Goal: Communication & Community: Participate in discussion

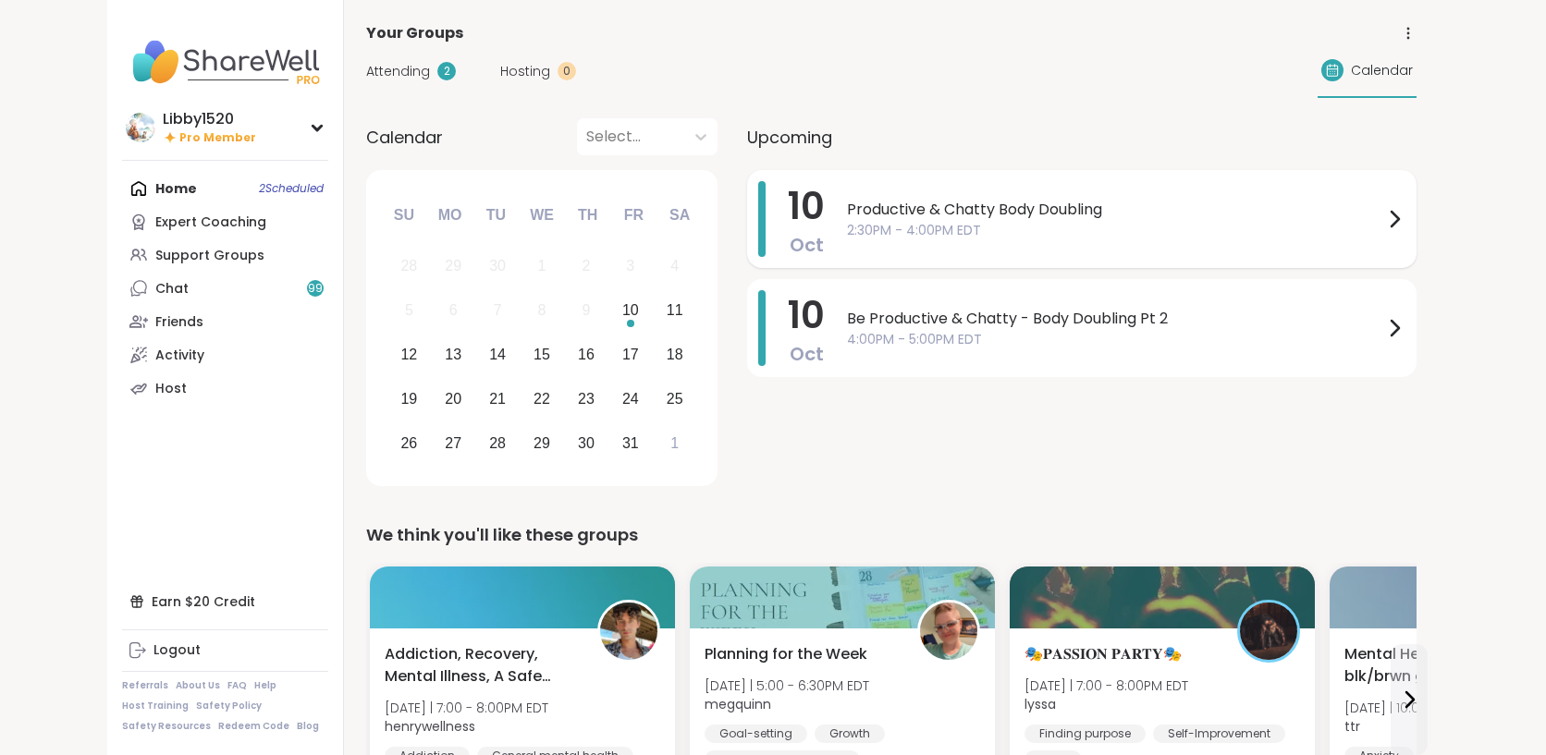
click at [847, 228] on span "2:30PM - 4:00PM EDT" at bounding box center [1115, 230] width 536 height 19
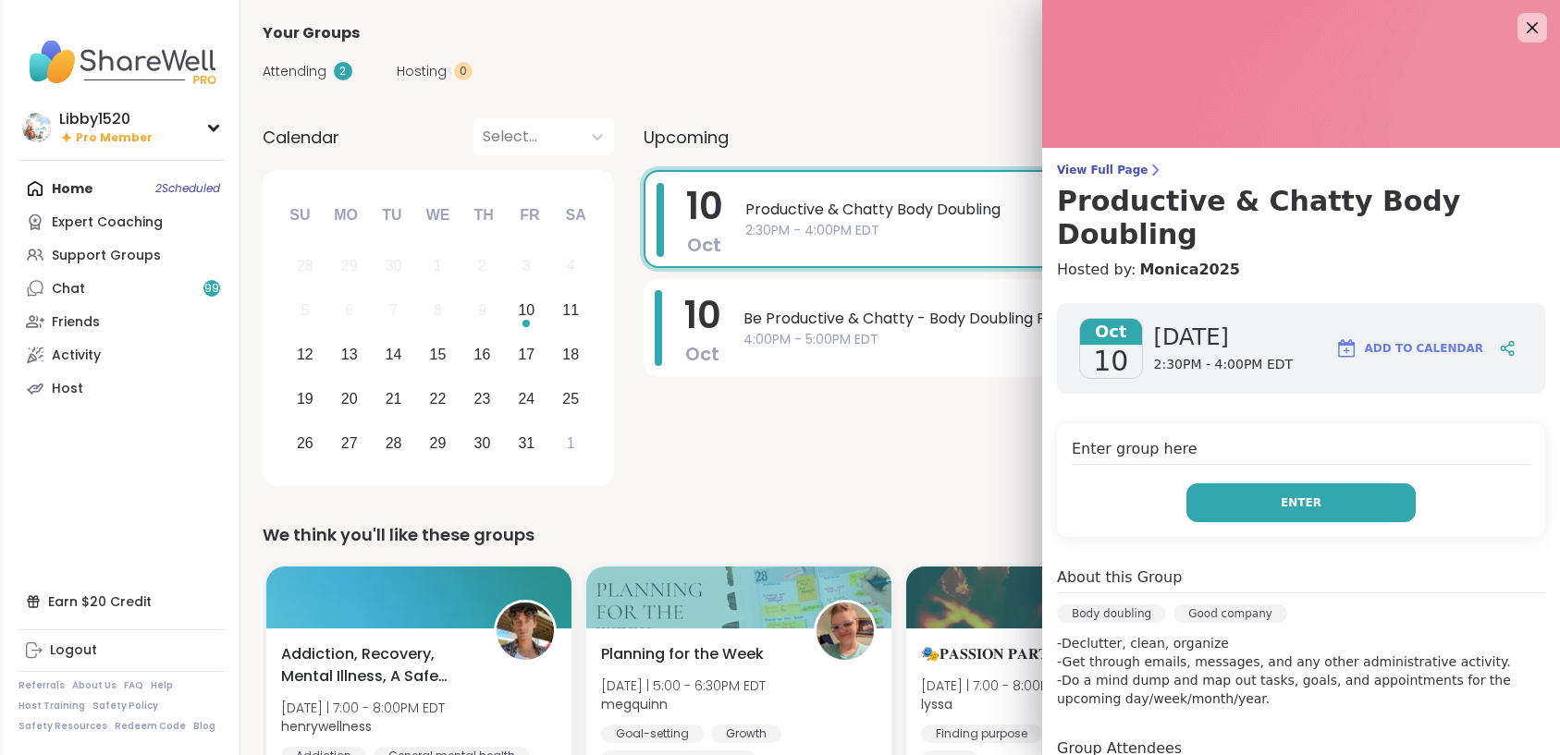
click at [1230, 483] on button "Enter" at bounding box center [1300, 502] width 229 height 39
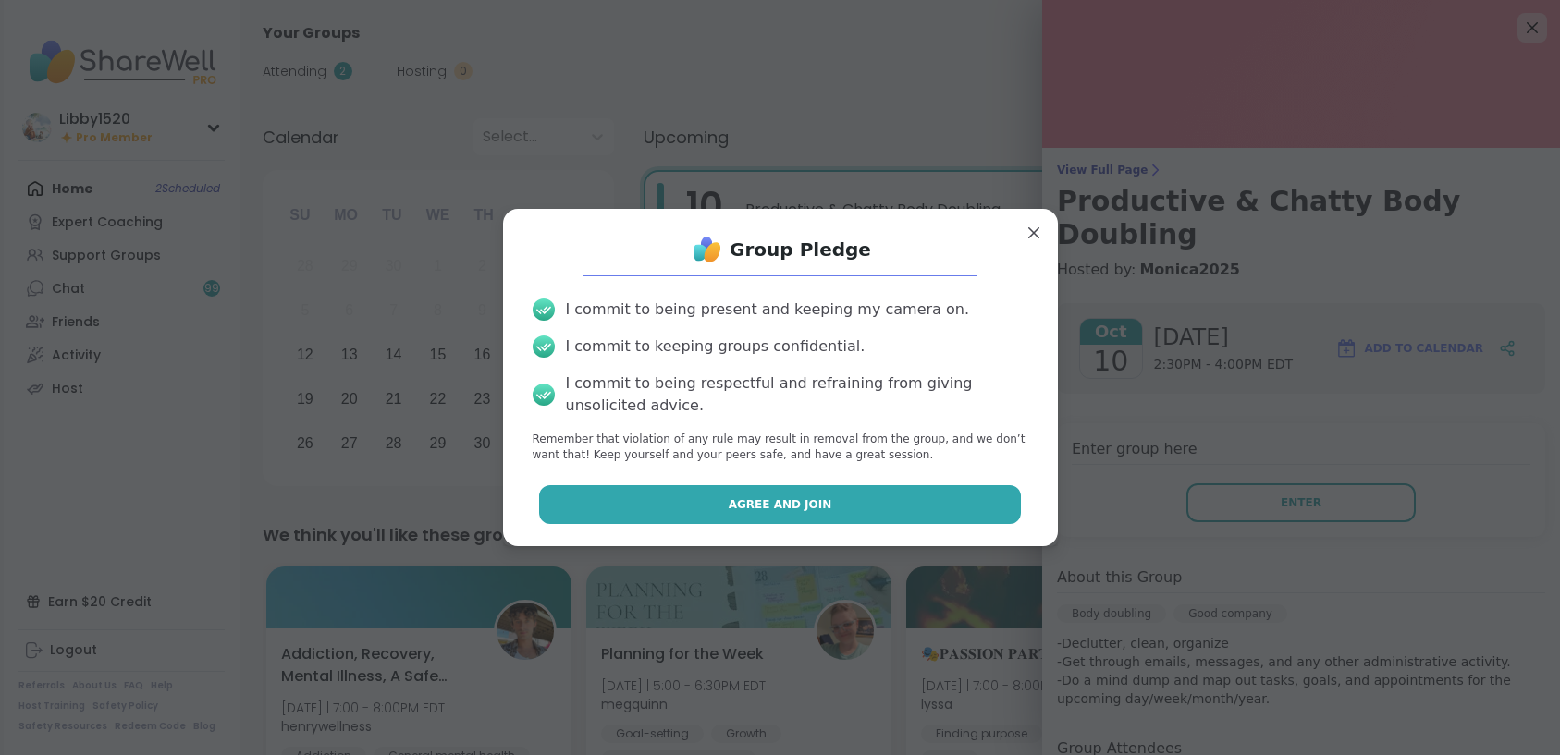
click at [911, 498] on button "Agree and Join" at bounding box center [780, 504] width 482 height 39
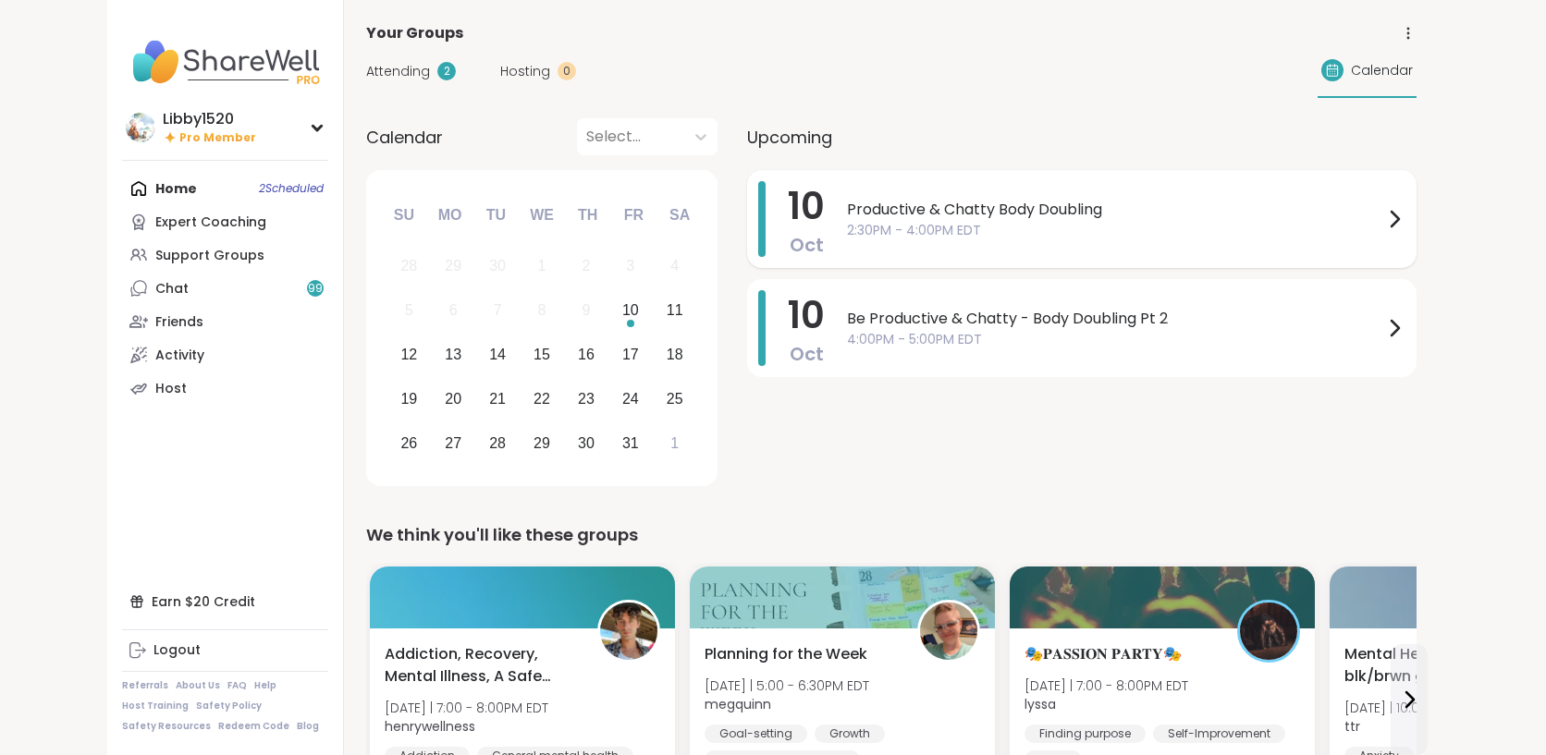
click at [977, 226] on span "2:30PM - 4:00PM EDT" at bounding box center [1115, 230] width 536 height 19
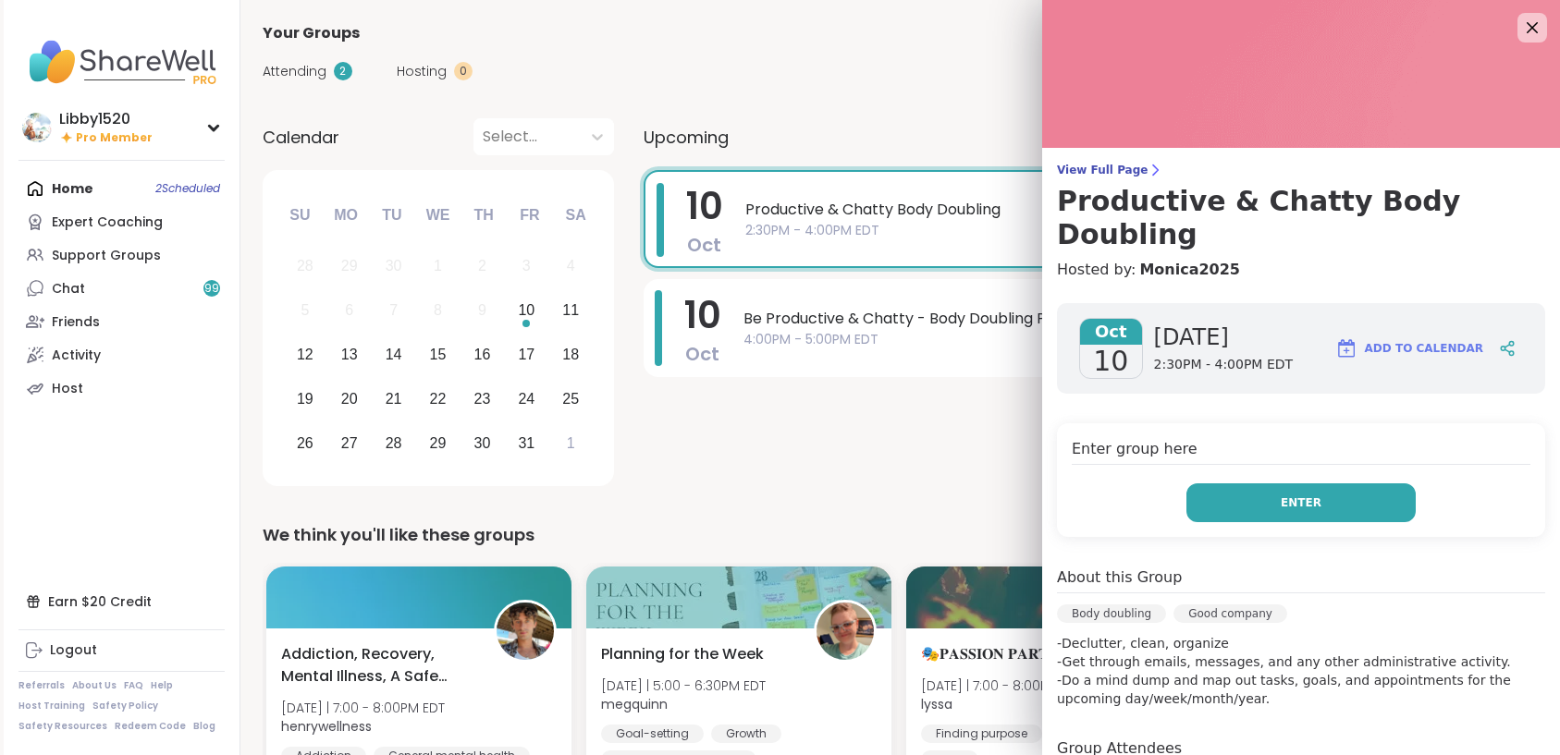
click at [1280, 495] on span "Enter" at bounding box center [1300, 503] width 41 height 17
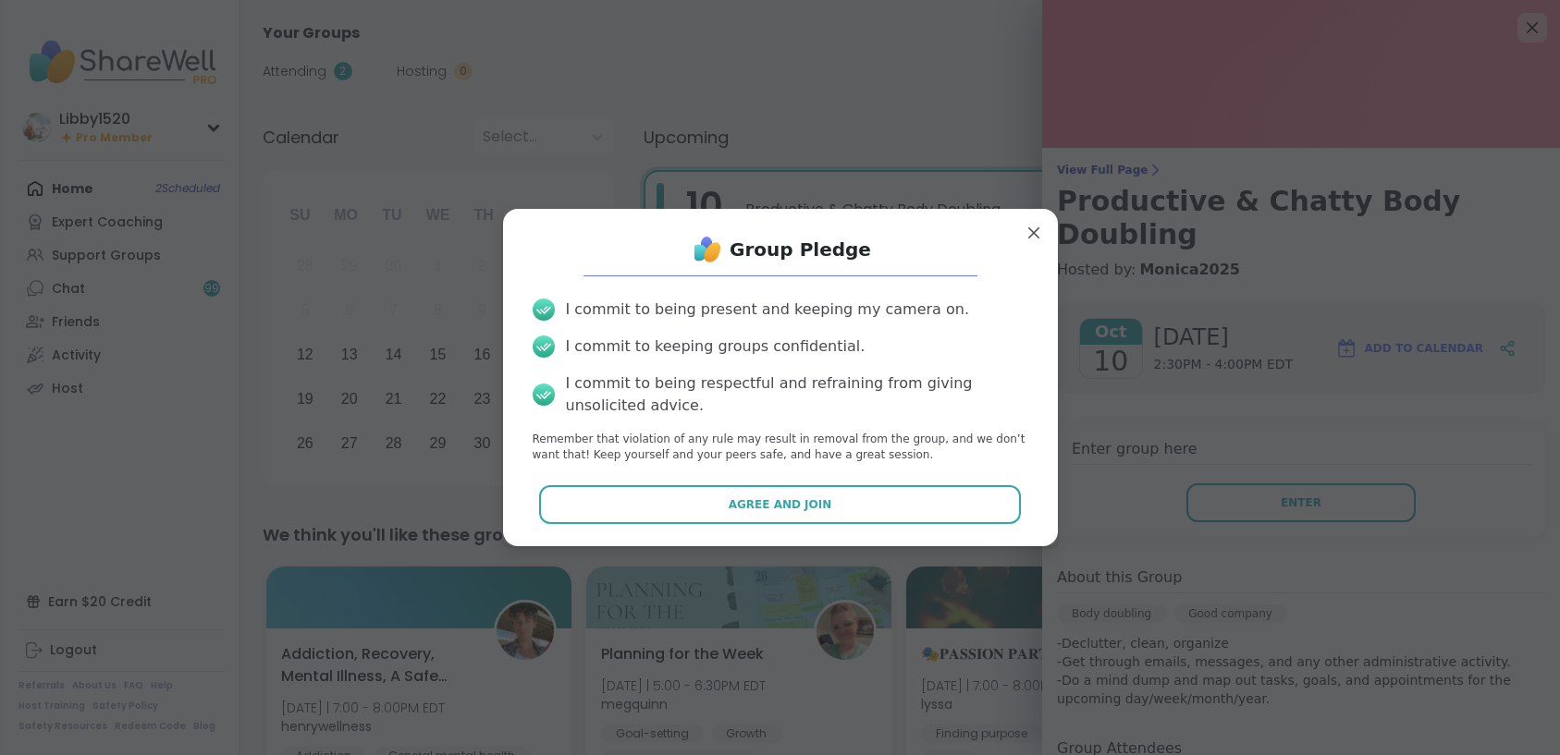
click at [835, 528] on div "Group Pledge I commit to being present and keeping my camera on. I commit to ke…" at bounding box center [780, 377] width 525 height 307
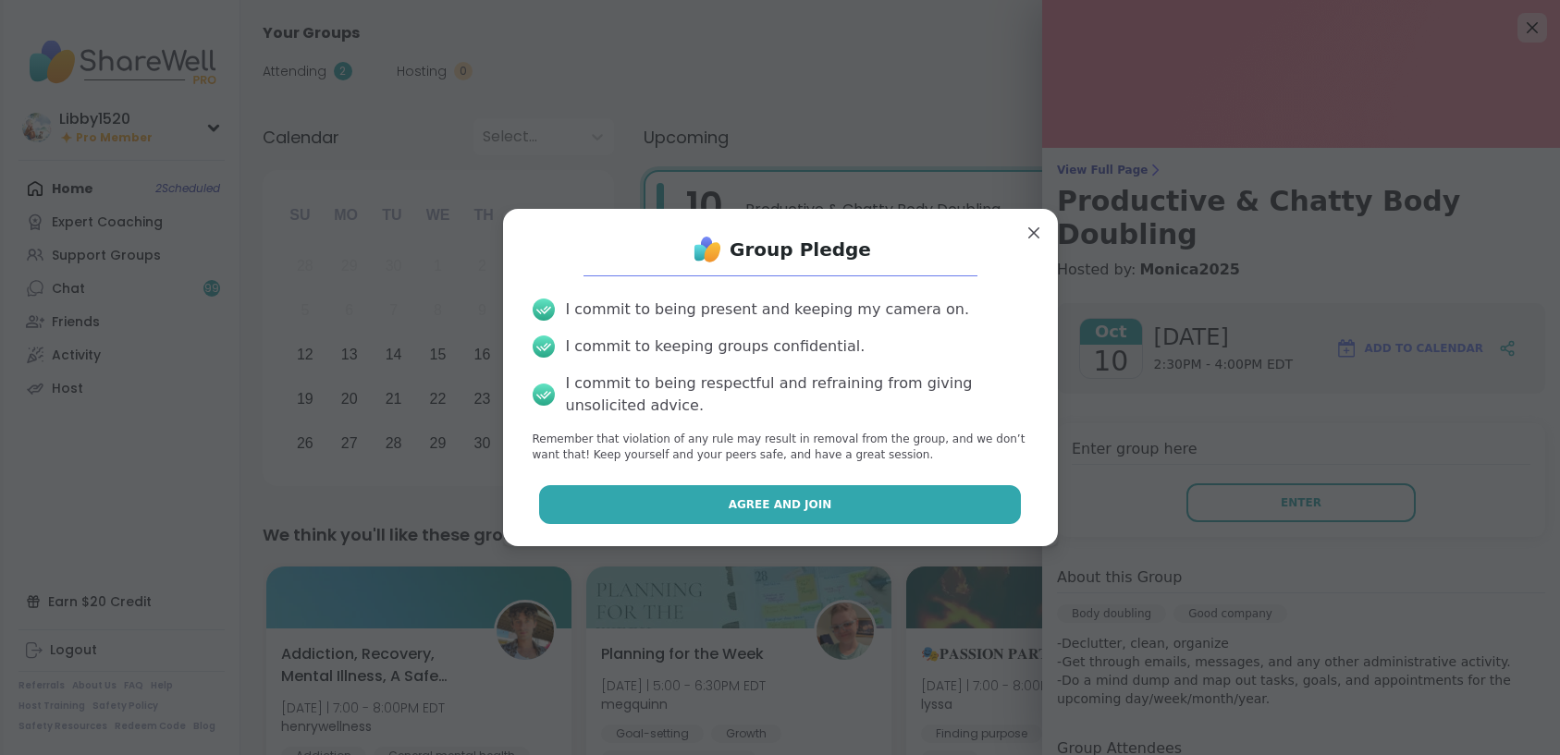
click at [844, 505] on button "Agree and Join" at bounding box center [780, 504] width 482 height 39
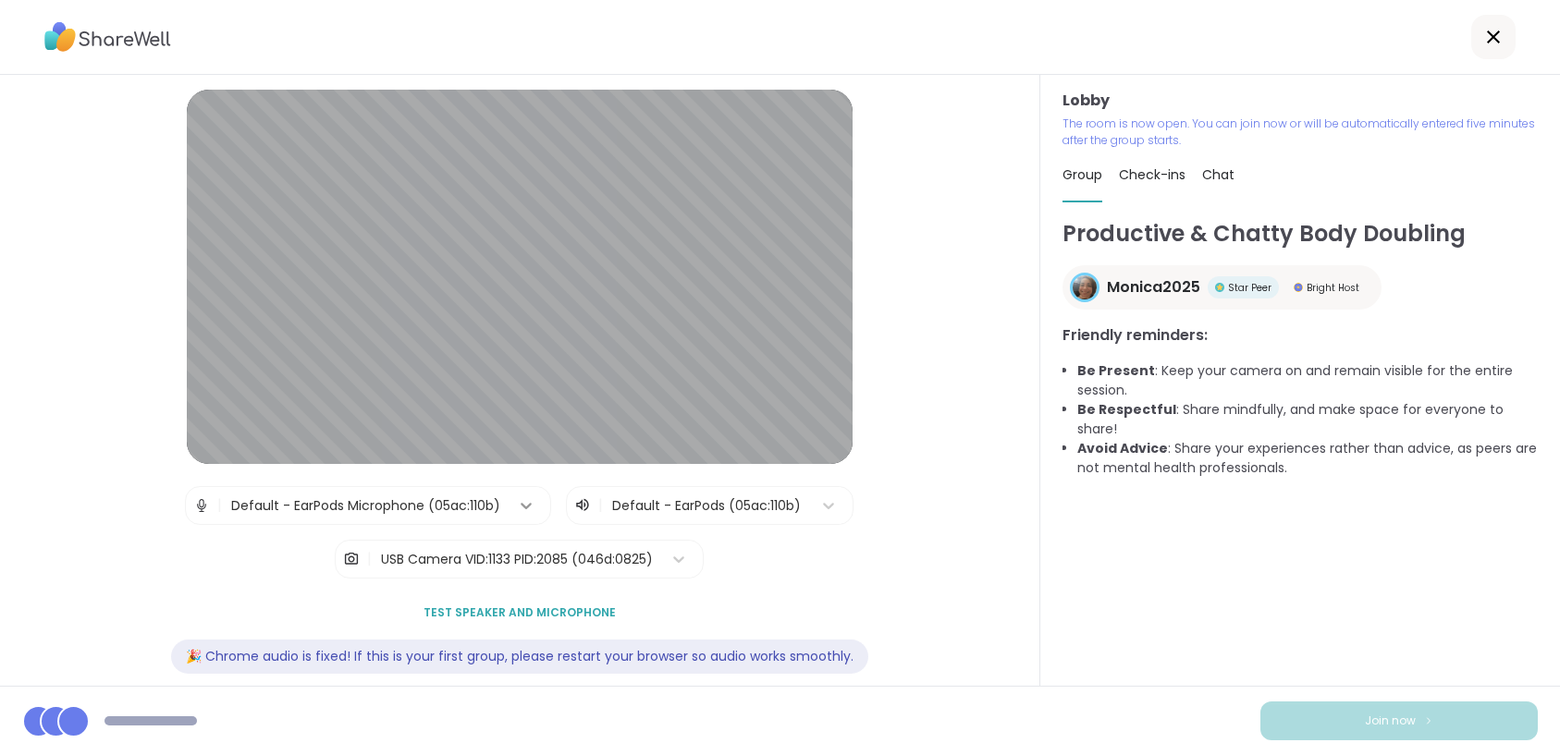
click at [520, 497] on icon at bounding box center [526, 505] width 18 height 18
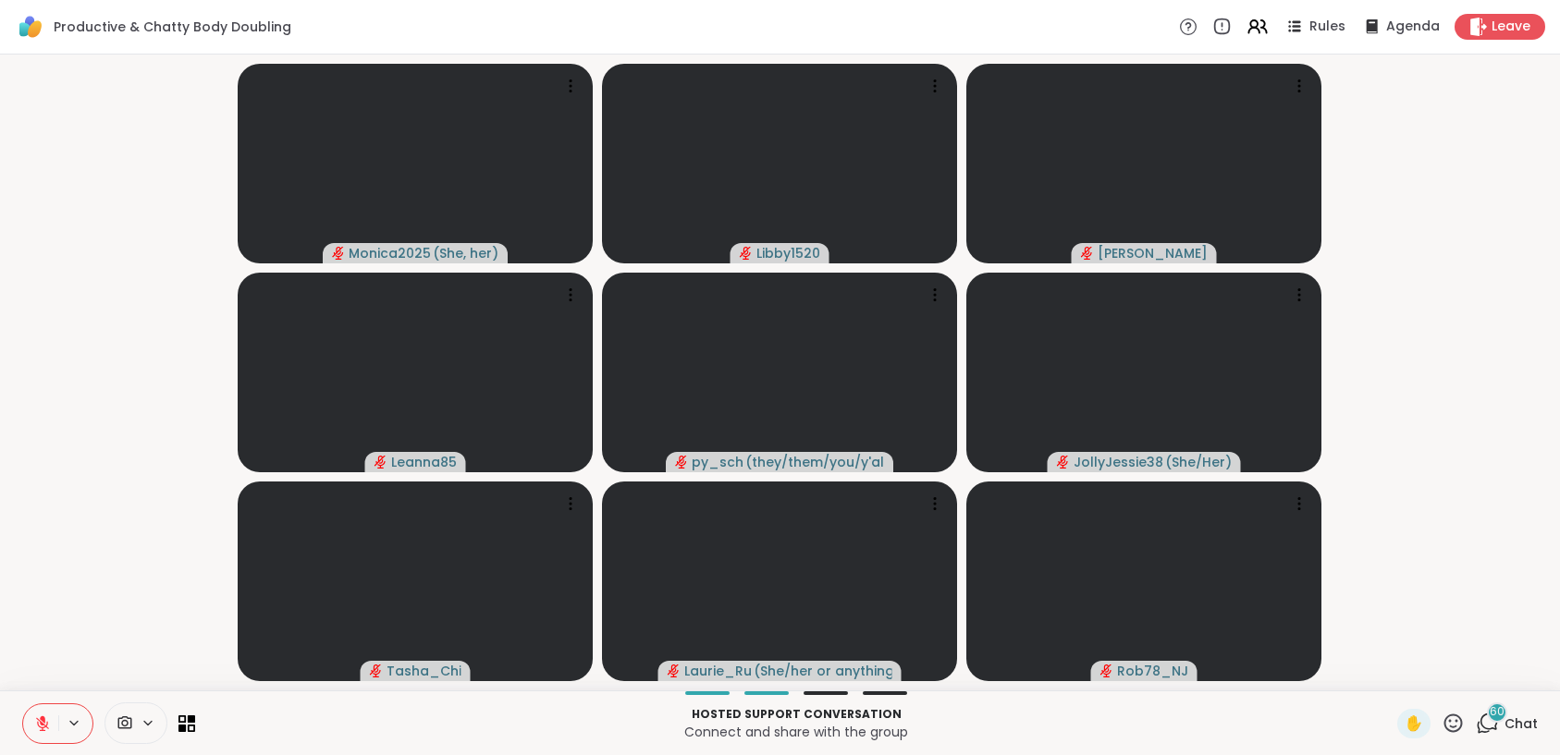
click at [152, 723] on icon at bounding box center [148, 724] width 15 height 16
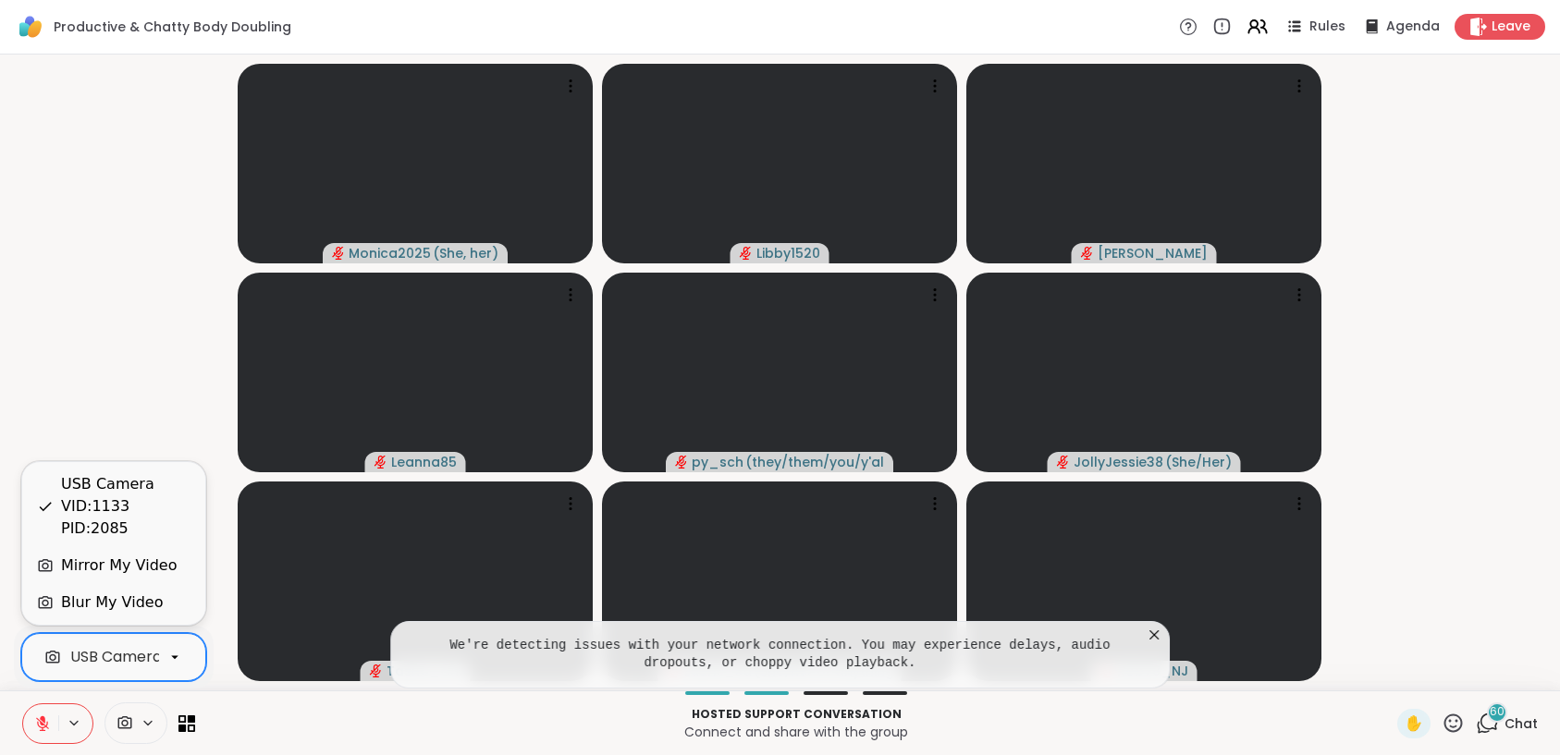
scroll to position [0, 100]
click at [175, 665] on icon at bounding box center [174, 657] width 17 height 17
click at [116, 594] on div "Blur My Video" at bounding box center [112, 603] width 102 height 22
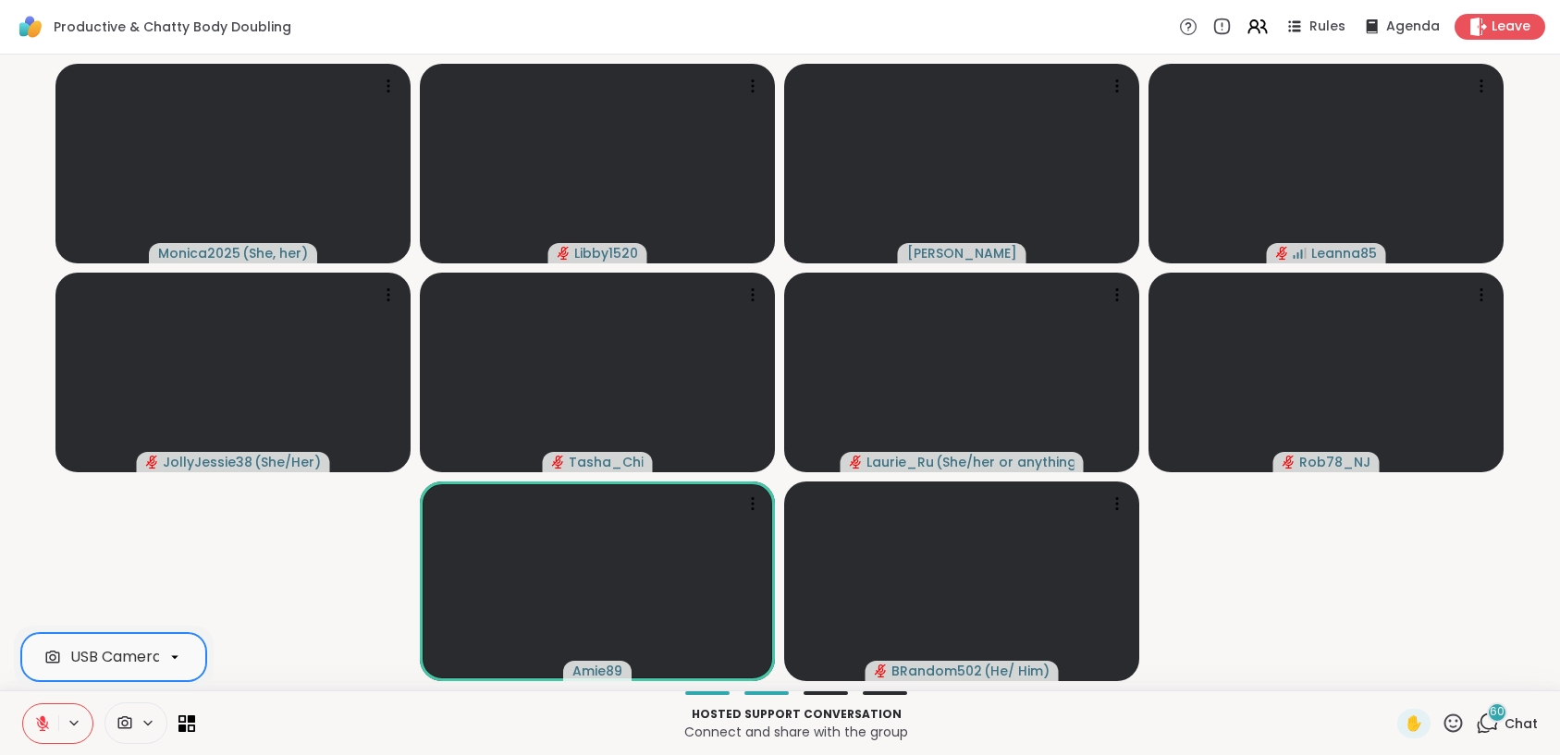
click at [49, 728] on icon at bounding box center [42, 724] width 17 height 17
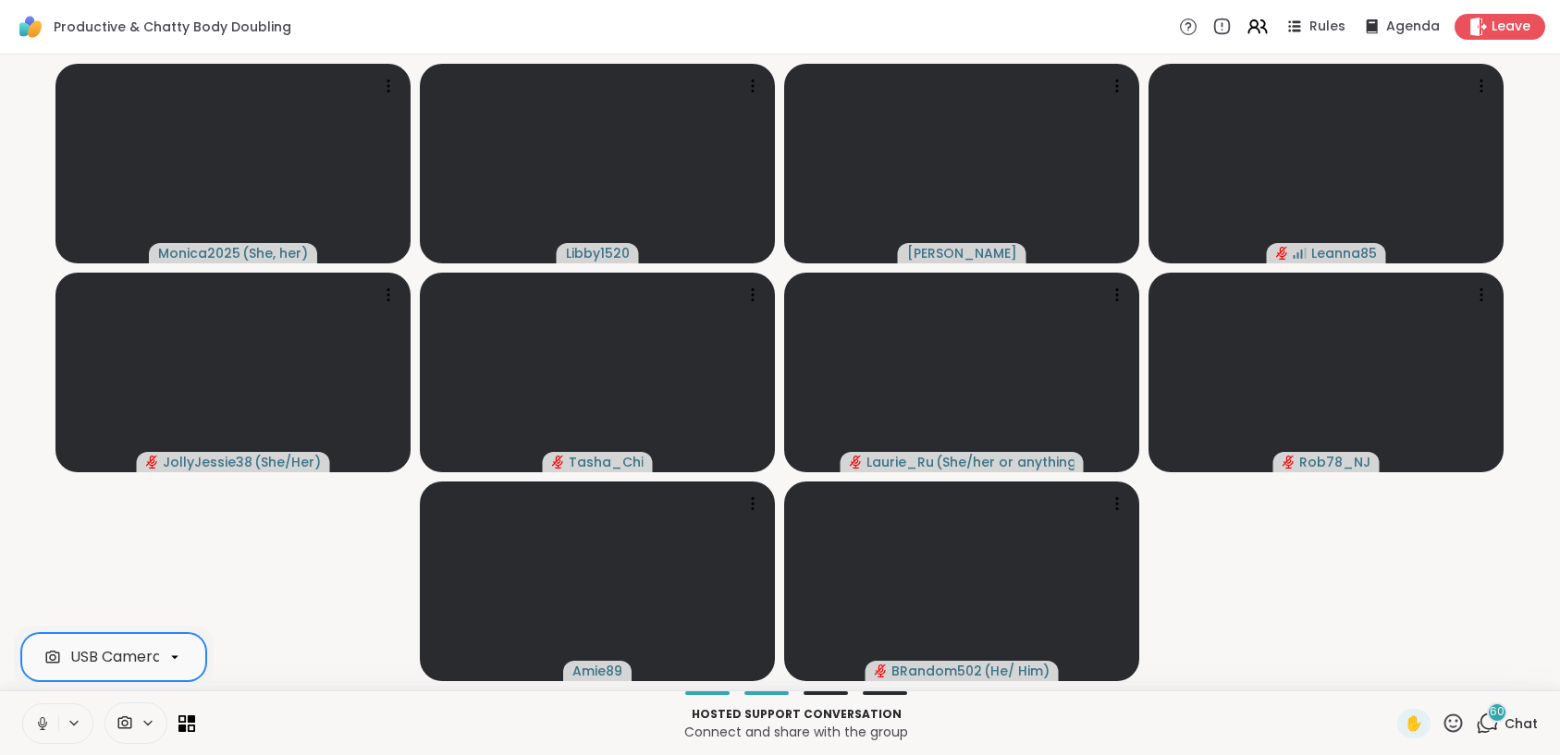
click at [43, 723] on icon at bounding box center [42, 724] width 17 height 17
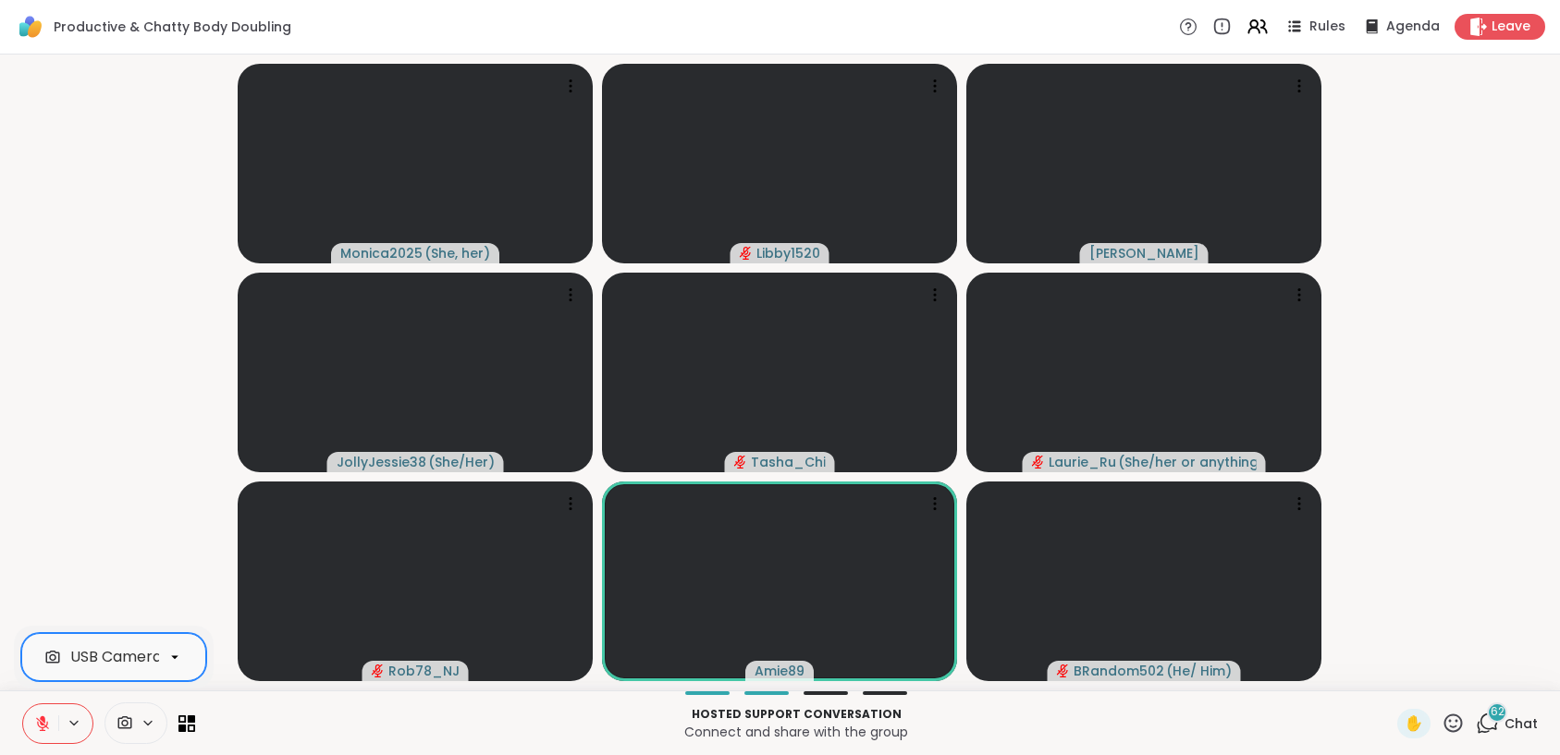
drag, startPoint x: 44, startPoint y: 723, endPoint x: 112, endPoint y: 710, distance: 68.7
click at [44, 723] on icon at bounding box center [42, 724] width 17 height 17
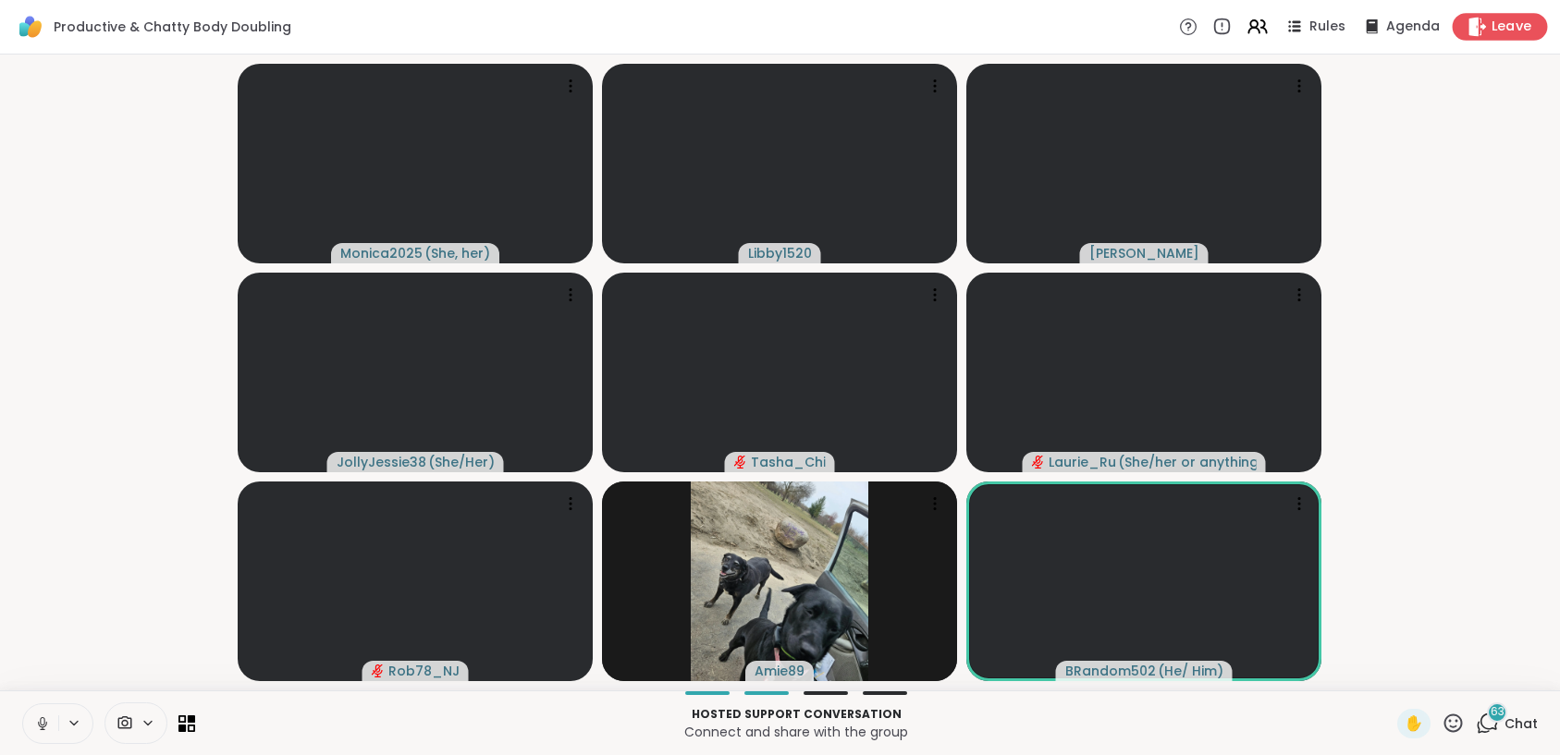
click at [1469, 31] on icon at bounding box center [1478, 26] width 18 height 19
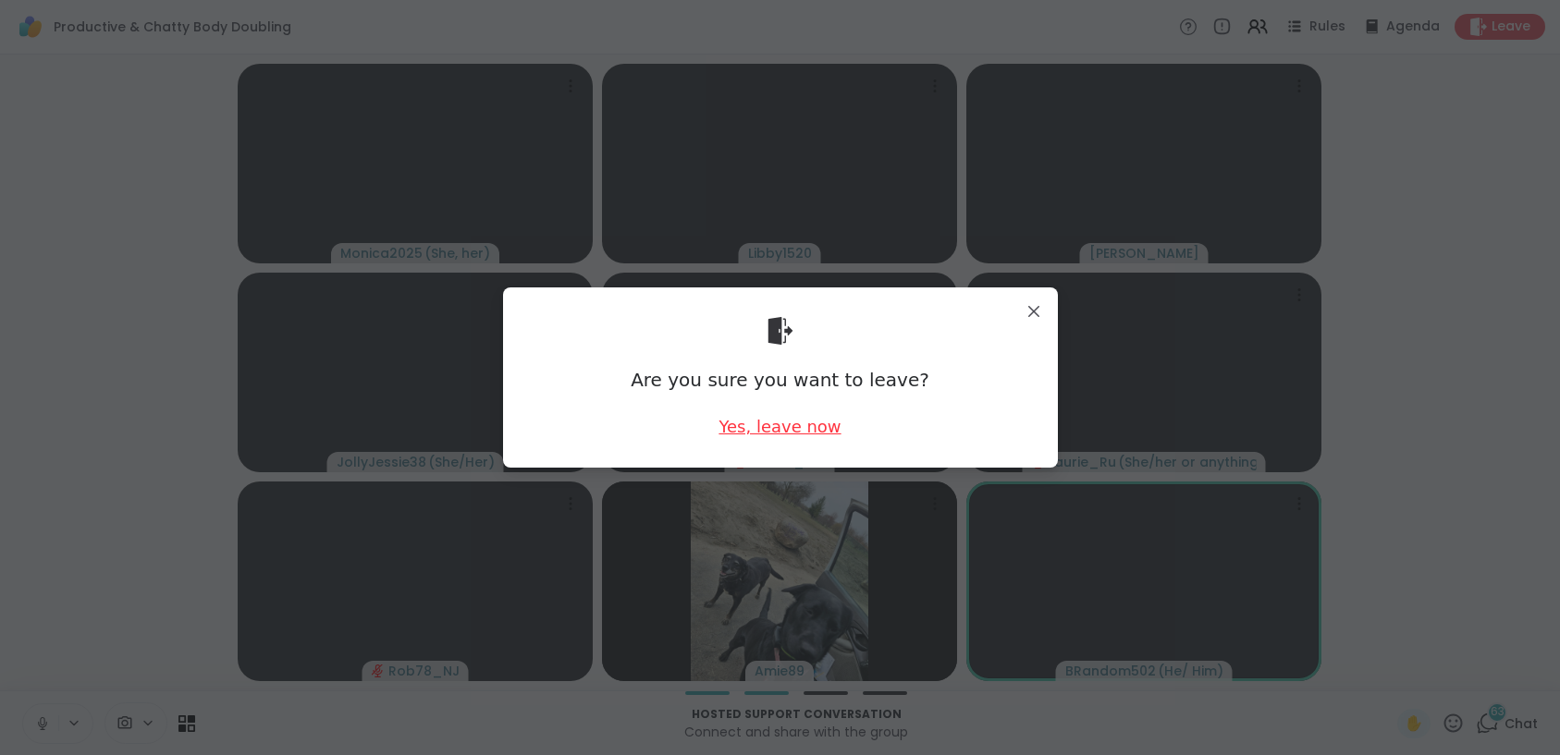
click at [781, 422] on div "Yes, leave now" at bounding box center [779, 426] width 122 height 23
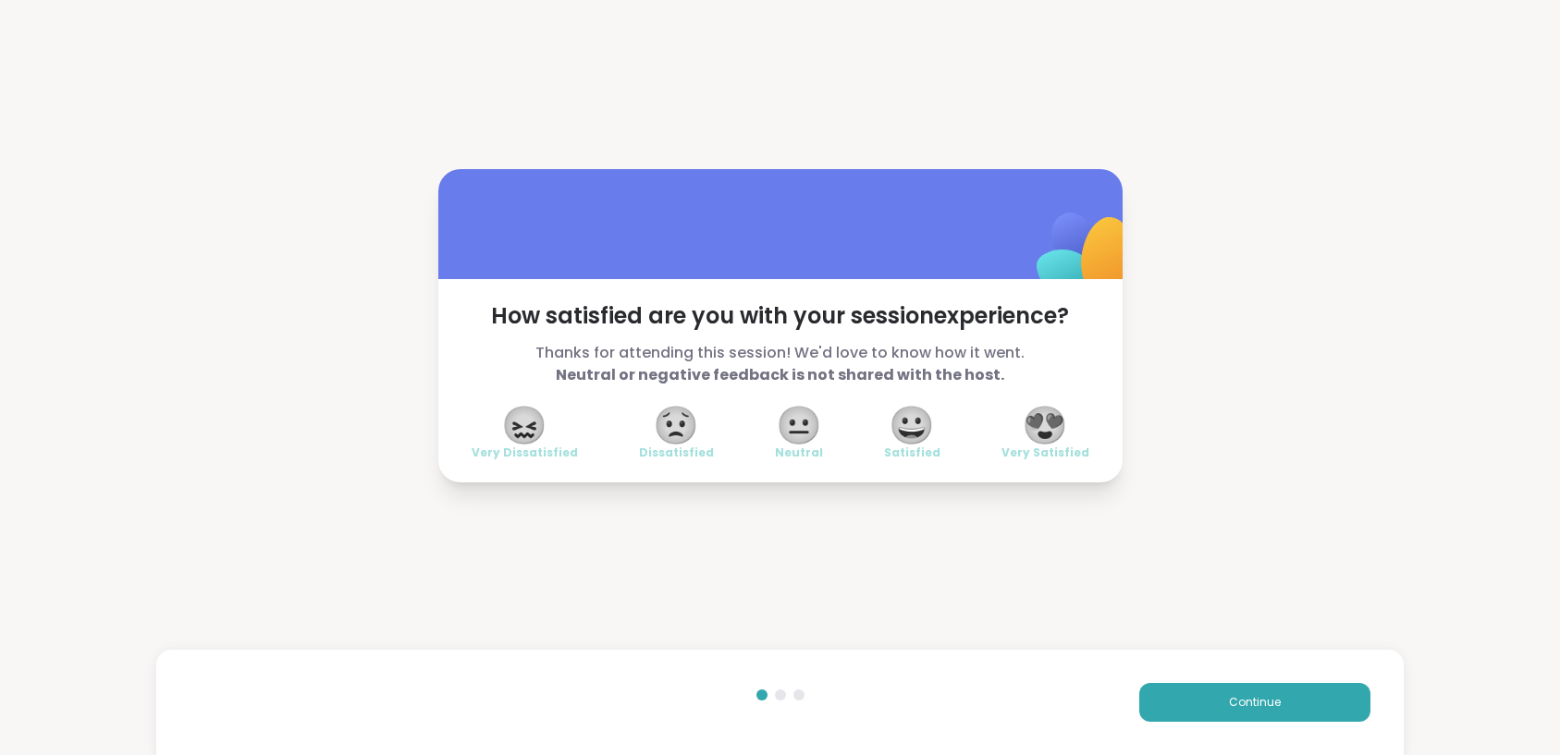
click at [1047, 432] on span "😍" at bounding box center [1045, 425] width 46 height 33
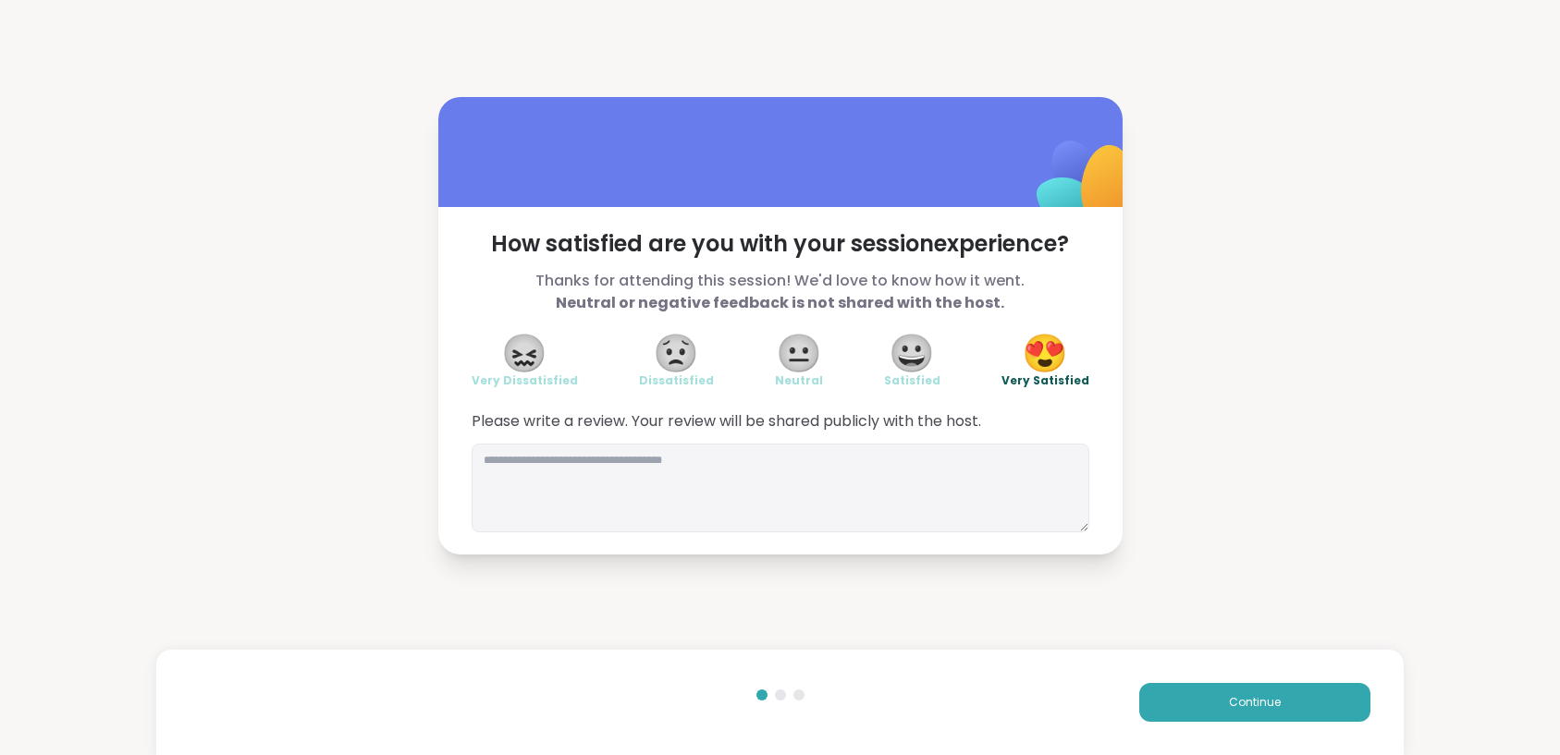
click at [1246, 243] on div "How satisfied are you with your session experience? Thanks for attending this s…" at bounding box center [780, 326] width 1560 height 652
click at [1267, 705] on button "Continue" at bounding box center [1254, 702] width 231 height 39
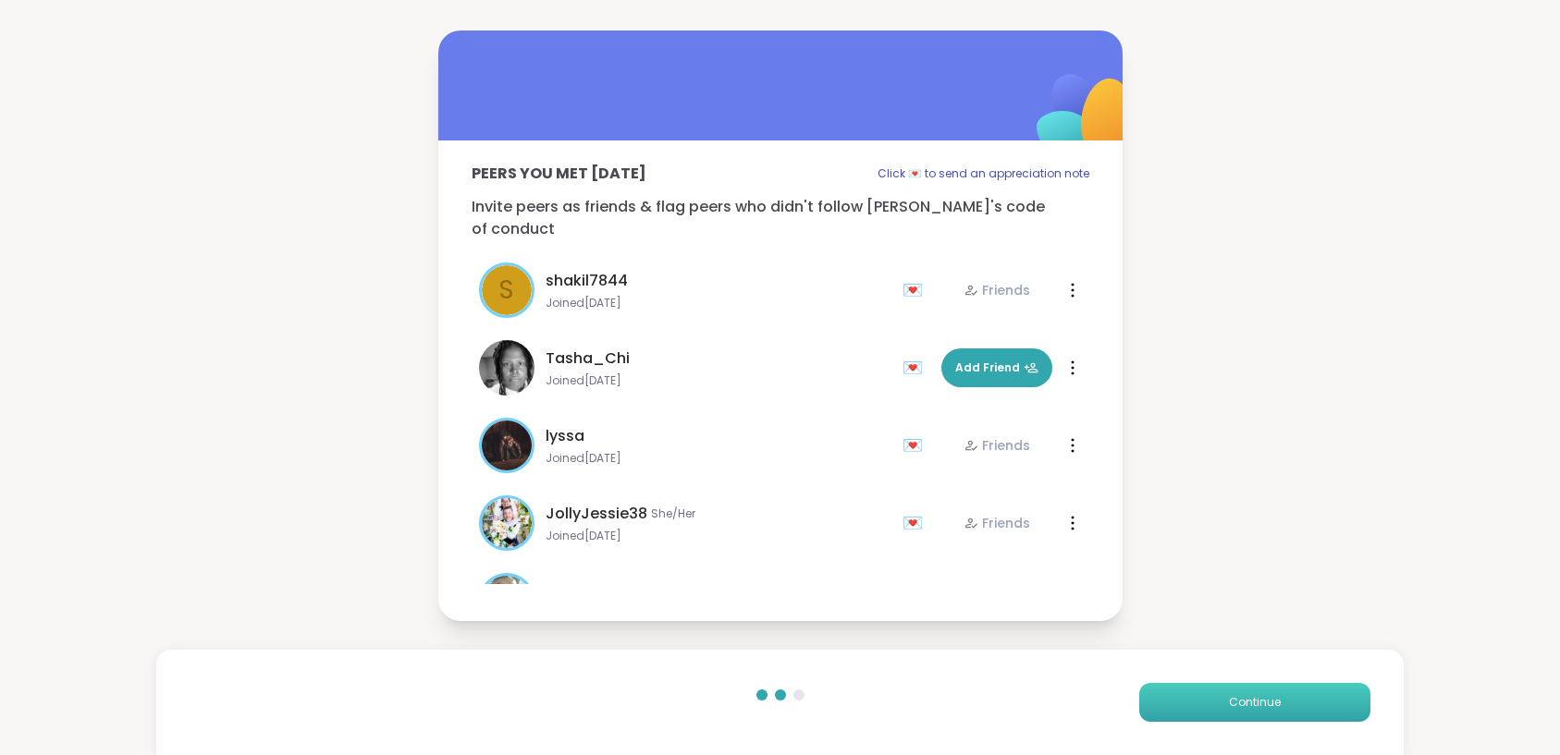
click at [1256, 702] on span "Continue" at bounding box center [1255, 702] width 52 height 17
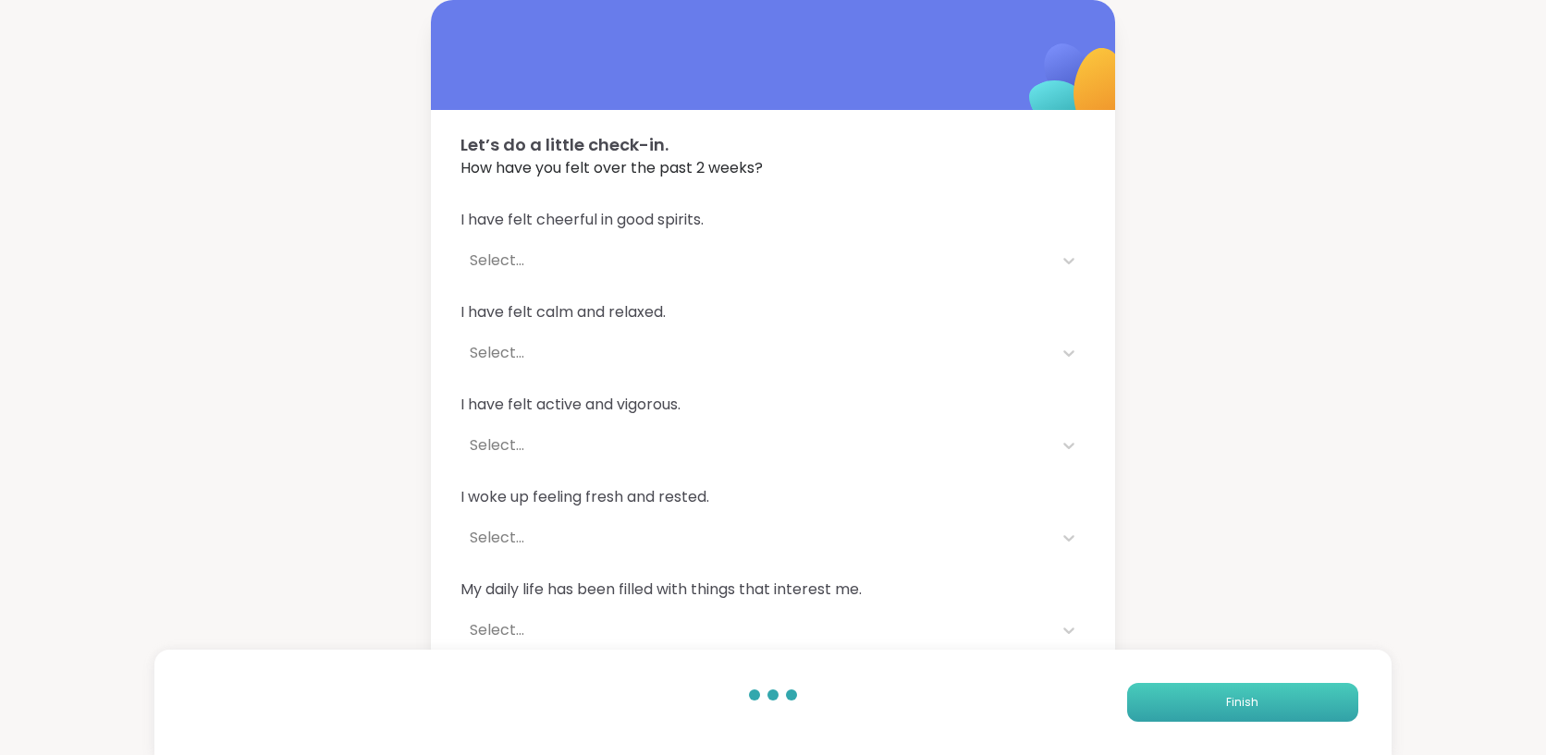
click at [1217, 694] on button "Finish" at bounding box center [1242, 702] width 231 height 39
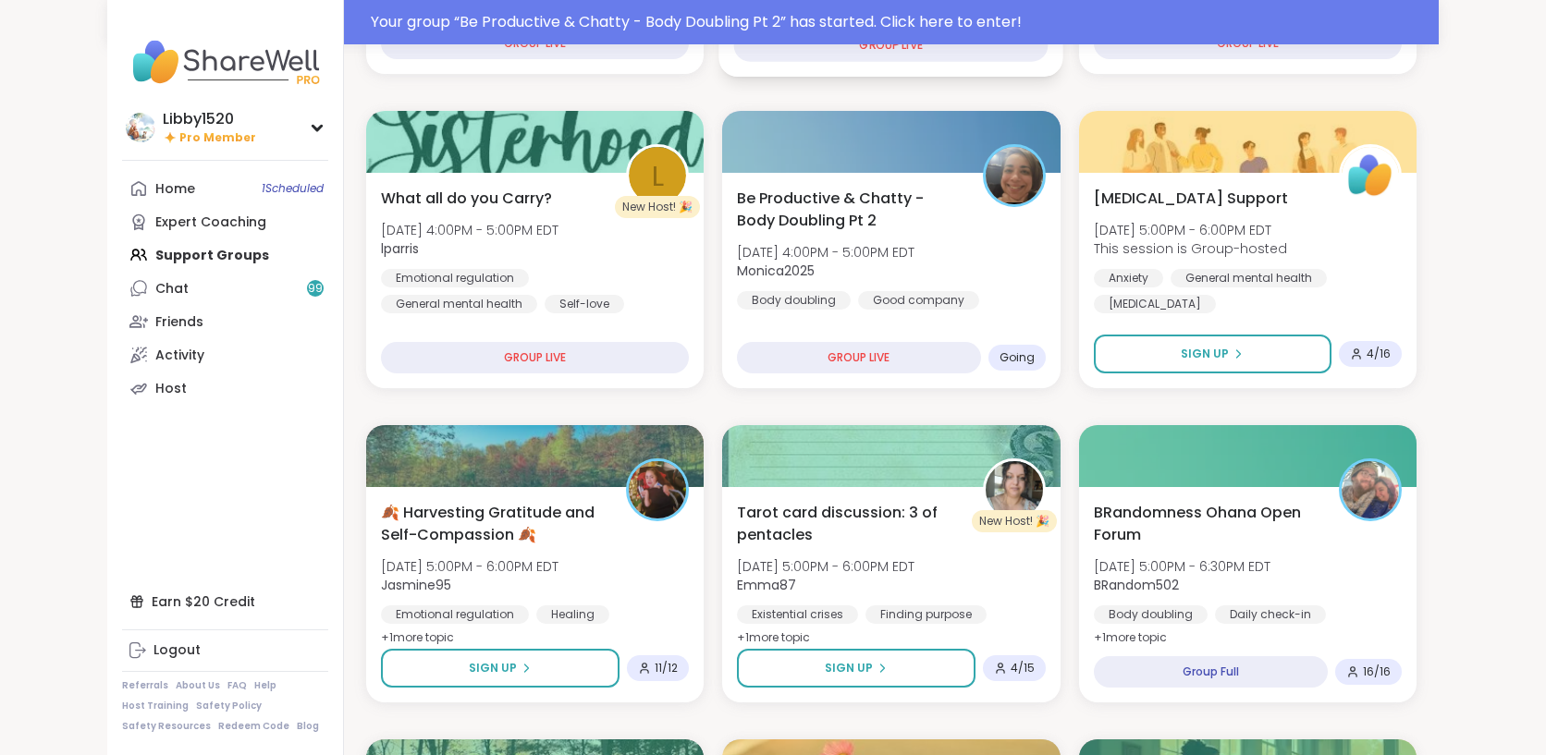
scroll to position [513, 0]
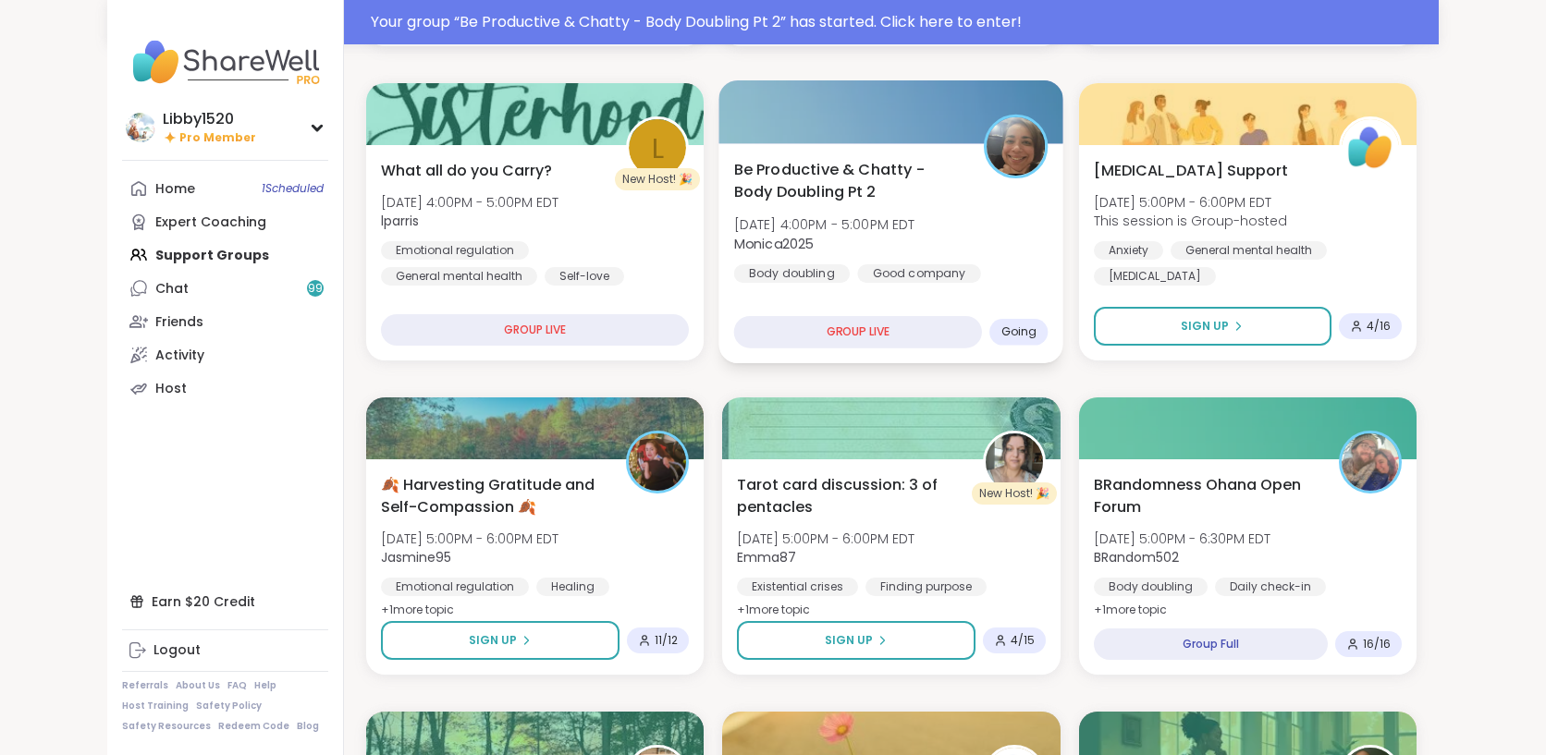
click at [734, 324] on div "GROUP LIVE" at bounding box center [858, 332] width 249 height 32
click at [734, 259] on div "Be Productive & Chatty - Body Doubling Pt 2 Fri, Oct 10 | 4:00PM - 5:00PM EDT M…" at bounding box center [891, 220] width 314 height 125
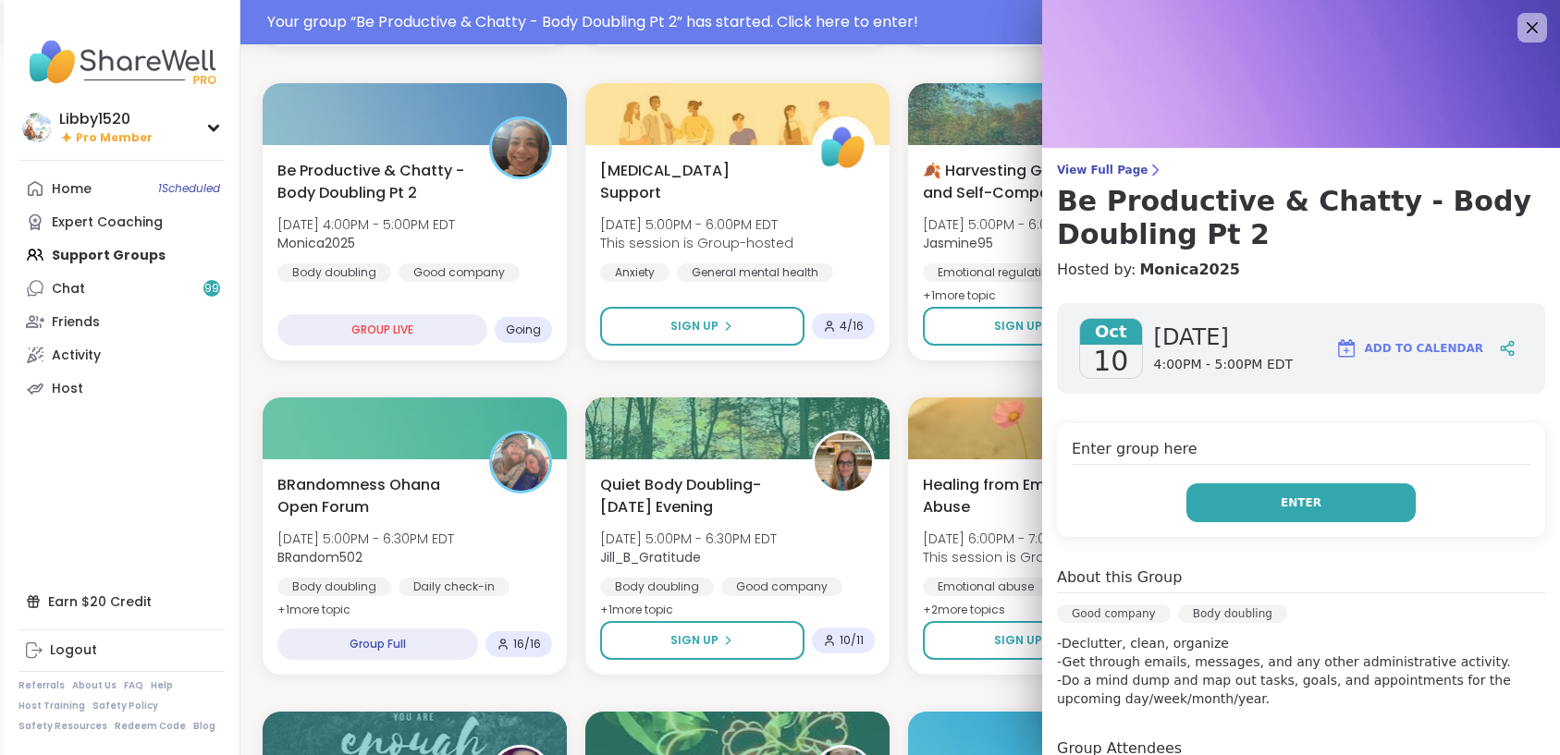
click at [1267, 490] on button "Enter" at bounding box center [1300, 502] width 229 height 39
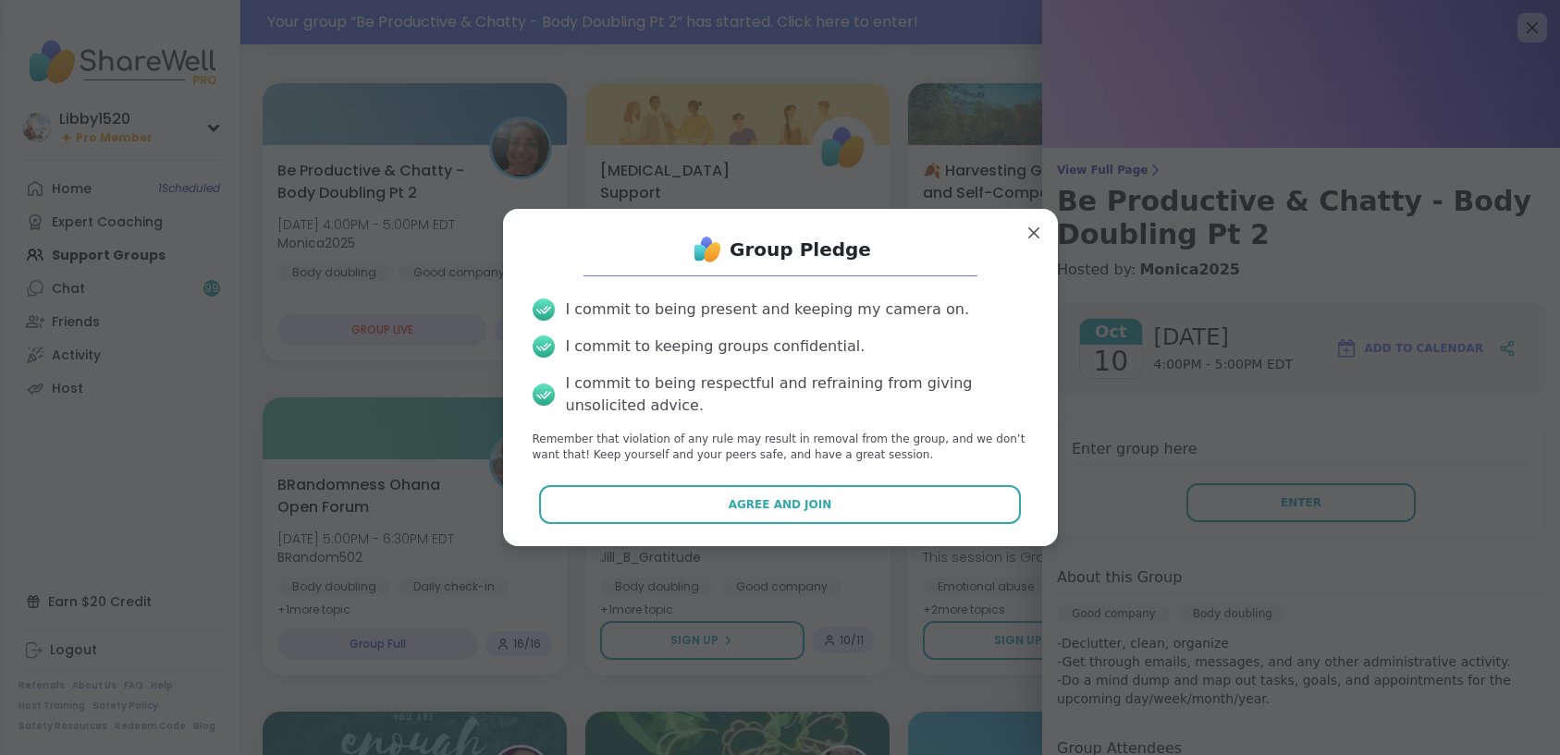
click at [781, 523] on div "Group Pledge I commit to being present and keeping my camera on. I commit to ke…" at bounding box center [780, 377] width 525 height 307
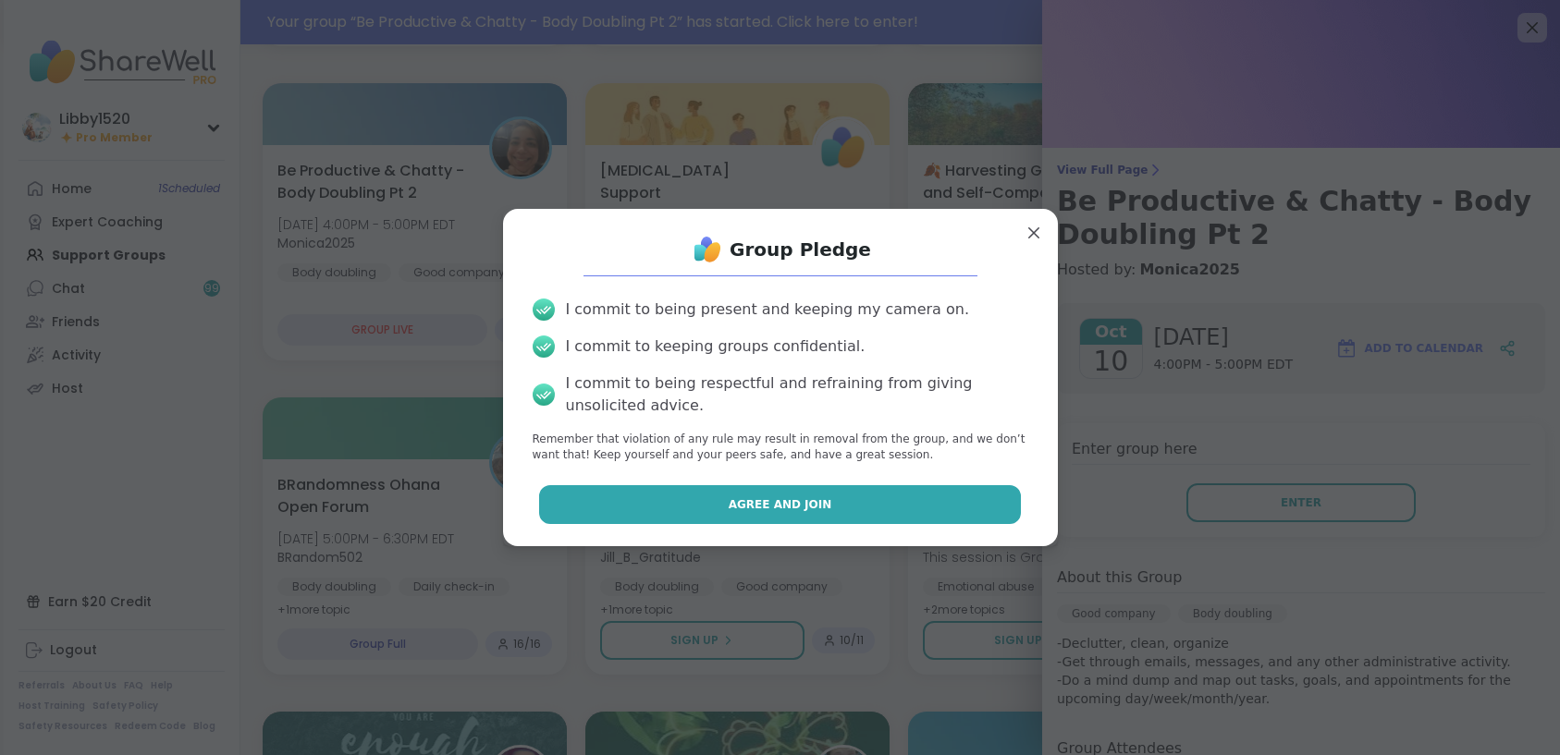
click at [789, 502] on span "Agree and Join" at bounding box center [780, 504] width 104 height 17
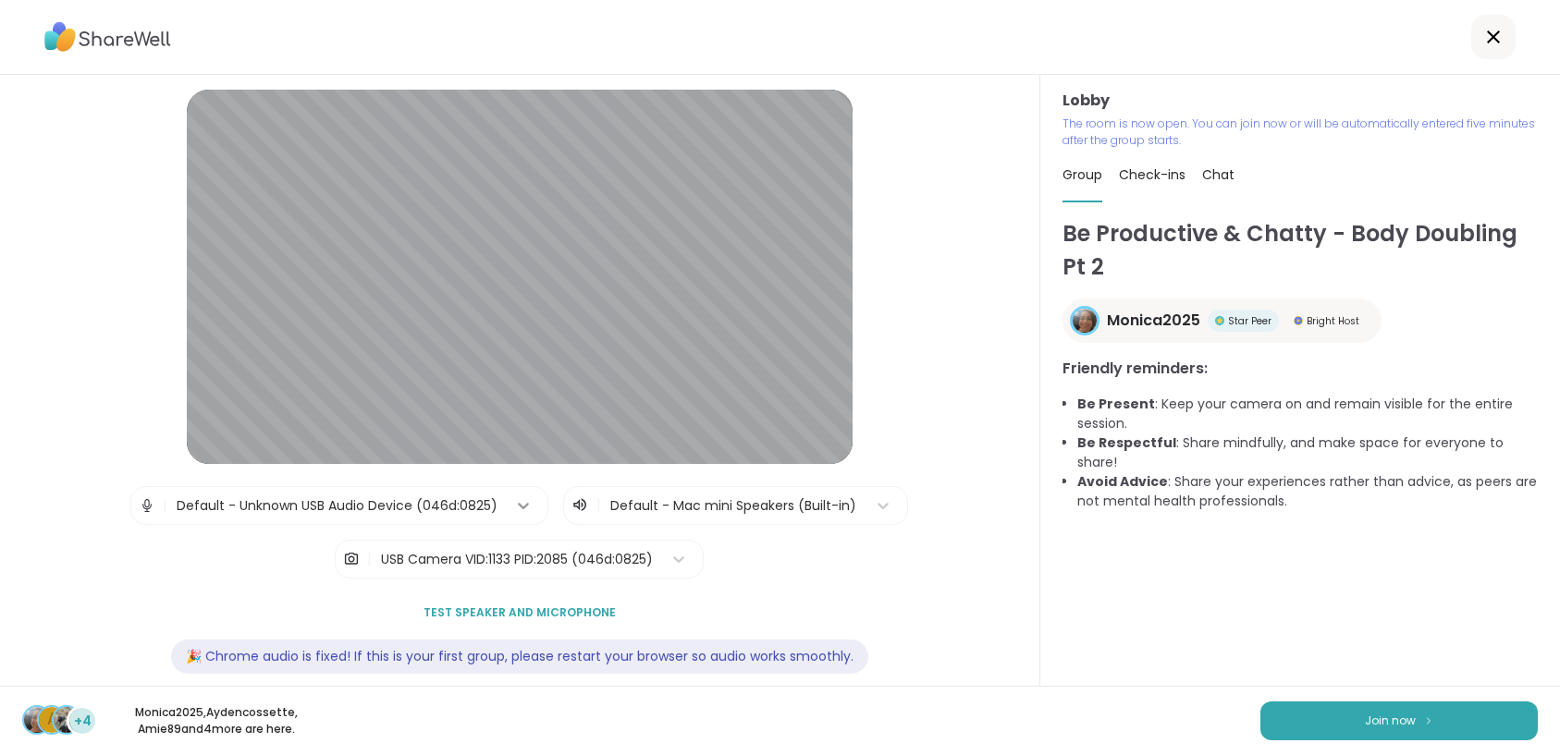
click at [519, 508] on icon at bounding box center [524, 506] width 11 height 6
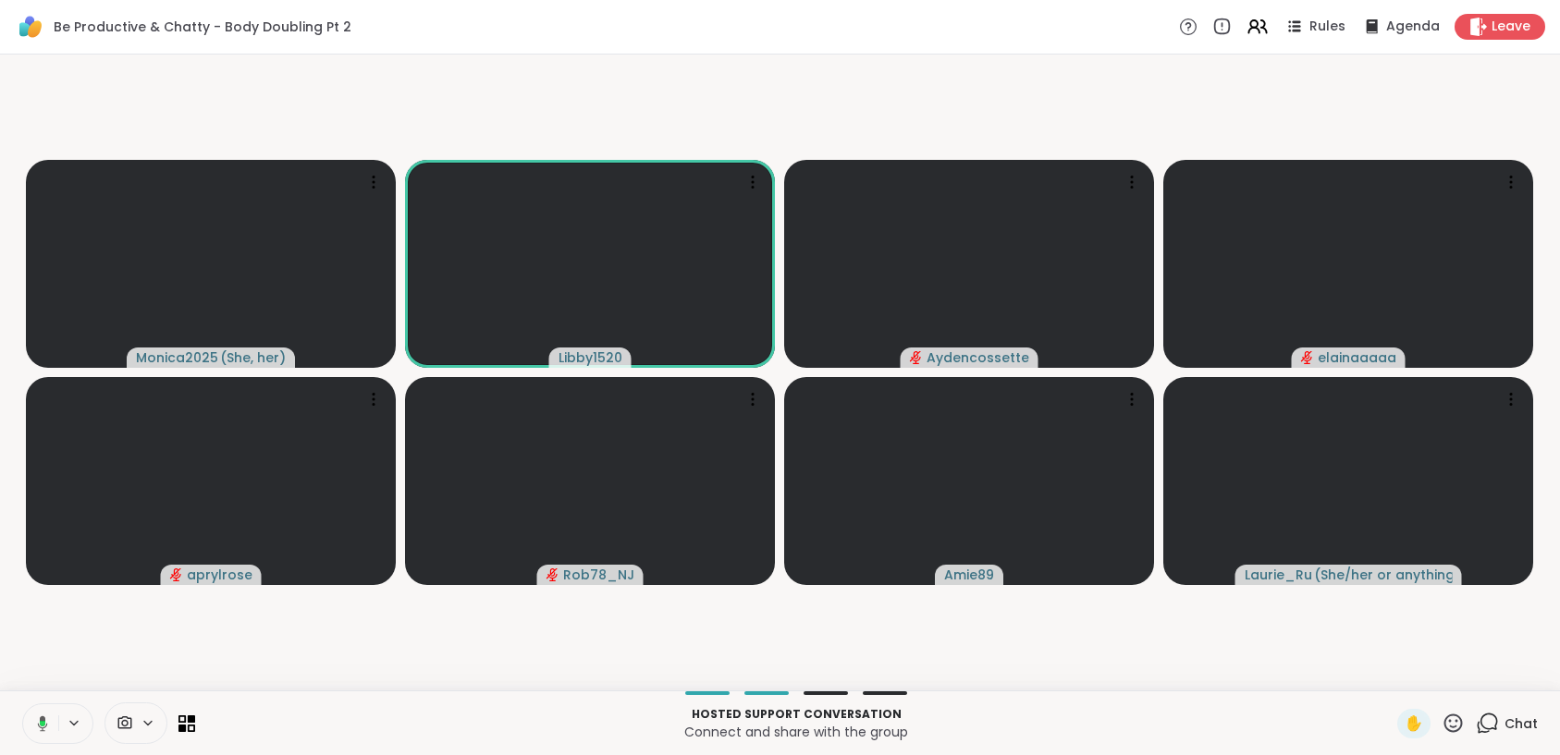
click at [145, 727] on icon at bounding box center [148, 724] width 15 height 16
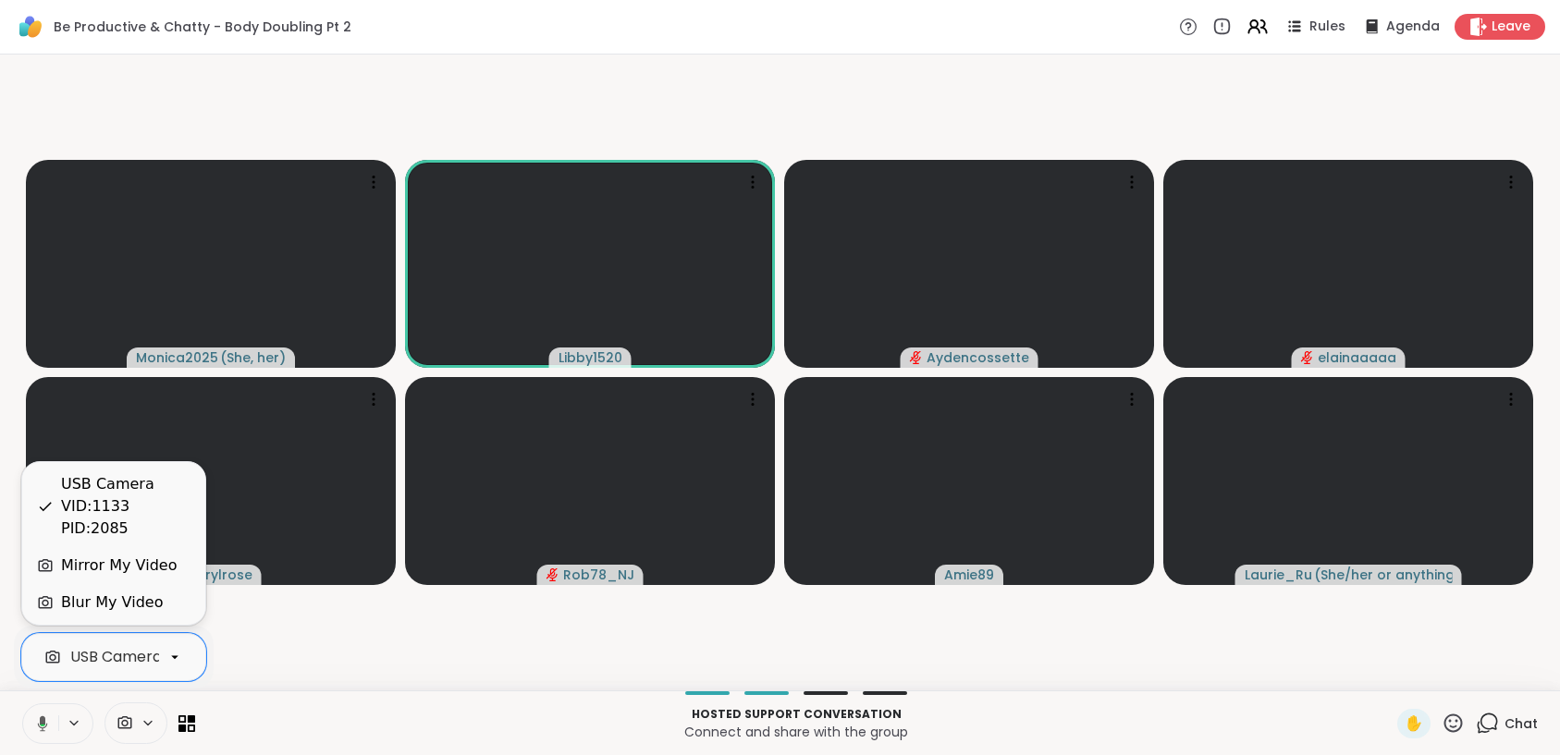
click at [176, 652] on icon at bounding box center [174, 657] width 17 height 17
click at [139, 609] on div "Blur My Video" at bounding box center [112, 603] width 102 height 22
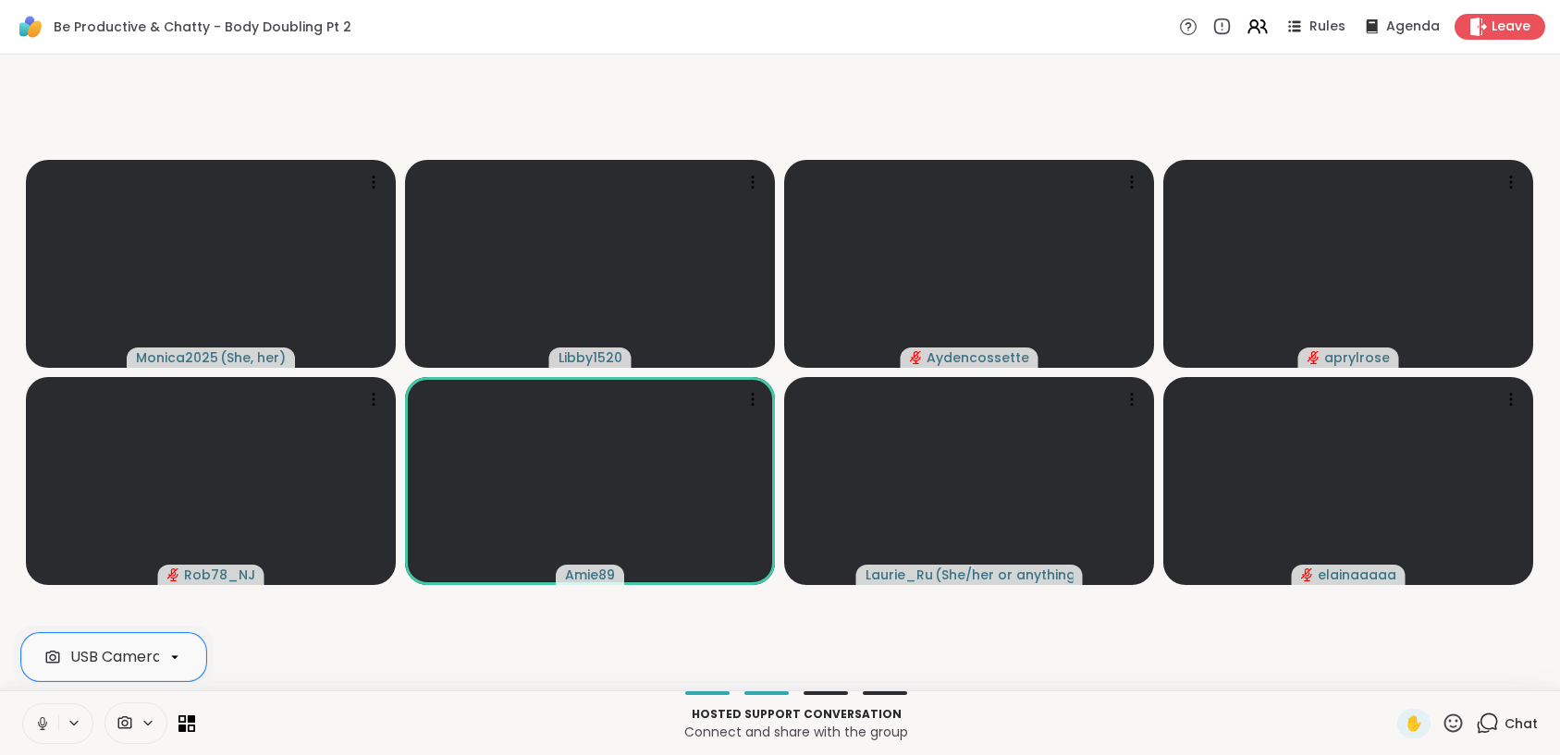
click at [53, 720] on button at bounding box center [40, 723] width 35 height 39
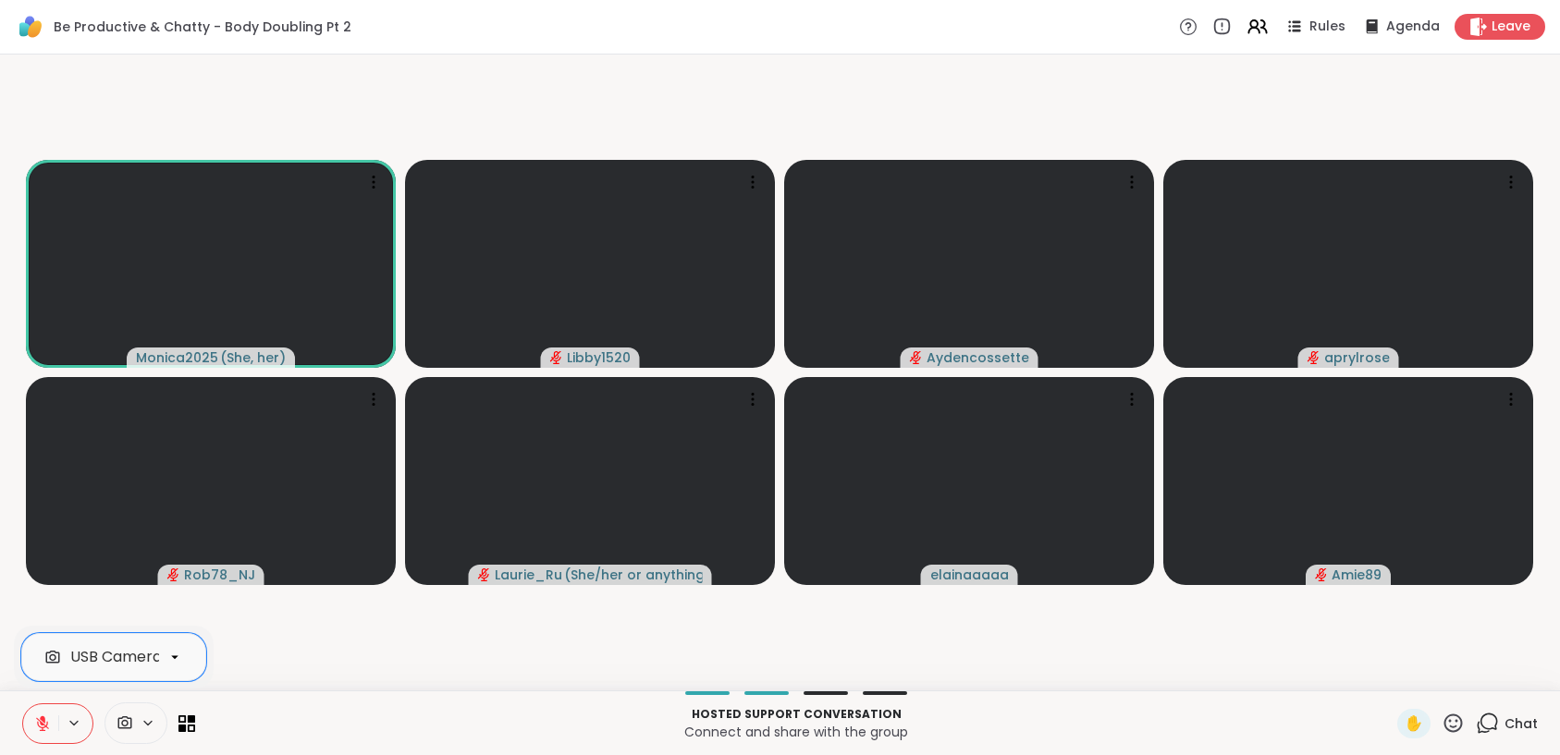
click at [42, 716] on icon at bounding box center [43, 719] width 6 height 7
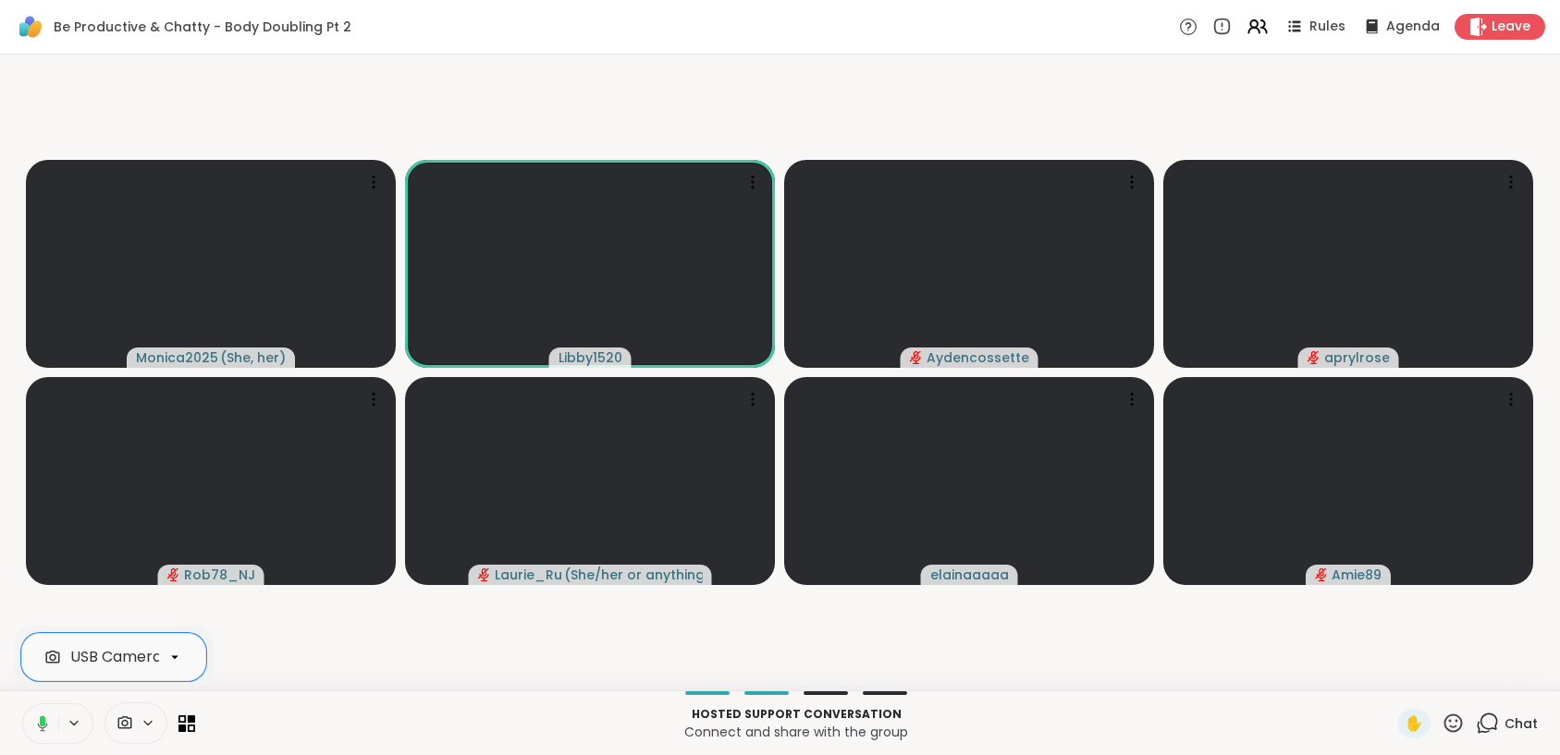
click at [21, 713] on button at bounding box center [39, 723] width 38 height 39
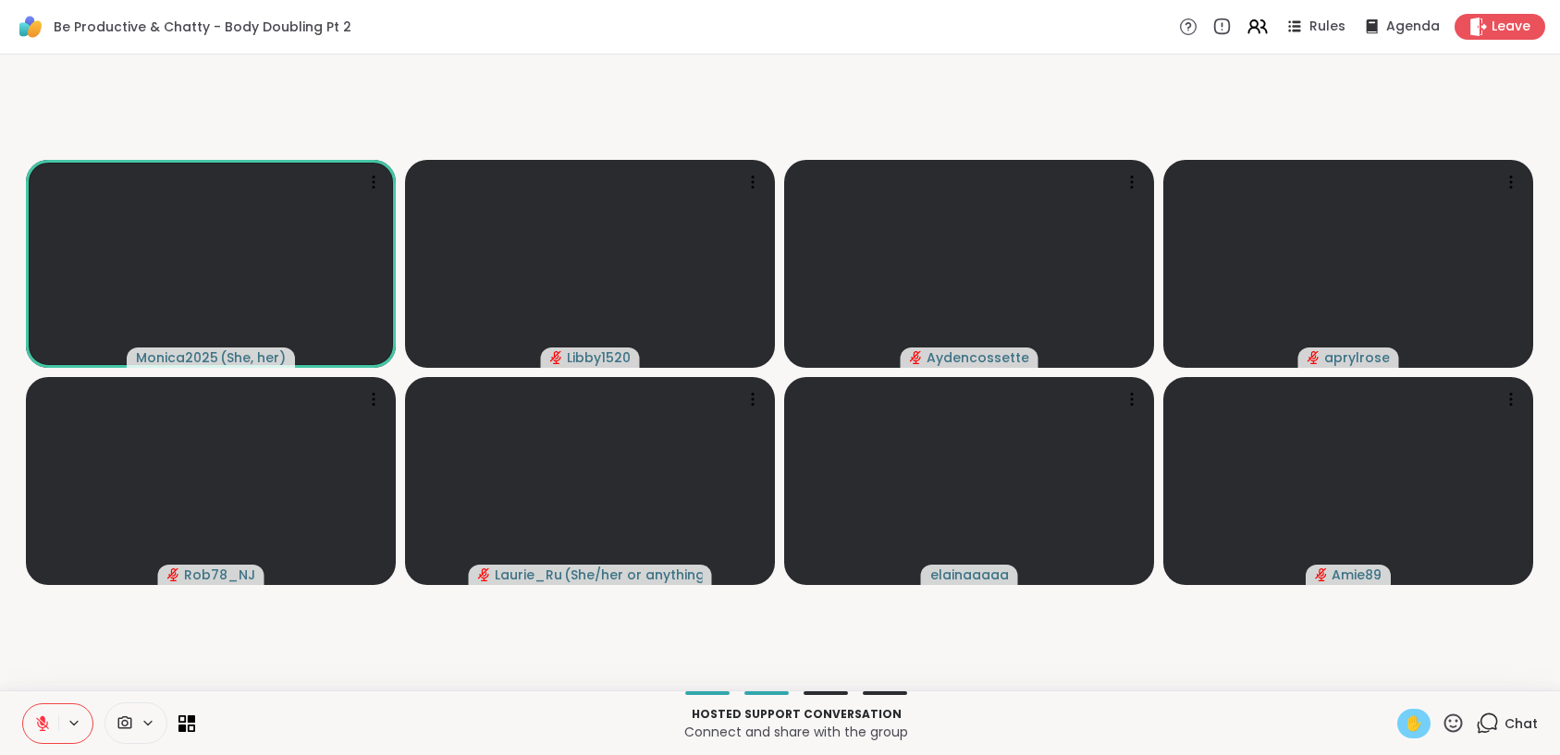
click at [1397, 721] on div "✋" at bounding box center [1413, 724] width 33 height 30
click at [50, 714] on button at bounding box center [40, 723] width 35 height 39
click at [45, 724] on icon at bounding box center [42, 724] width 9 height 6
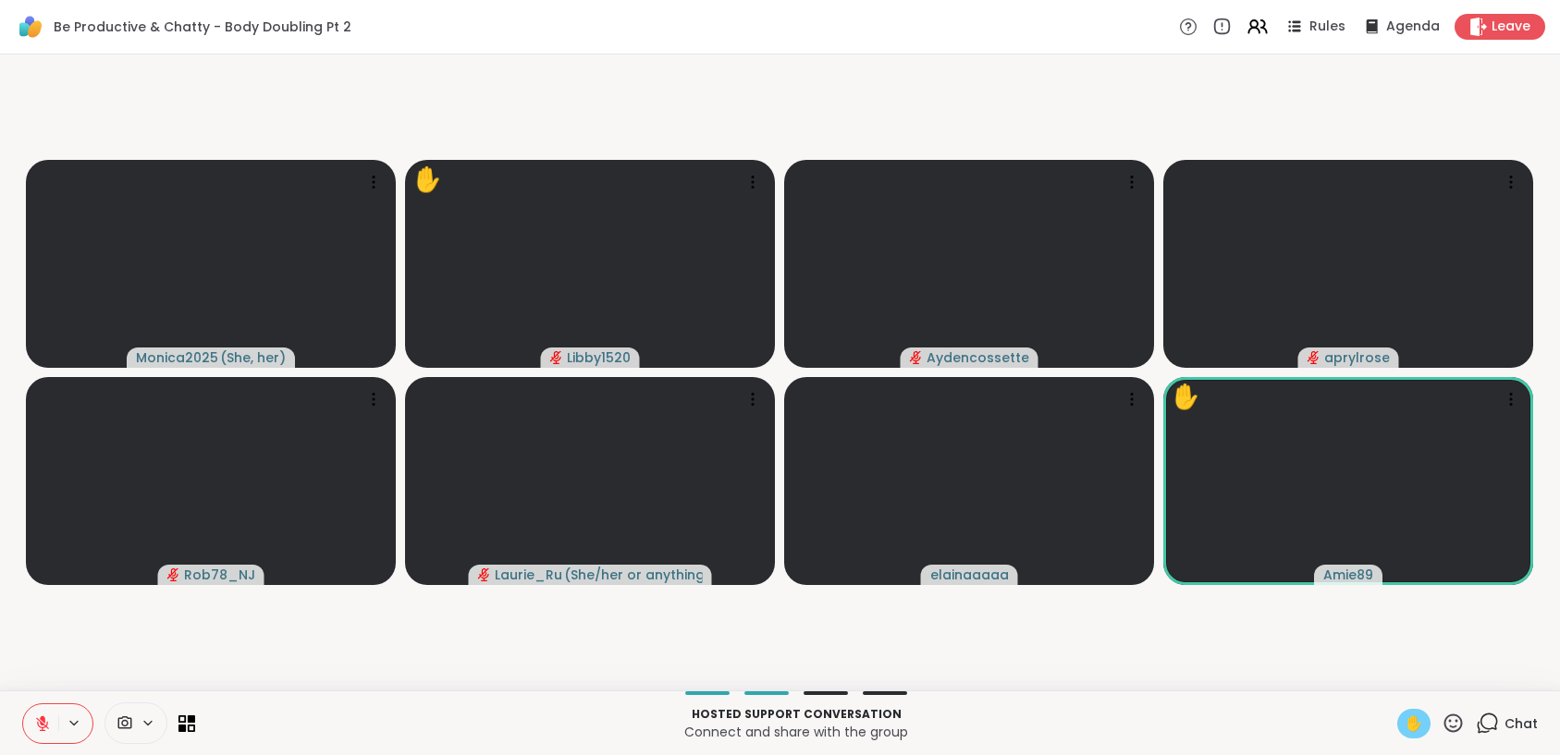
click at [41, 726] on icon at bounding box center [42, 724] width 17 height 17
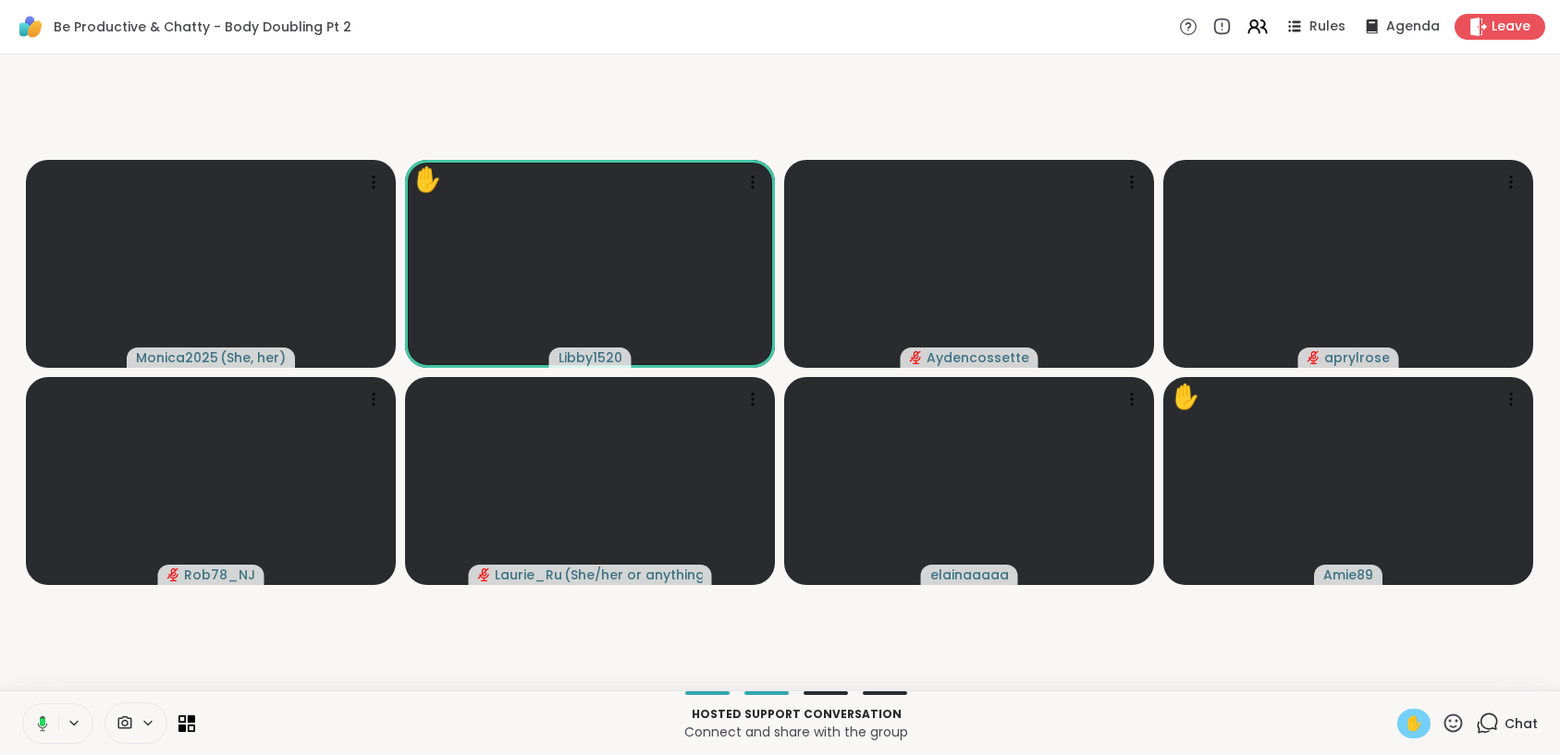
click at [41, 726] on icon at bounding box center [39, 724] width 17 height 17
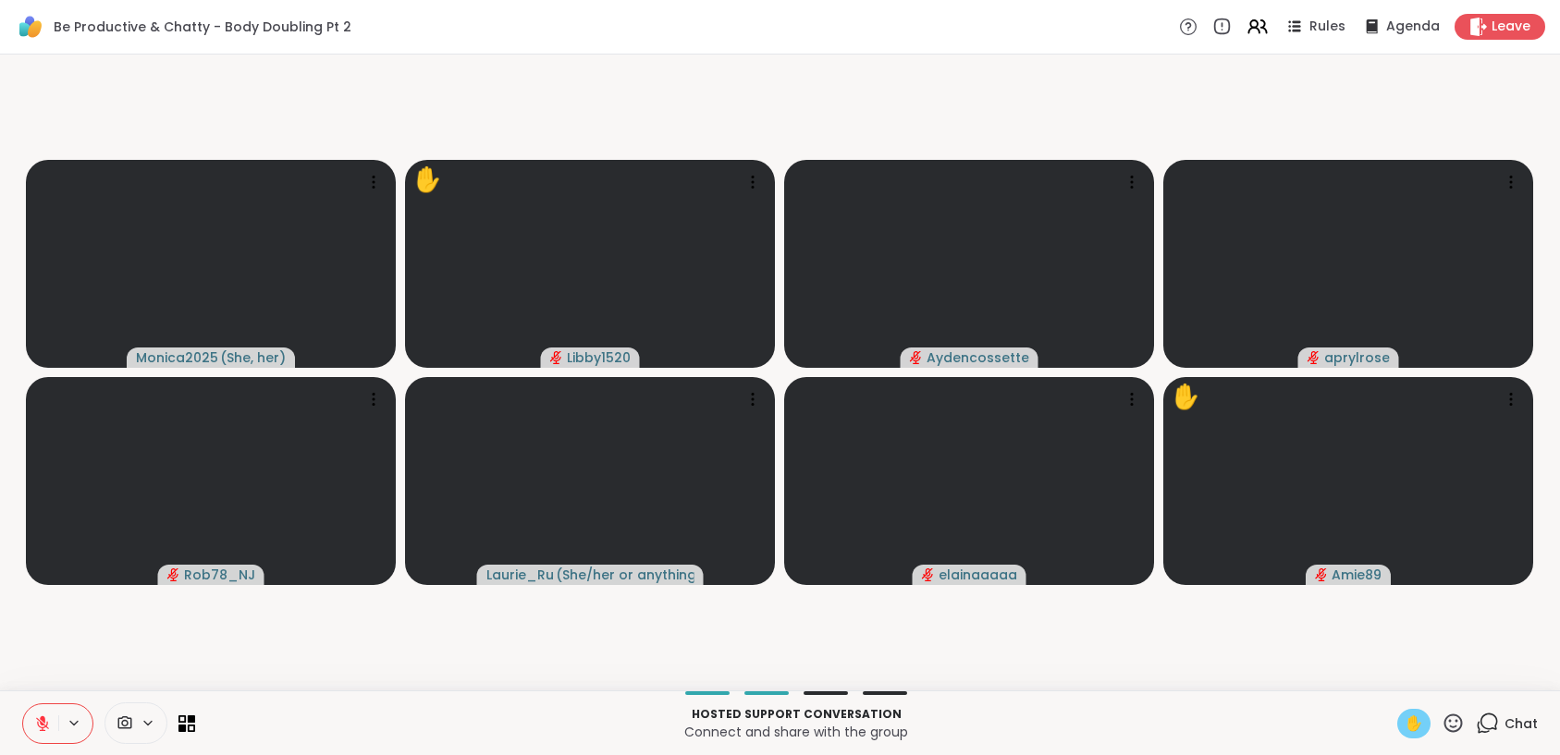
click at [43, 716] on icon at bounding box center [43, 719] width 6 height 7
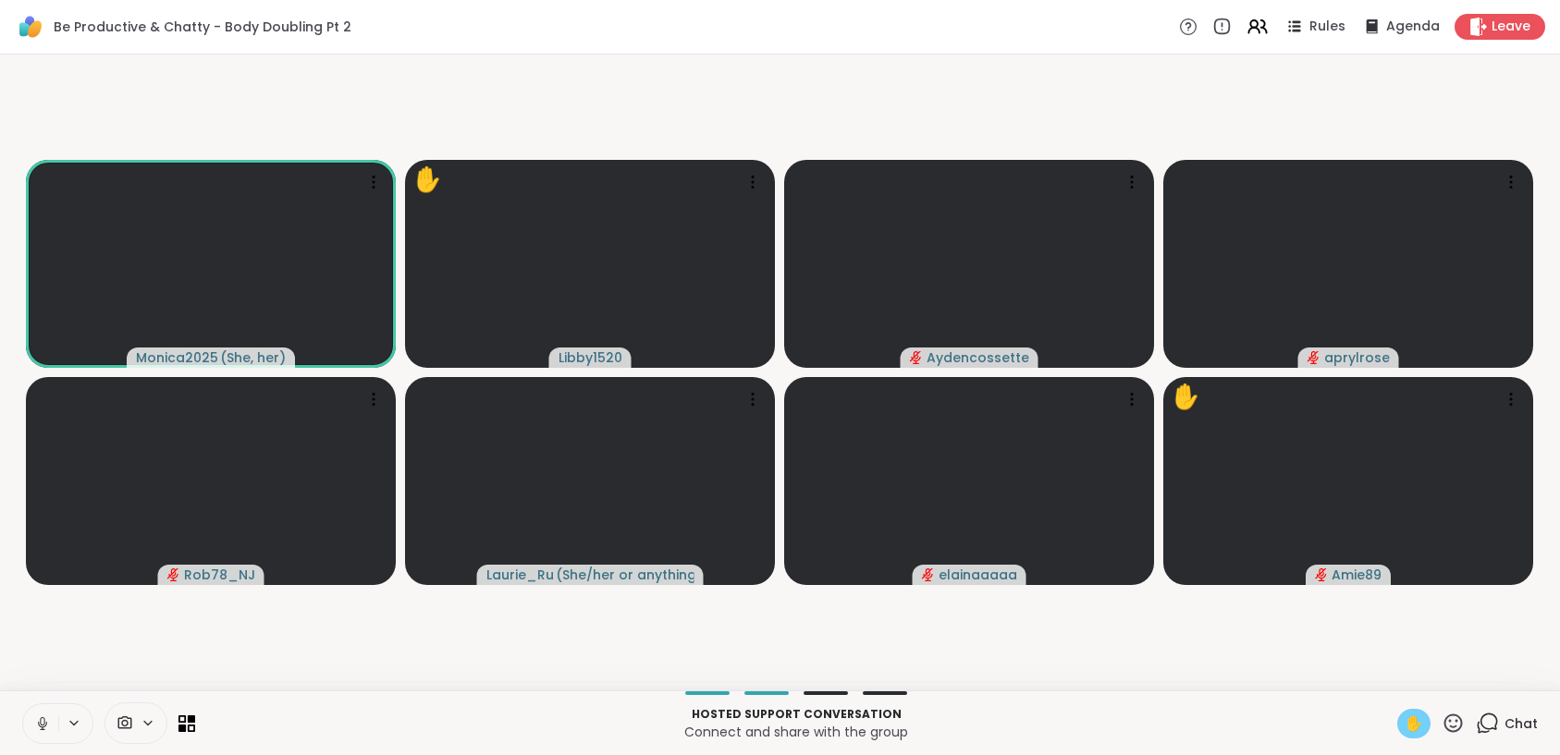
click at [51, 728] on button at bounding box center [40, 723] width 35 height 39
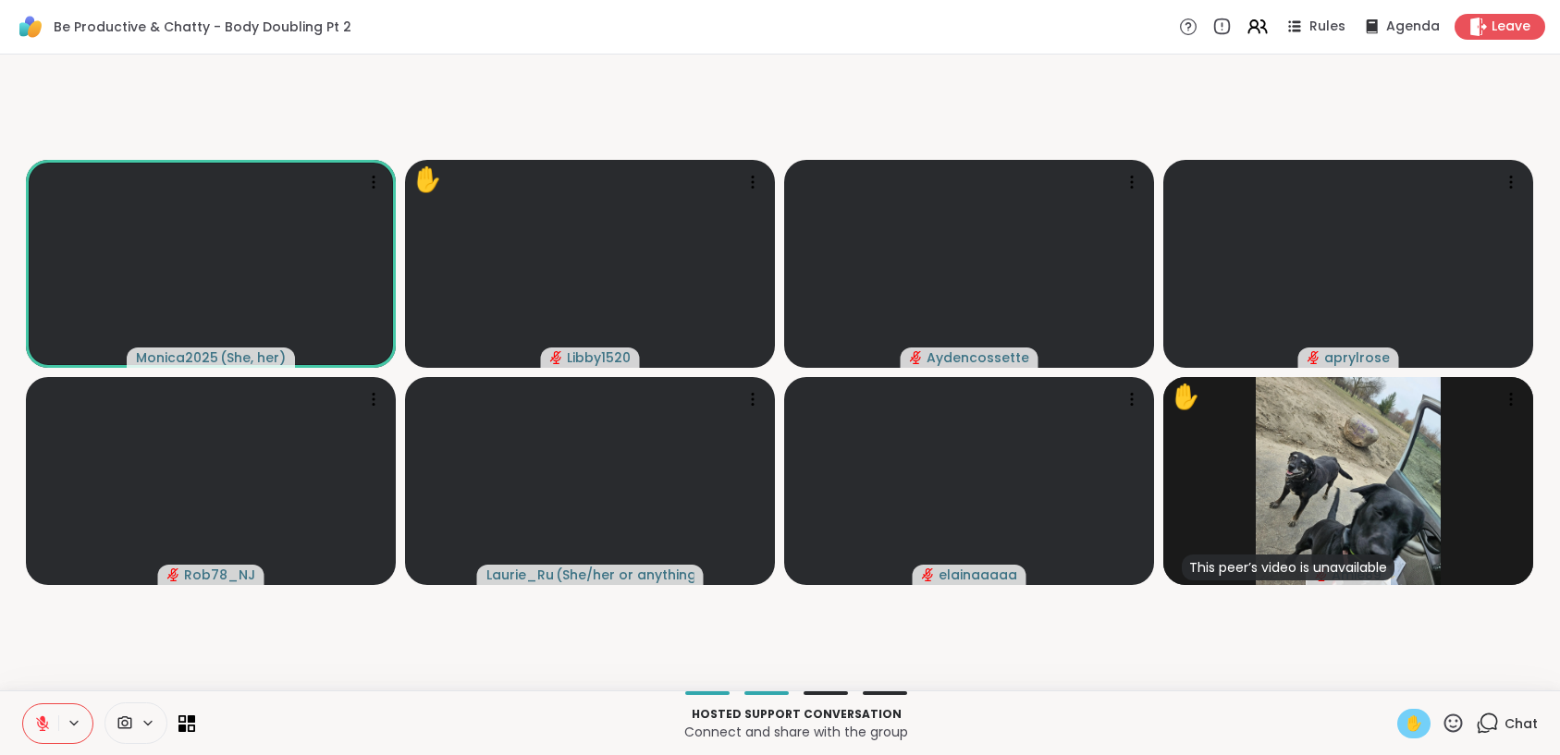
click at [1402, 740] on div "Hosted support conversation Connect and share with the group ✋ Chat" at bounding box center [780, 723] width 1560 height 65
click at [1404, 733] on span "✋" at bounding box center [1413, 724] width 18 height 22
click at [32, 730] on button at bounding box center [40, 723] width 35 height 39
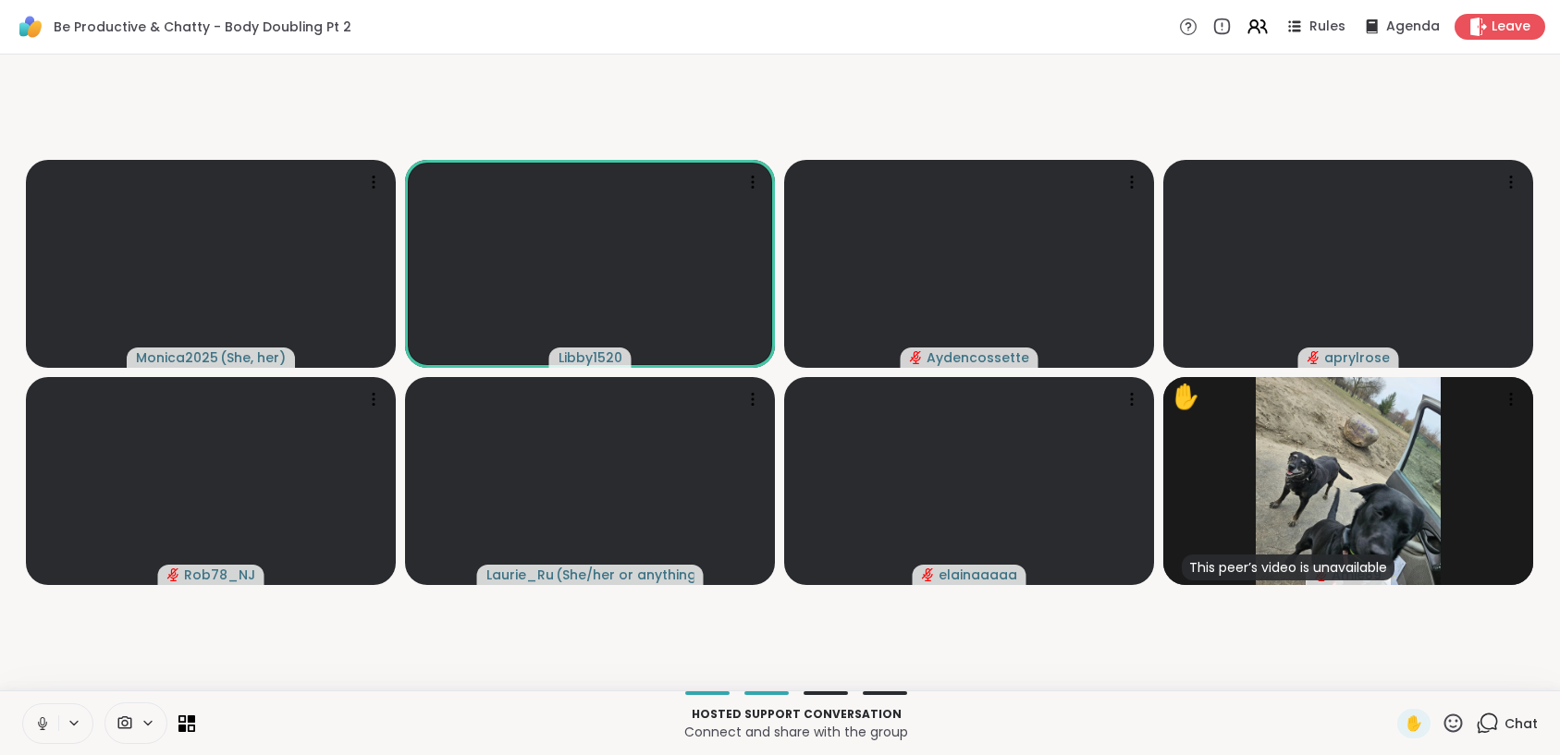
click at [38, 725] on icon at bounding box center [42, 724] width 17 height 17
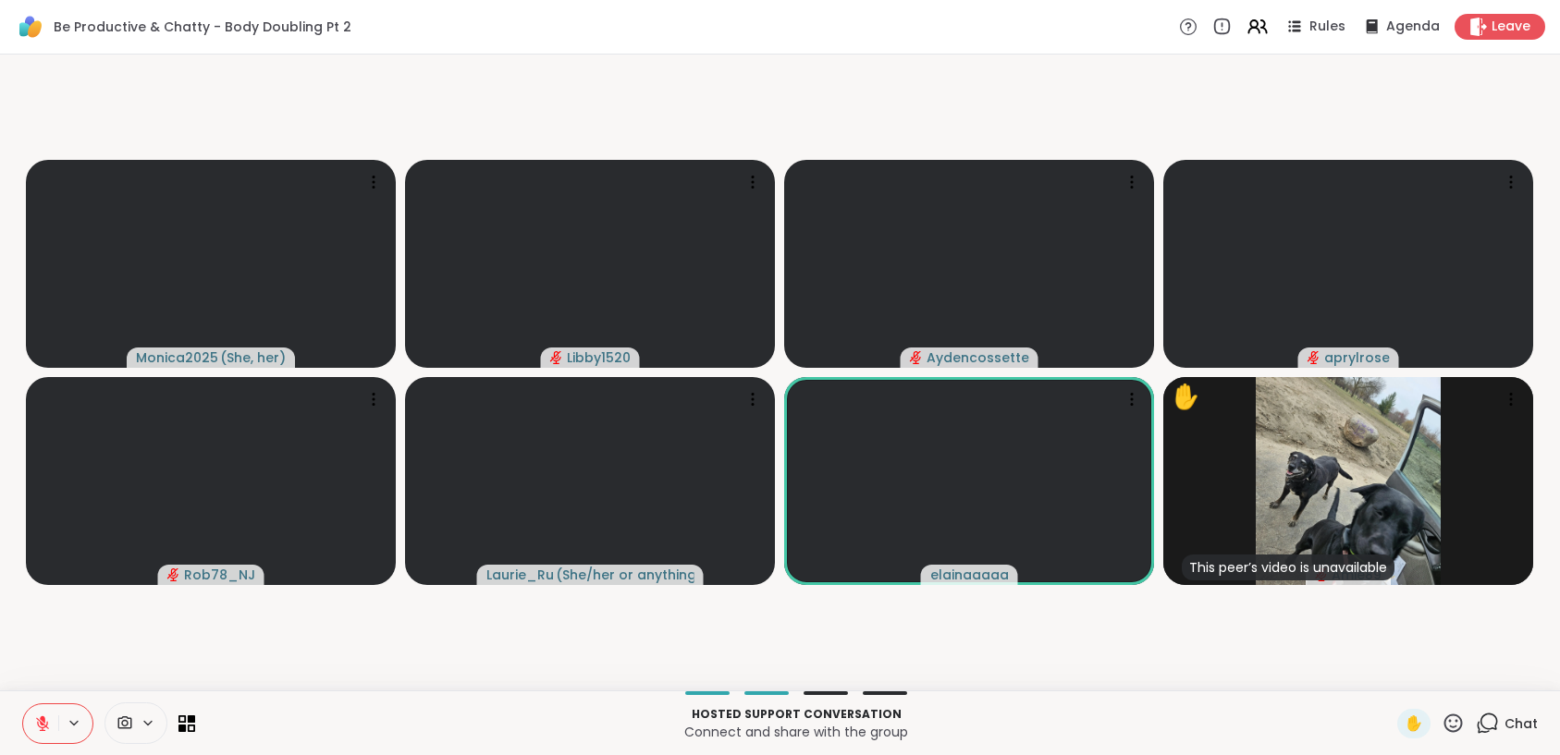
click at [29, 724] on button at bounding box center [40, 723] width 35 height 39
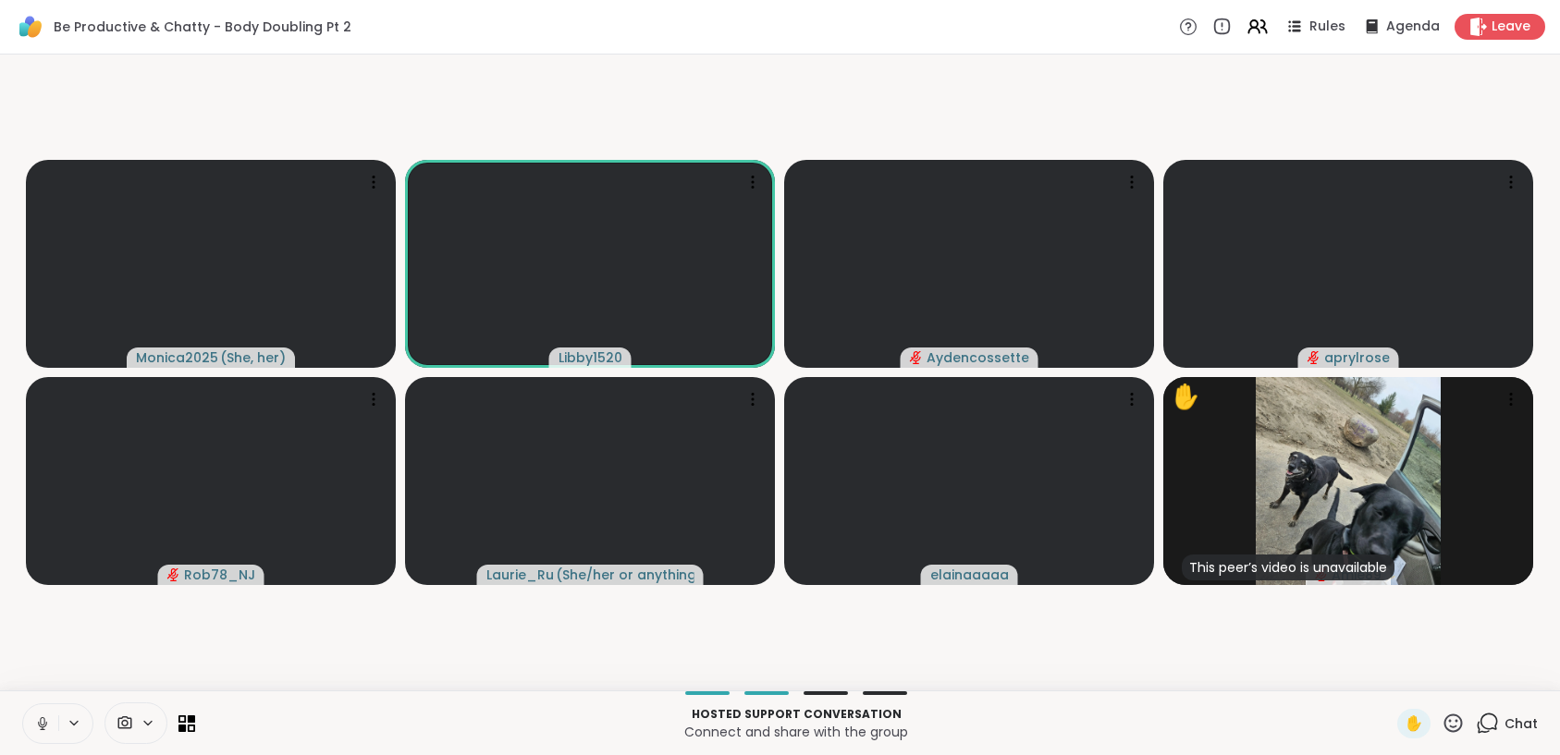
click at [40, 723] on icon at bounding box center [42, 724] width 17 height 17
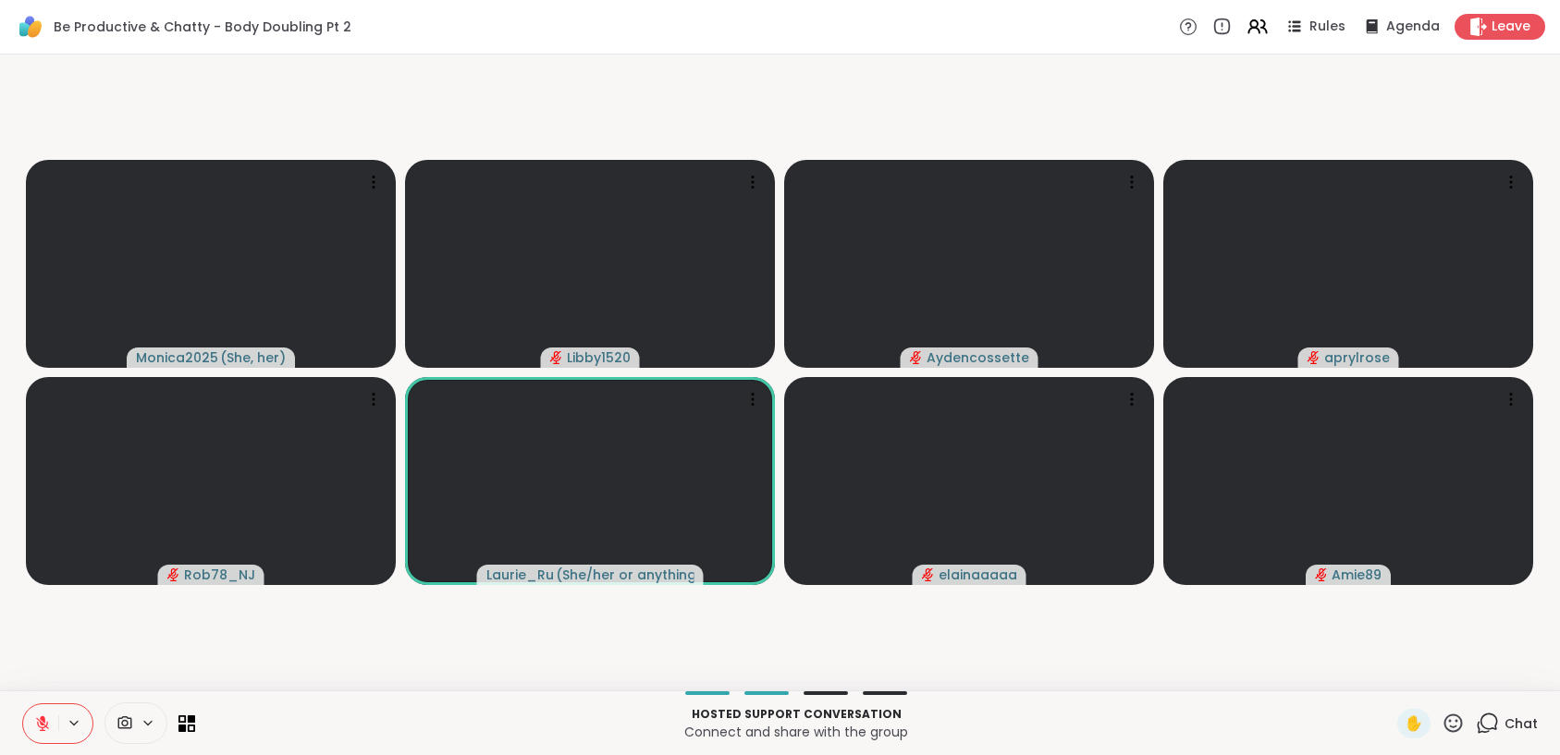
click at [40, 725] on icon at bounding box center [42, 724] width 17 height 17
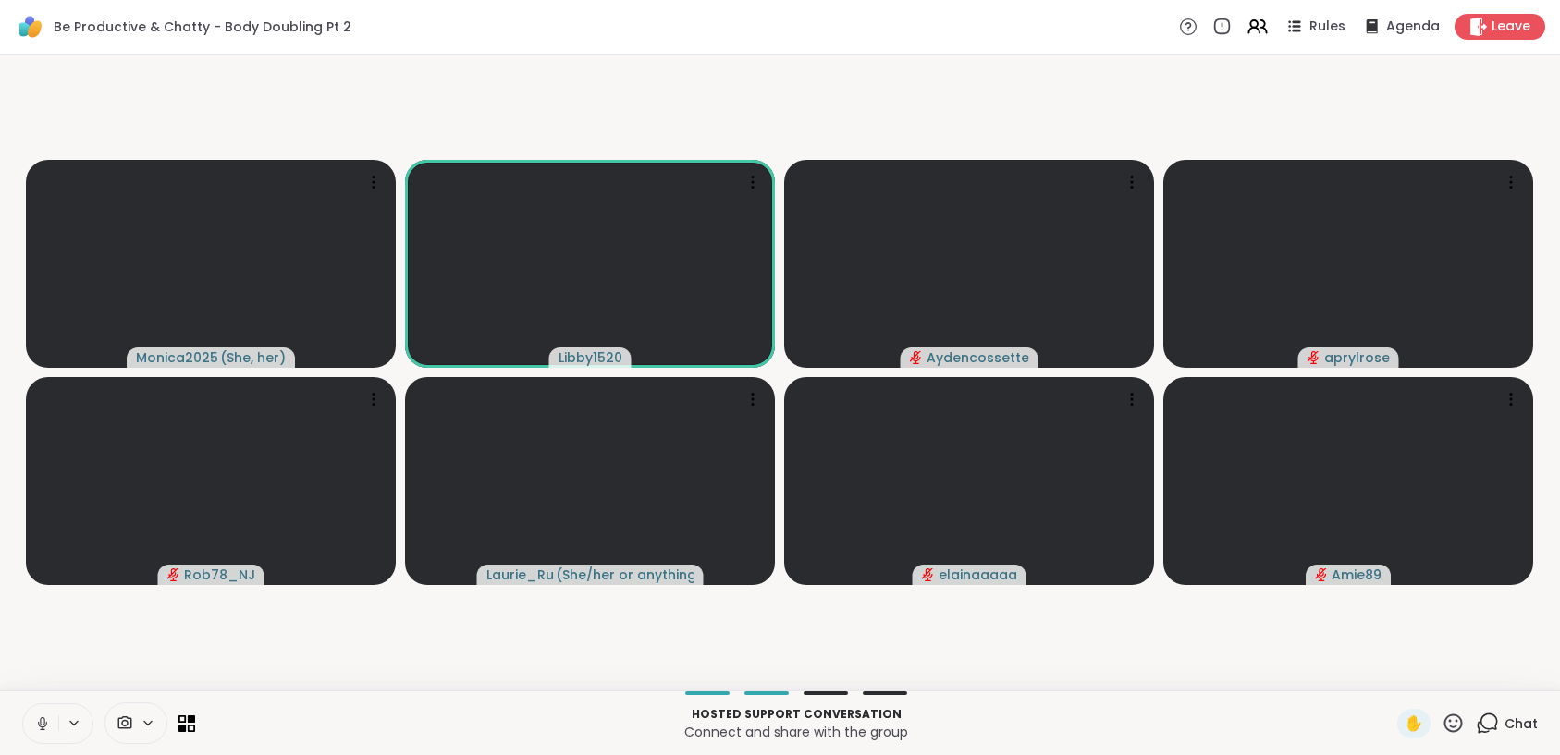
click at [37, 720] on icon at bounding box center [42, 724] width 17 height 17
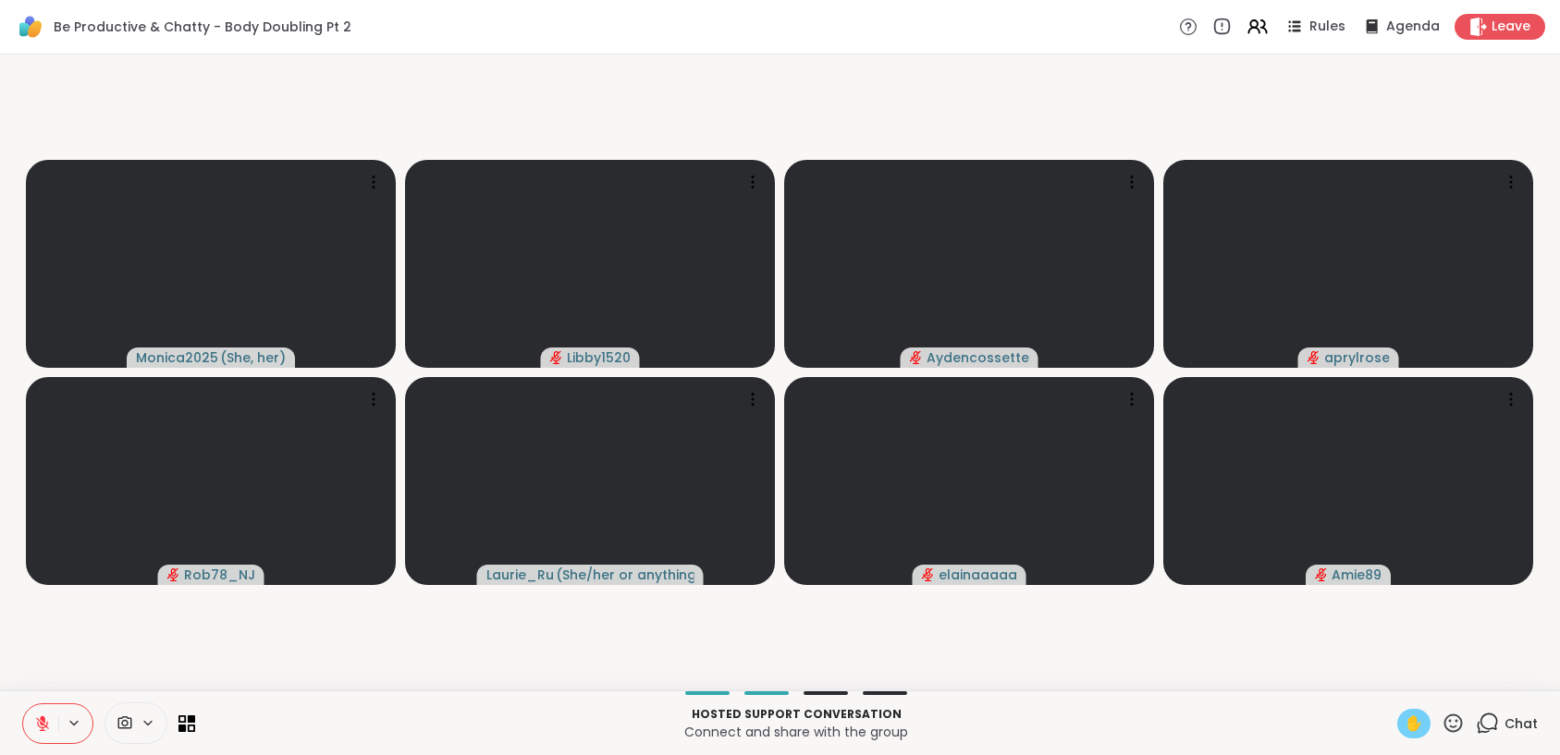
click at [1407, 718] on span "✋" at bounding box center [1413, 724] width 18 height 22
click at [1406, 720] on span "✋" at bounding box center [1413, 724] width 18 height 22
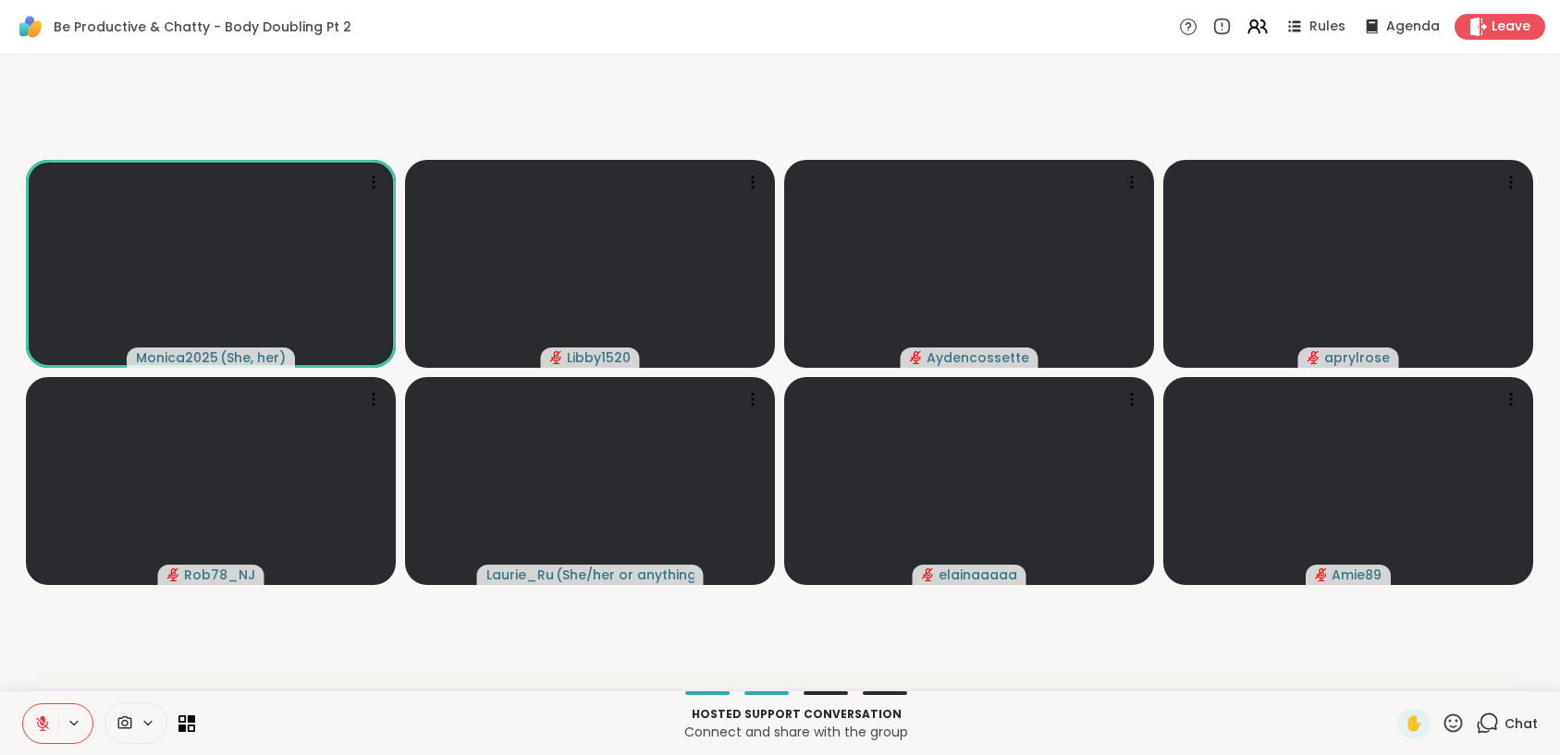
click at [1444, 719] on icon at bounding box center [1452, 723] width 23 height 23
click at [1511, 675] on span "🎉" at bounding box center [1520, 675] width 18 height 22
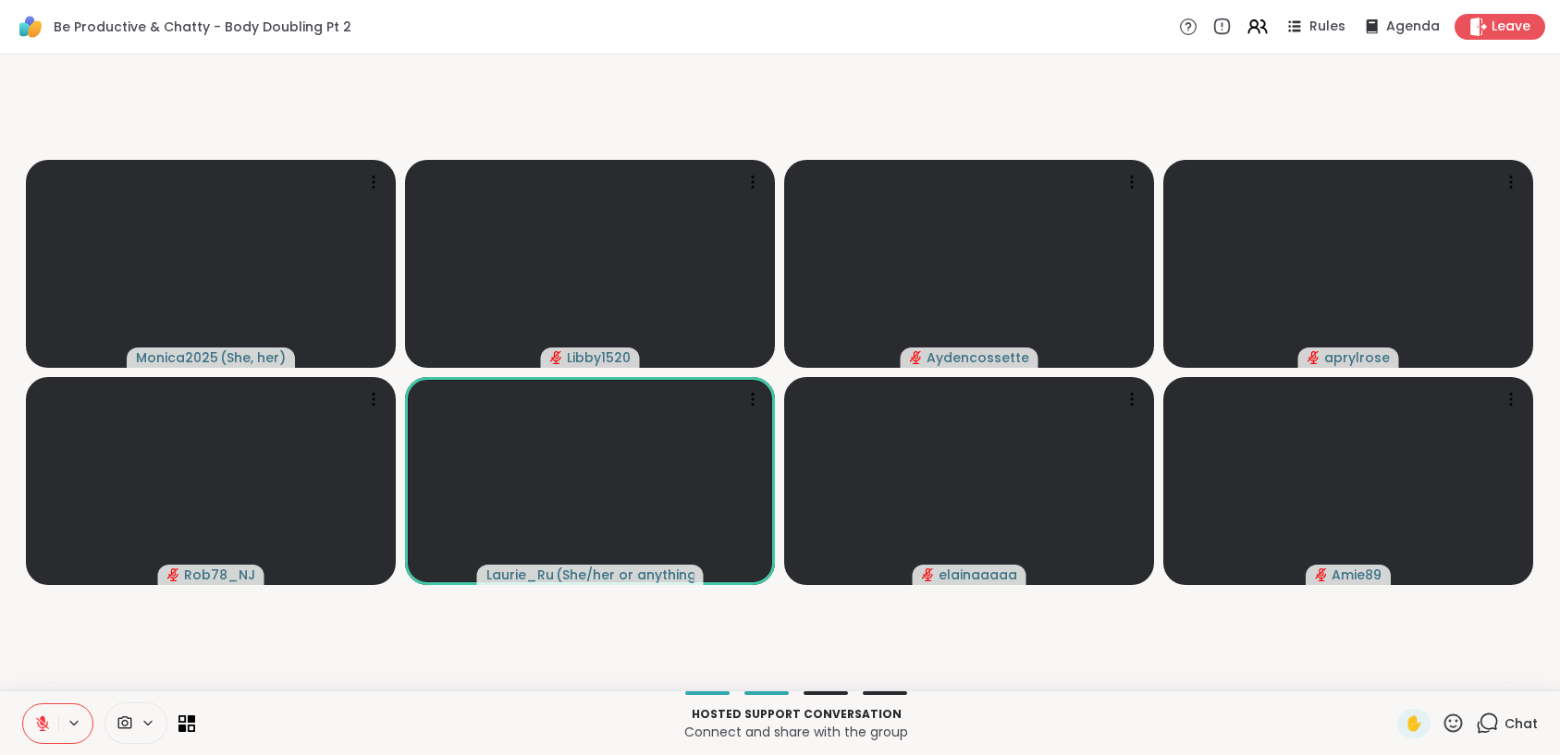
click at [41, 728] on icon at bounding box center [42, 724] width 17 height 17
click at [39, 739] on button at bounding box center [40, 723] width 35 height 39
click at [42, 728] on icon at bounding box center [42, 723] width 13 height 13
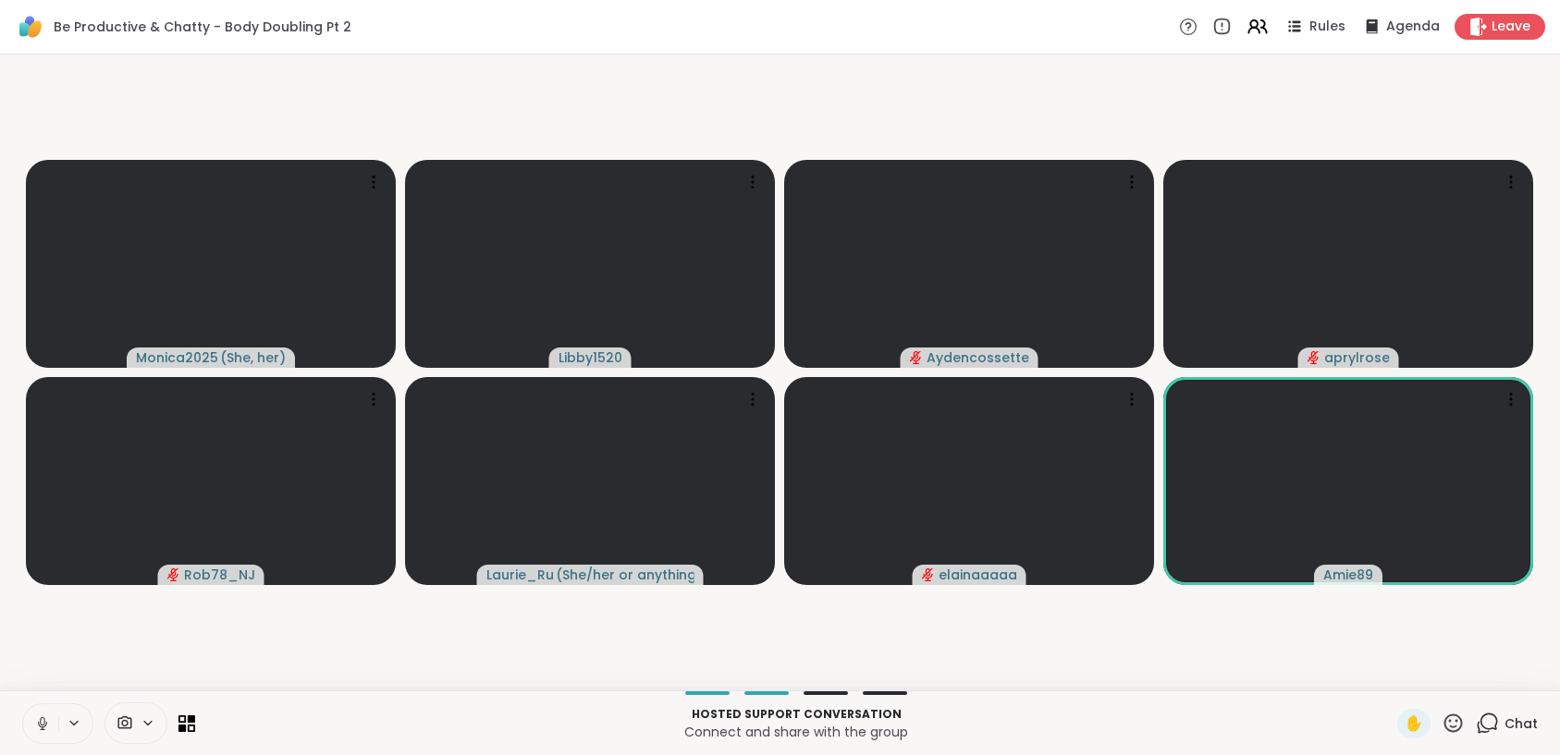
click at [40, 732] on button at bounding box center [40, 723] width 35 height 39
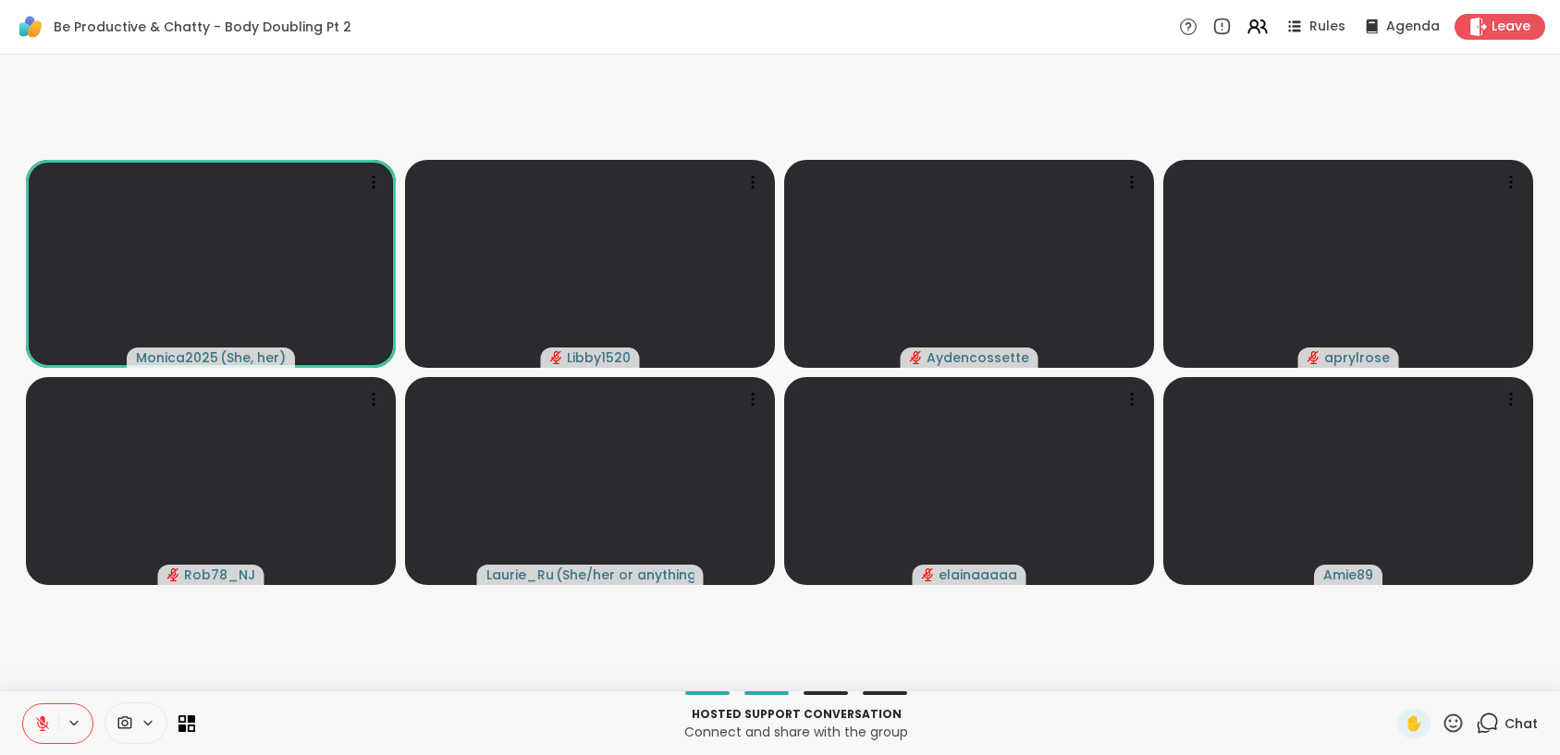
click at [37, 723] on icon at bounding box center [42, 723] width 13 height 13
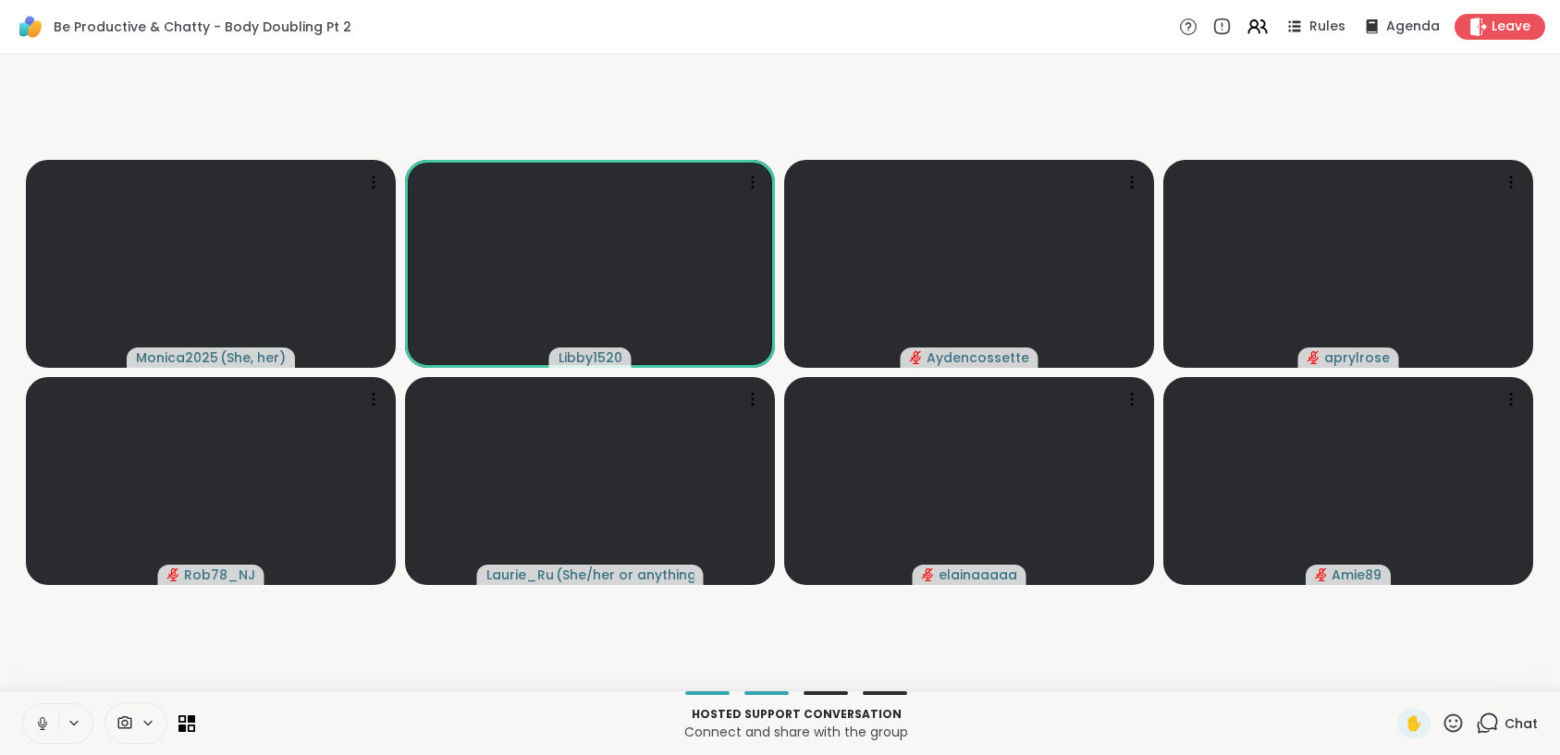
click at [32, 727] on button at bounding box center [40, 723] width 35 height 39
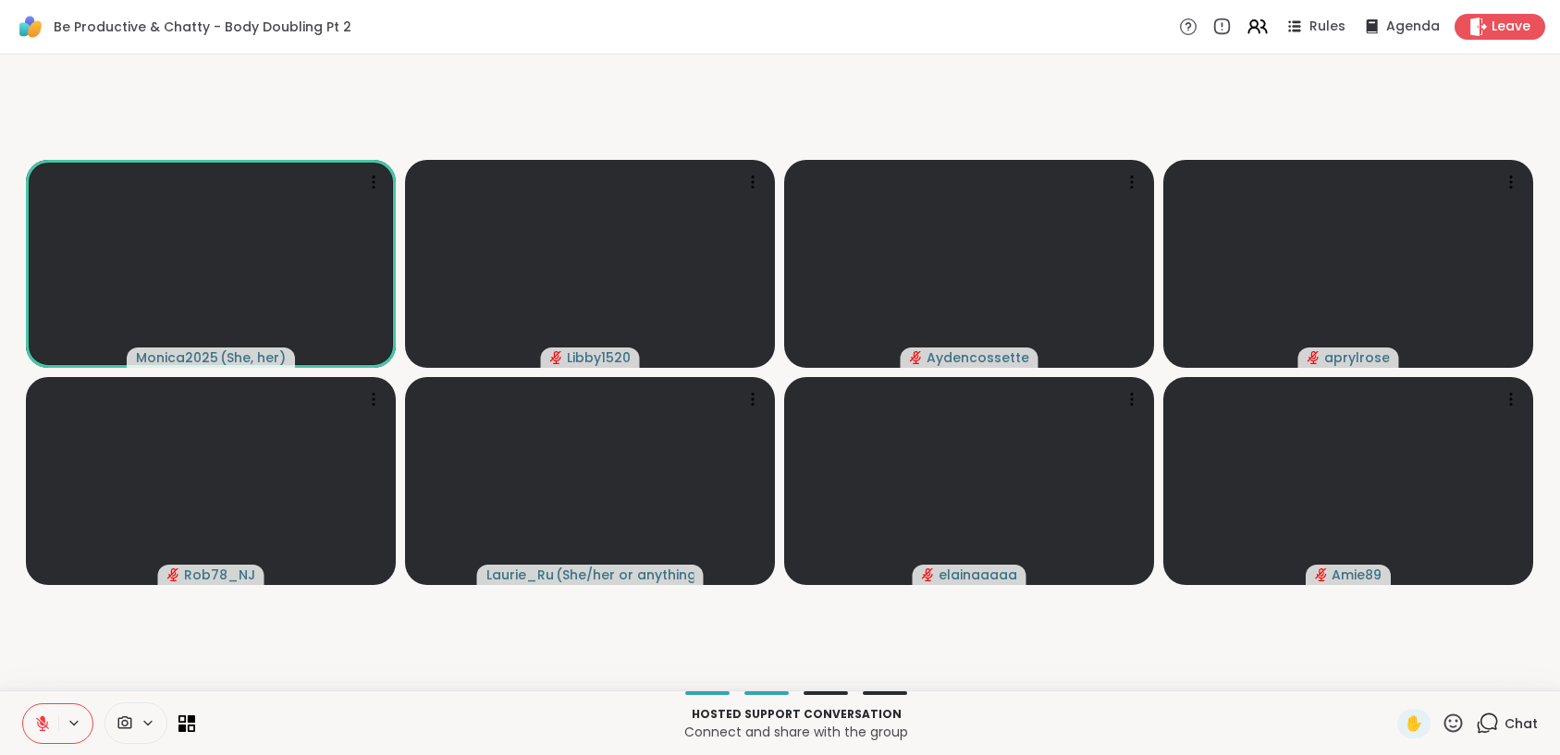
click at [36, 725] on icon at bounding box center [42, 724] width 17 height 17
click at [36, 728] on icon at bounding box center [42, 724] width 17 height 17
click at [47, 721] on icon at bounding box center [42, 723] width 13 height 13
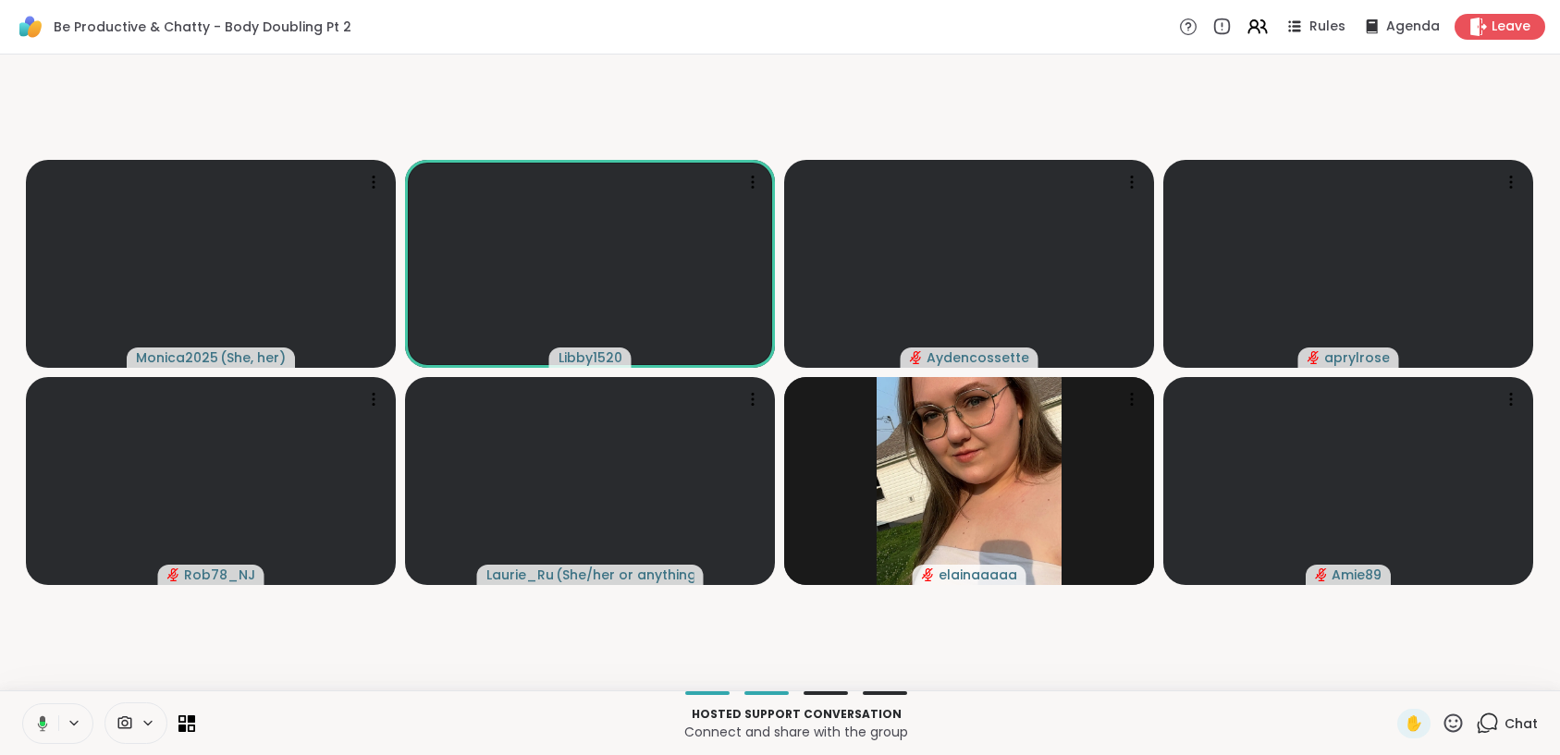
click at [53, 722] on button at bounding box center [39, 723] width 38 height 39
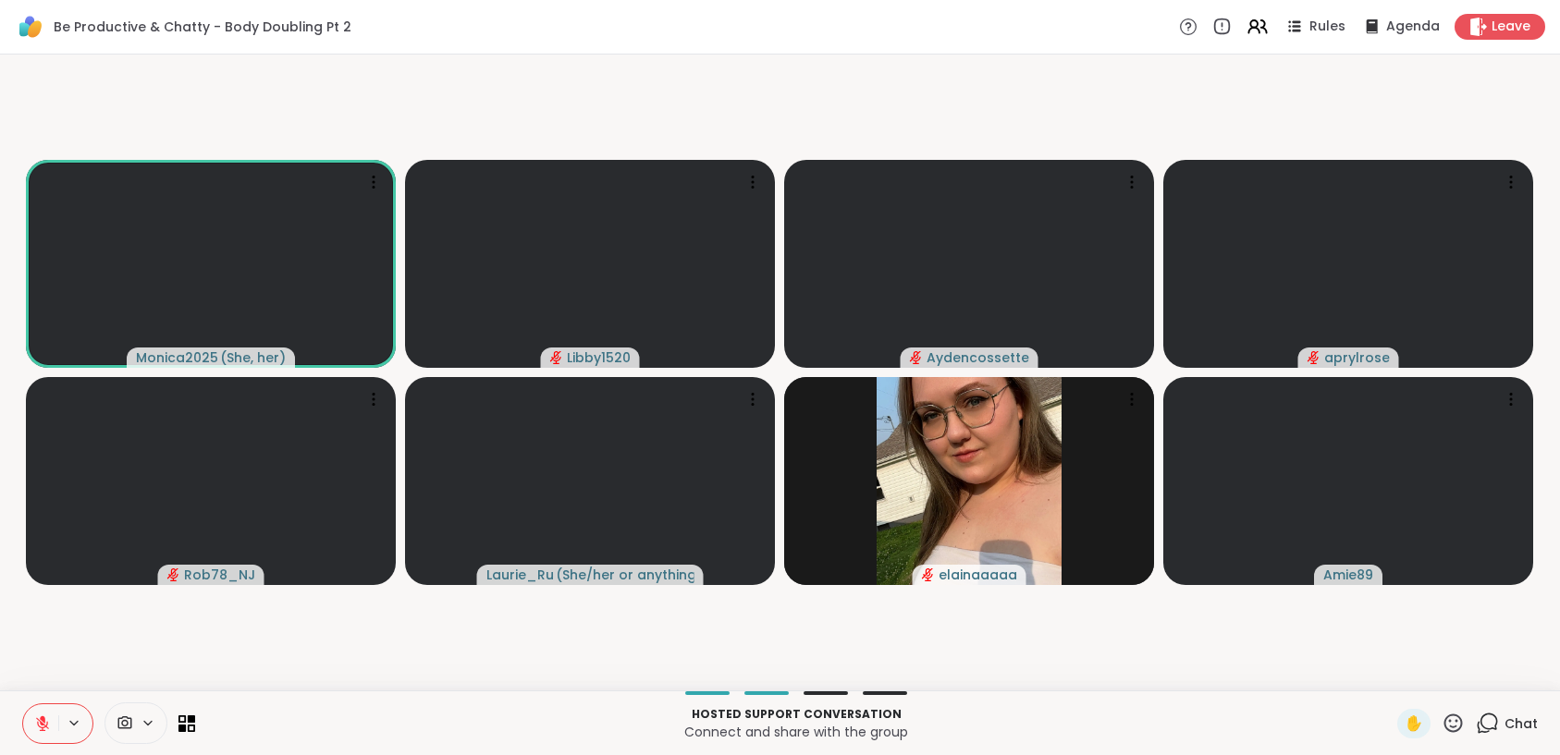
click at [43, 720] on icon at bounding box center [43, 719] width 6 height 7
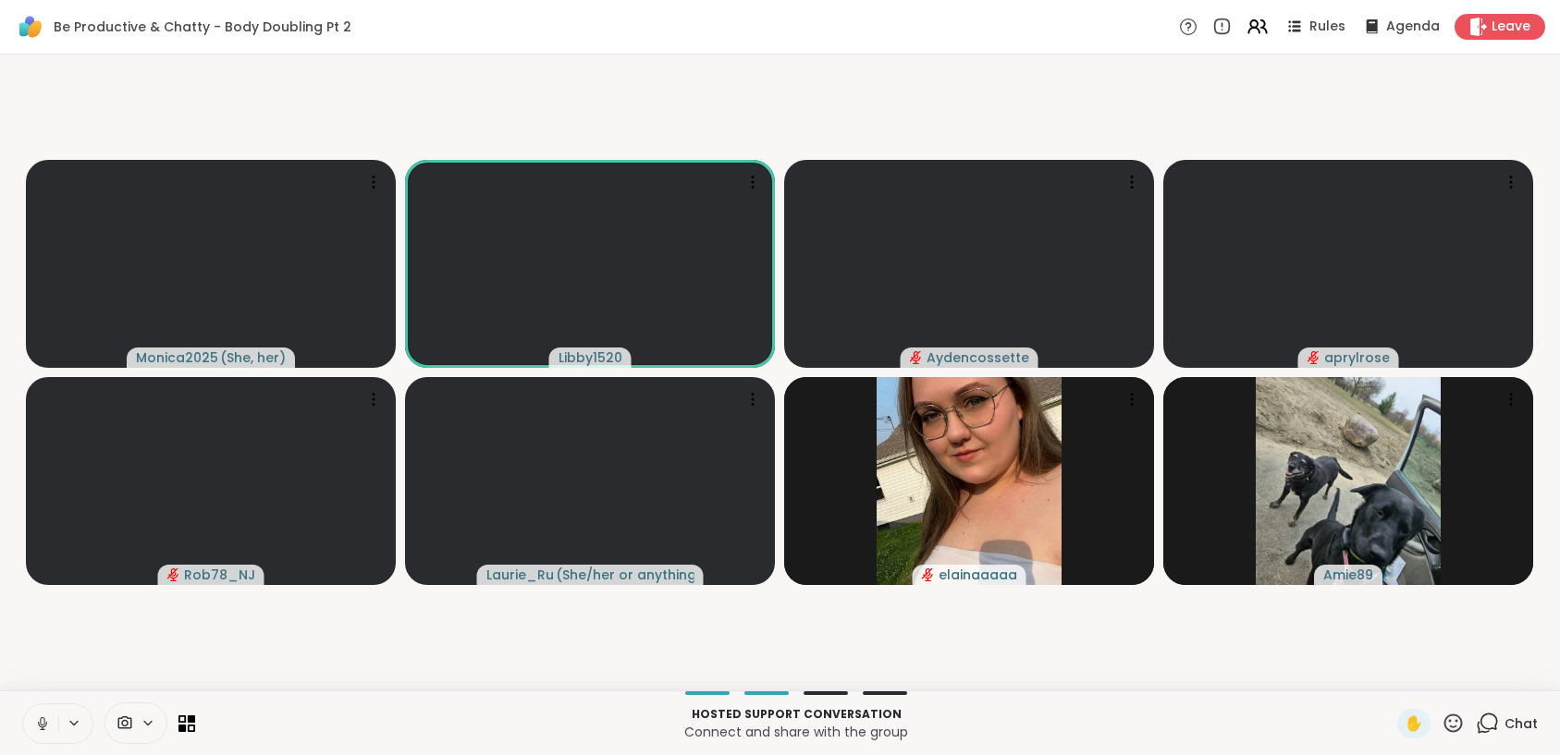
click at [45, 727] on icon at bounding box center [42, 724] width 17 height 17
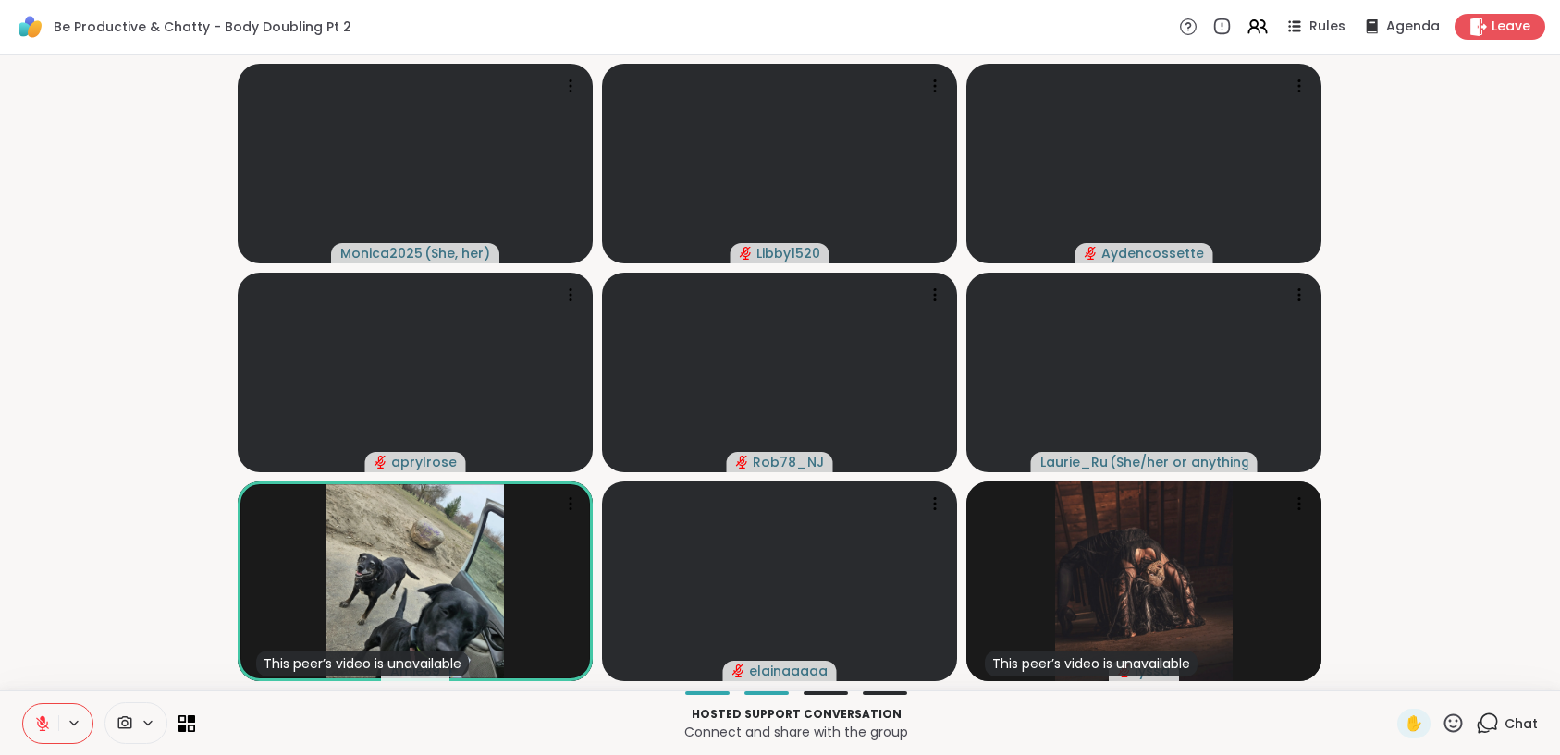
click at [34, 727] on icon at bounding box center [42, 724] width 17 height 17
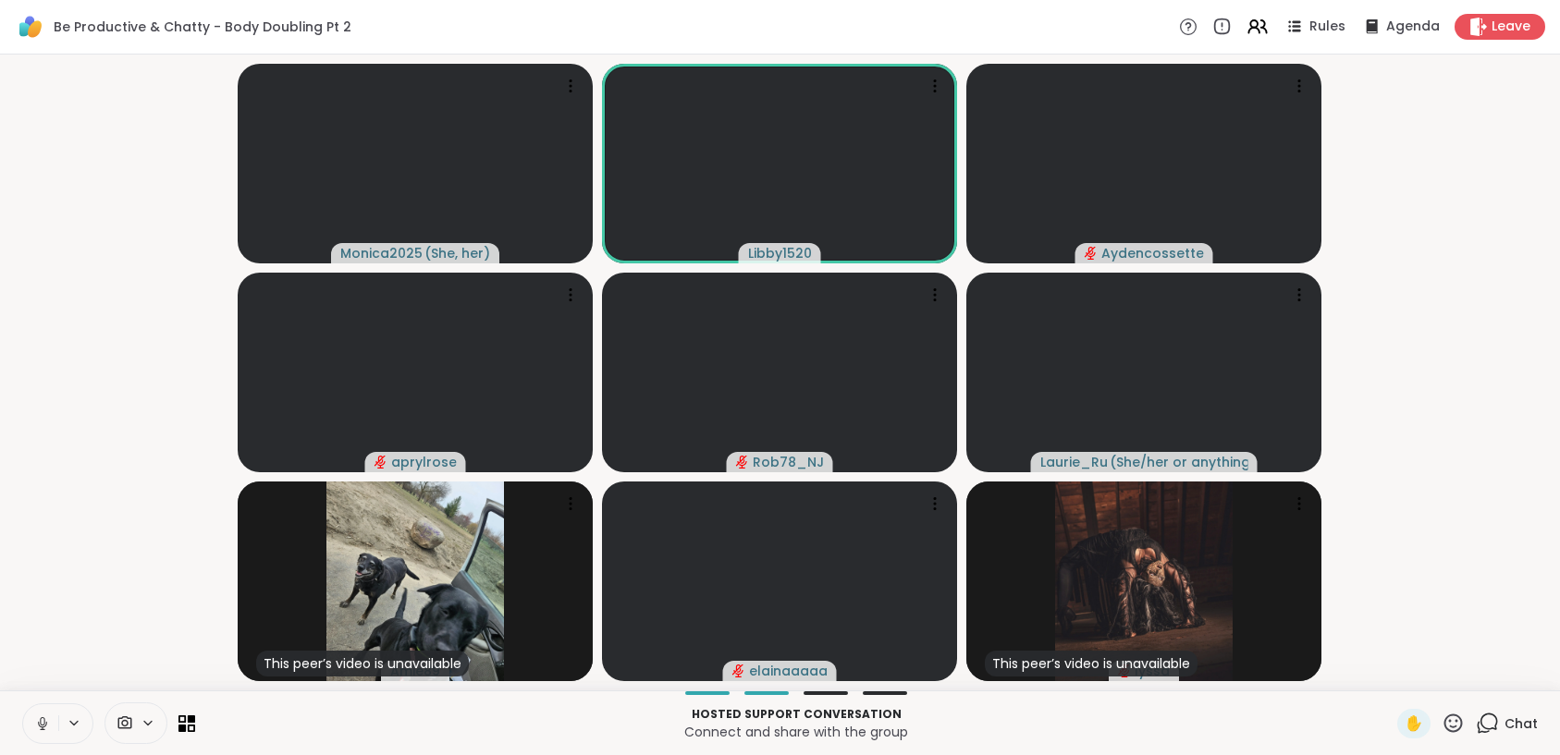
click at [35, 729] on icon at bounding box center [42, 724] width 17 height 17
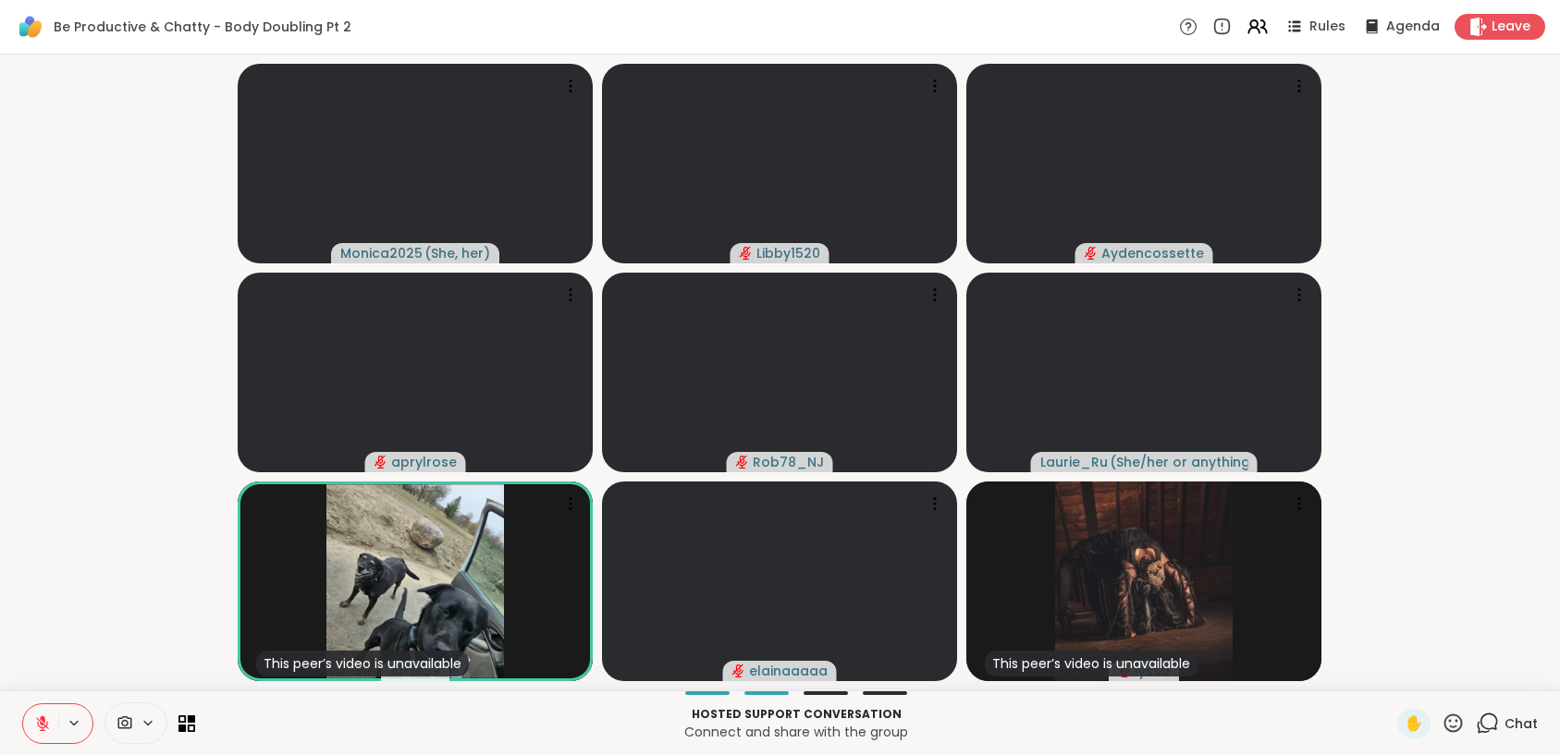
click at [1441, 719] on icon at bounding box center [1452, 723] width 23 height 23
click at [1511, 673] on span "🎉" at bounding box center [1520, 675] width 18 height 22
click at [1441, 726] on icon at bounding box center [1452, 723] width 23 height 23
click at [1389, 679] on span "❤️" at bounding box center [1398, 675] width 18 height 22
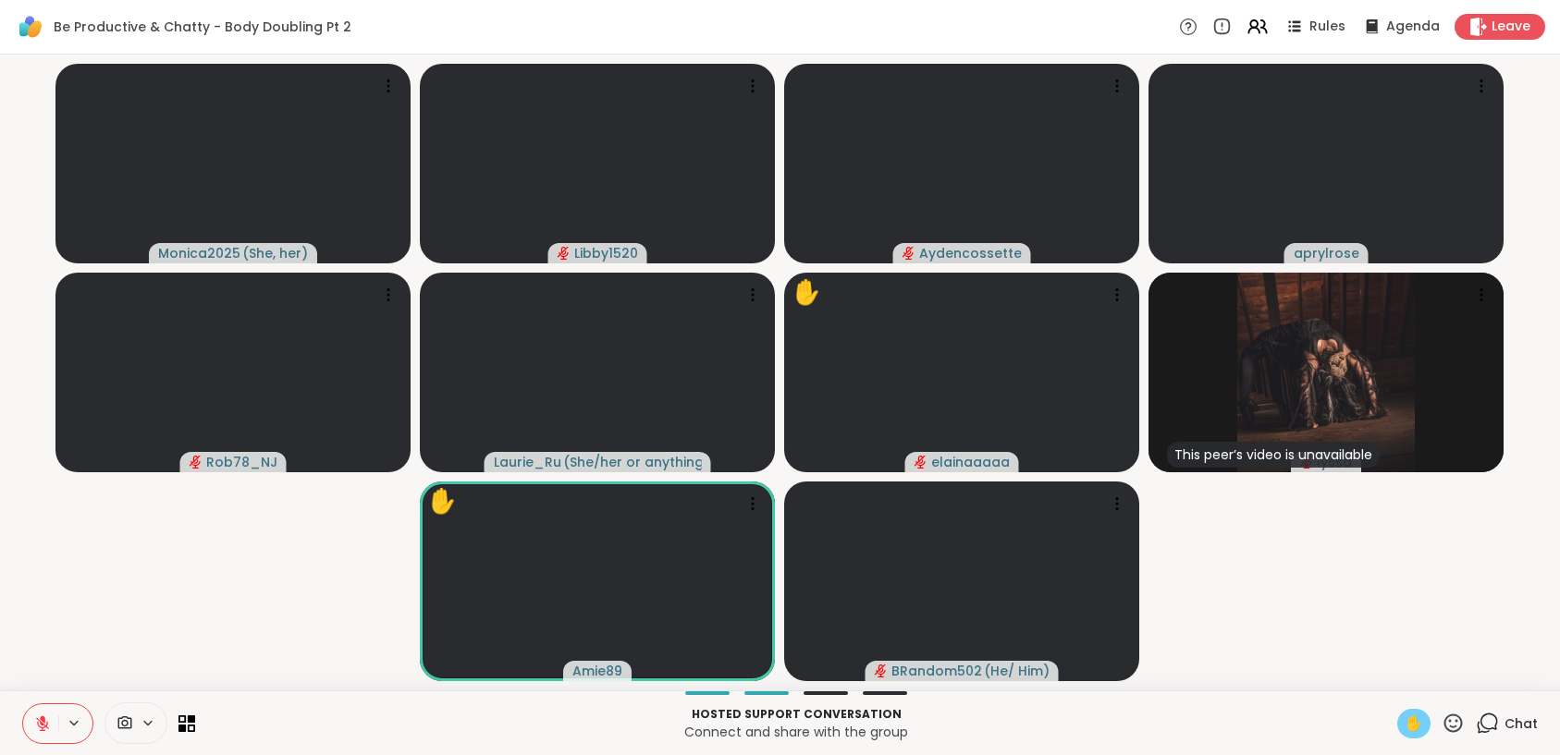
click at [1404, 729] on span "✋" at bounding box center [1413, 724] width 18 height 22
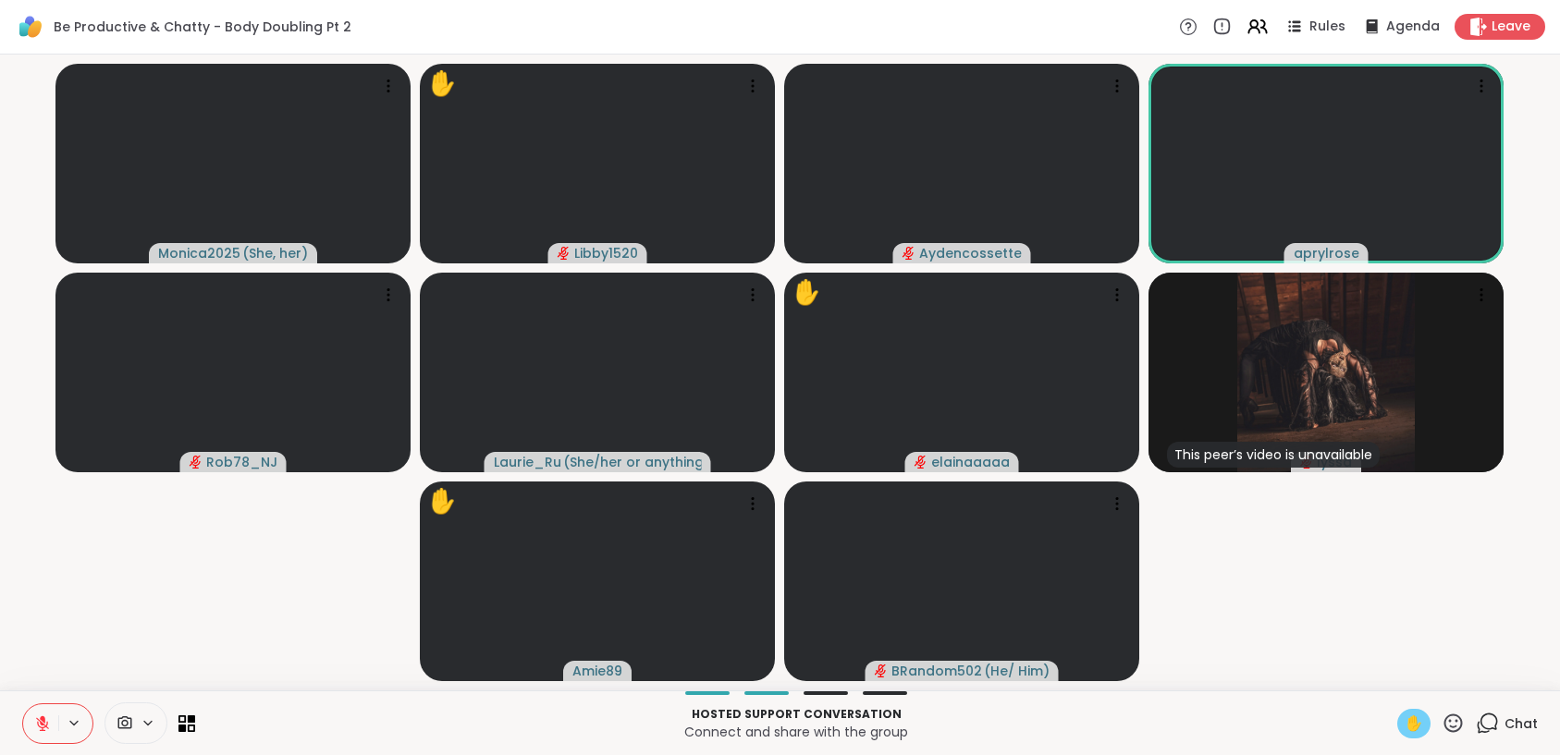
click at [35, 717] on icon at bounding box center [42, 724] width 17 height 17
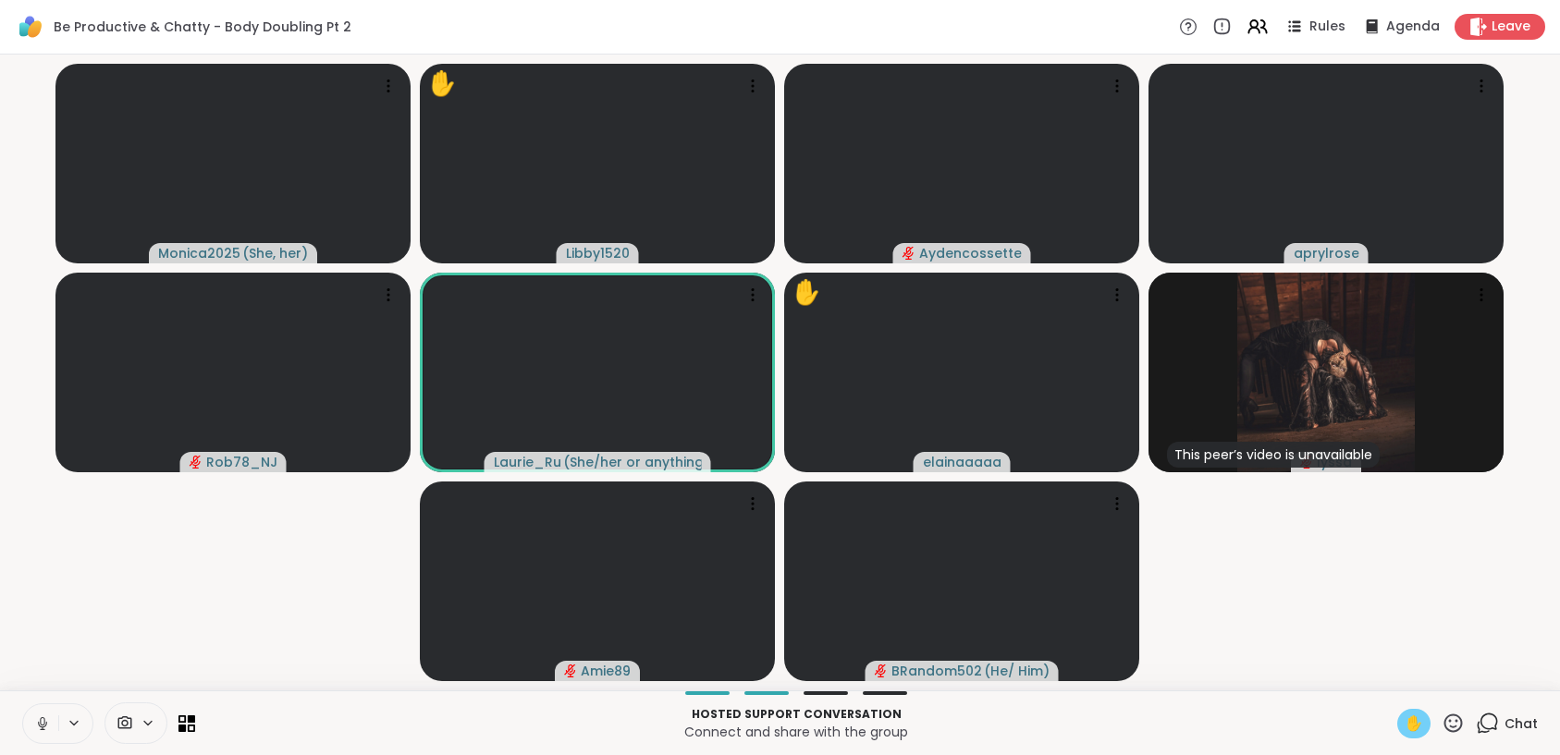
click at [35, 719] on icon at bounding box center [42, 724] width 17 height 17
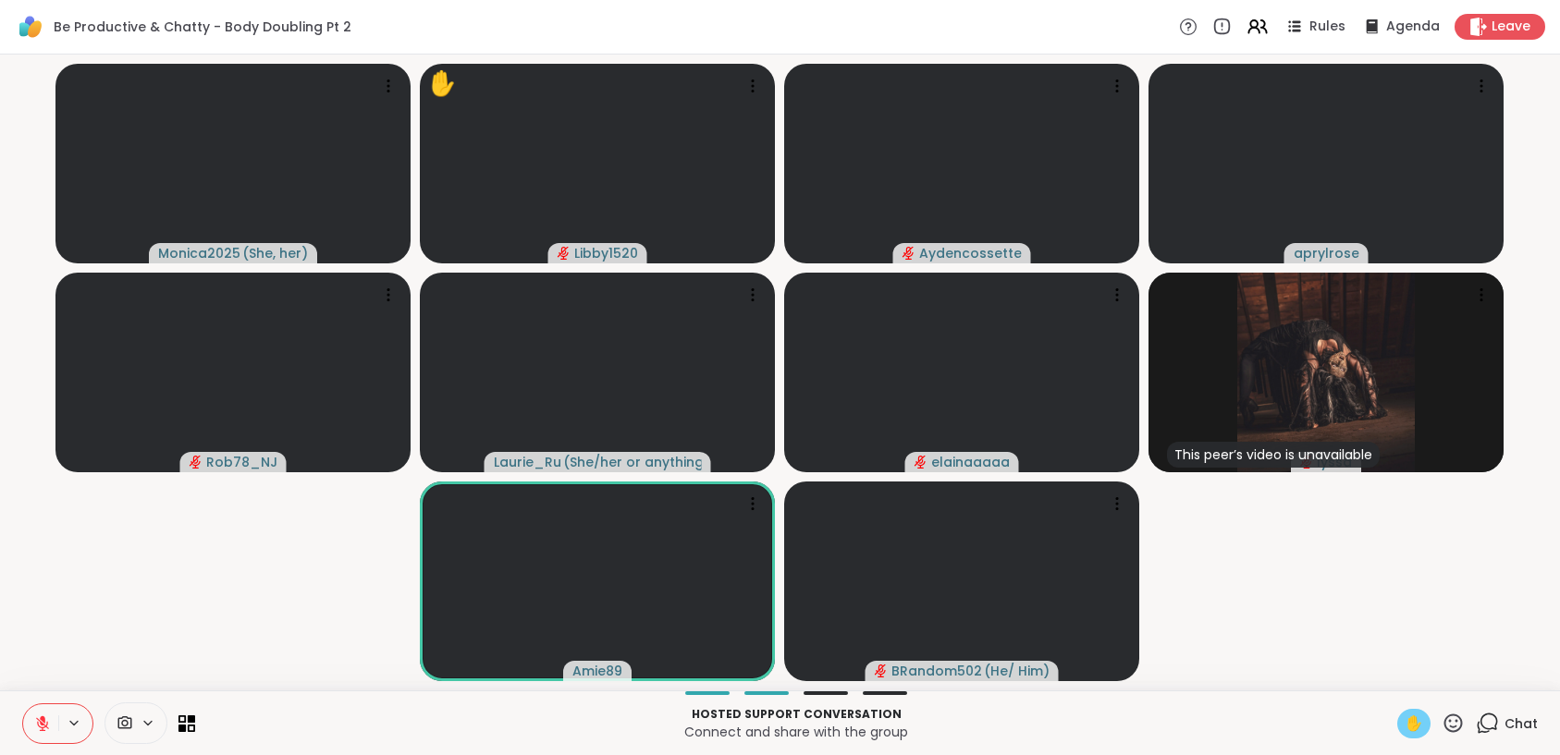
drag, startPoint x: 41, startPoint y: 722, endPoint x: 116, endPoint y: 617, distance: 129.3
click at [116, 617] on div "Be Productive & Chatty - Body Doubling Pt 2 Rules Agenda Leave Monica2025 ( She…" at bounding box center [780, 377] width 1560 height 755
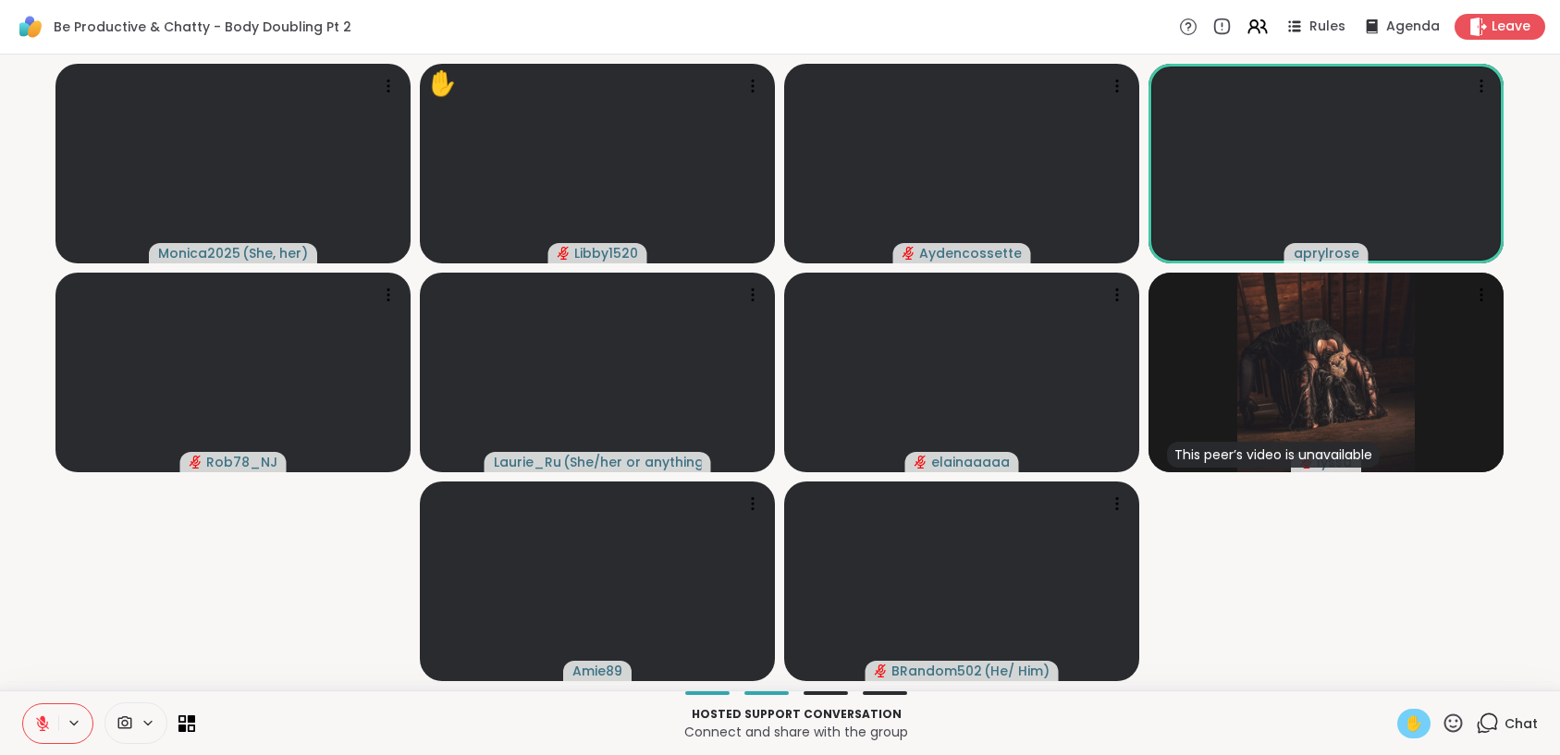
click at [42, 721] on icon at bounding box center [42, 724] width 17 height 17
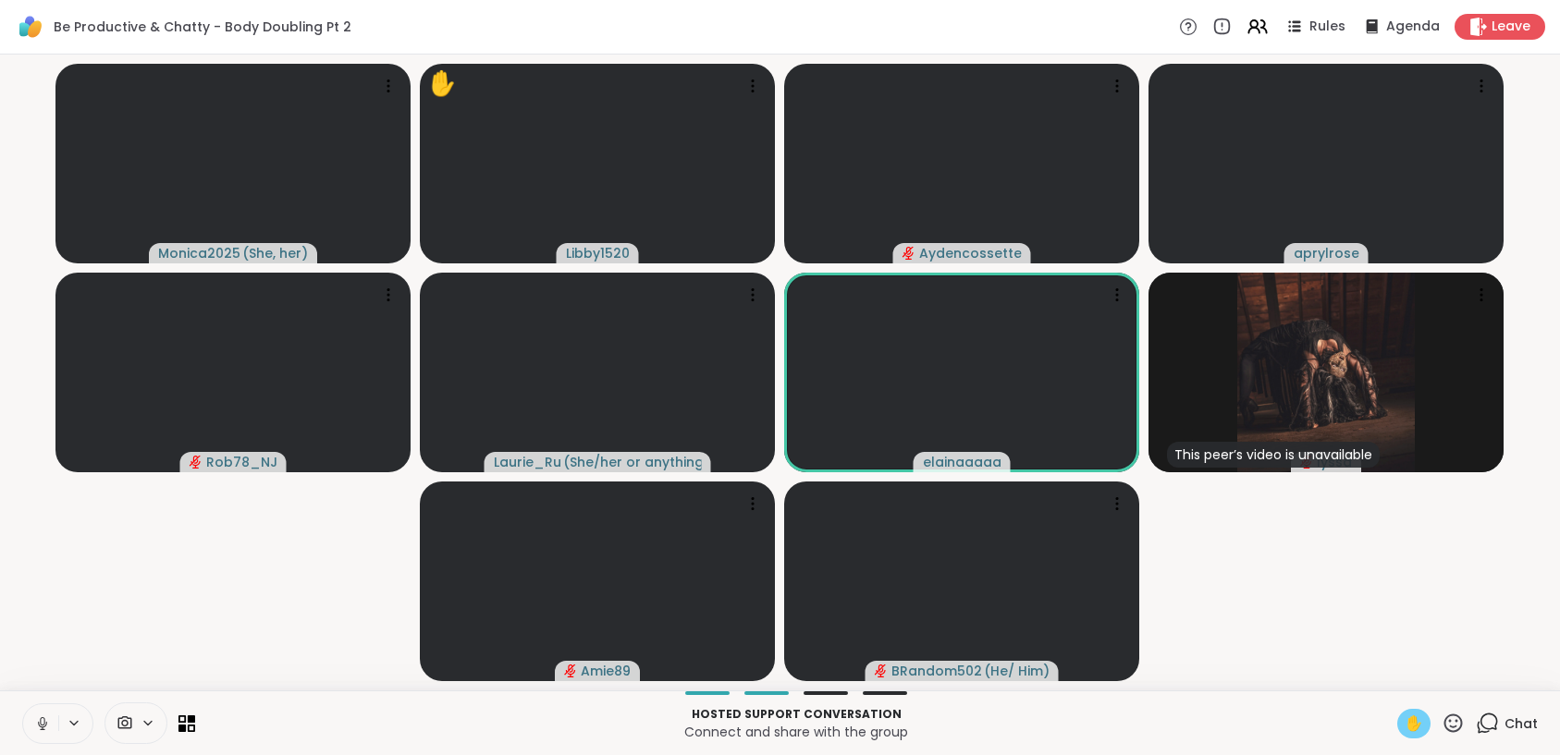
click at [41, 725] on icon at bounding box center [42, 721] width 5 height 8
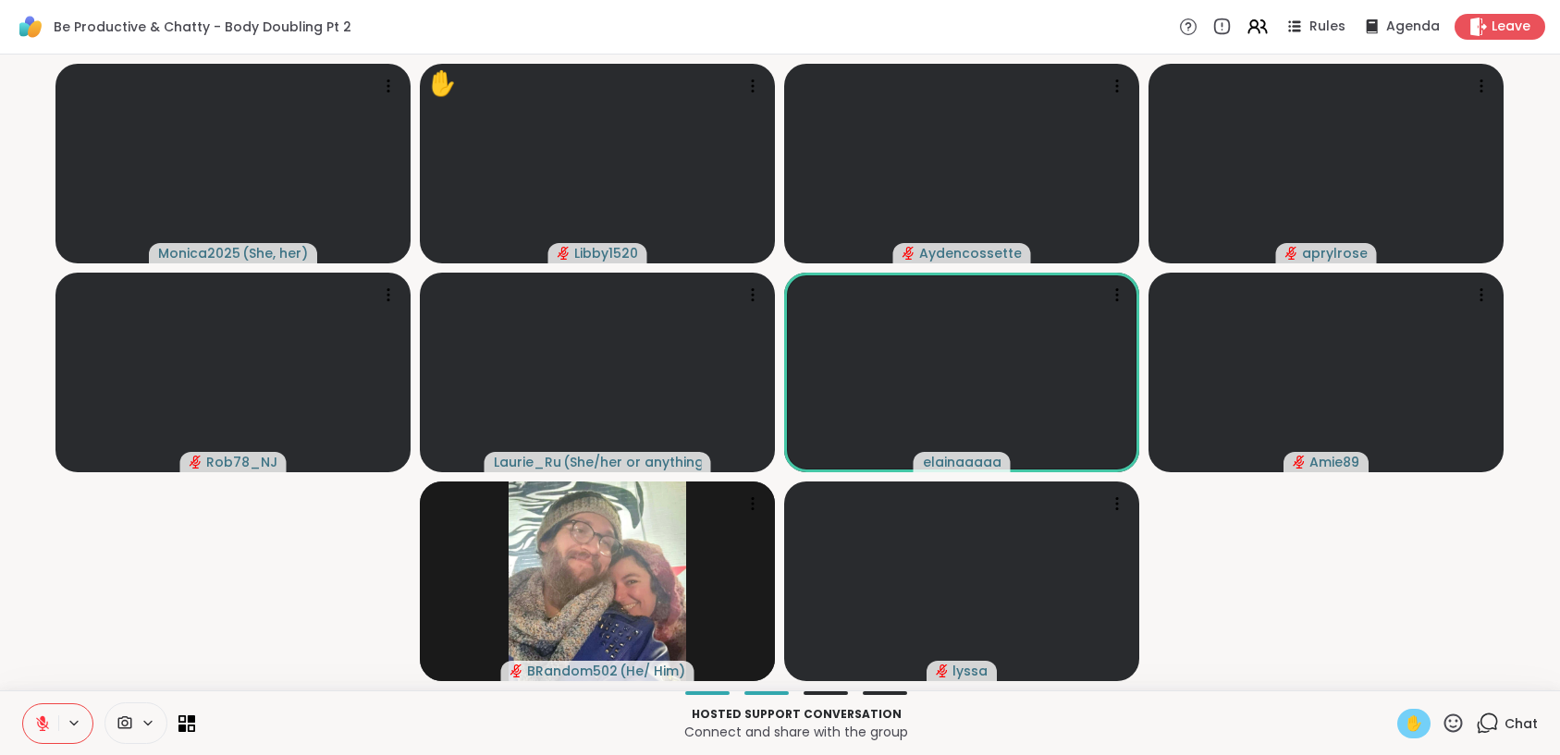
click at [1425, 716] on div "✋" at bounding box center [1430, 724] width 67 height 30
drag, startPoint x: 1425, startPoint y: 716, endPoint x: 1400, endPoint y: 720, distance: 25.4
click at [1425, 716] on div "✋" at bounding box center [1430, 724] width 67 height 30
click at [1404, 720] on span "✋" at bounding box center [1413, 724] width 18 height 22
click at [1397, 721] on div "✋" at bounding box center [1413, 724] width 33 height 30
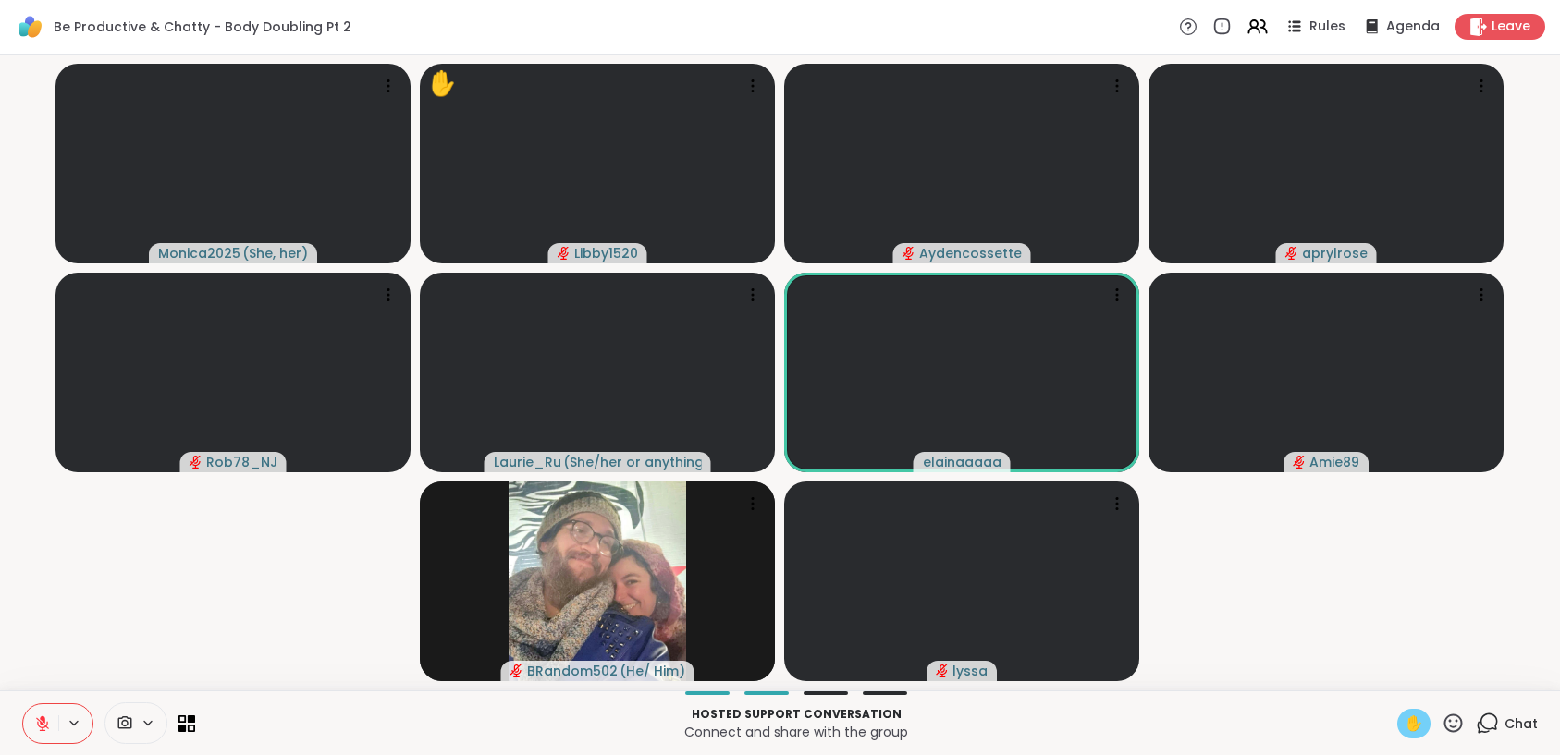
click at [1397, 721] on div "✋" at bounding box center [1413, 724] width 33 height 30
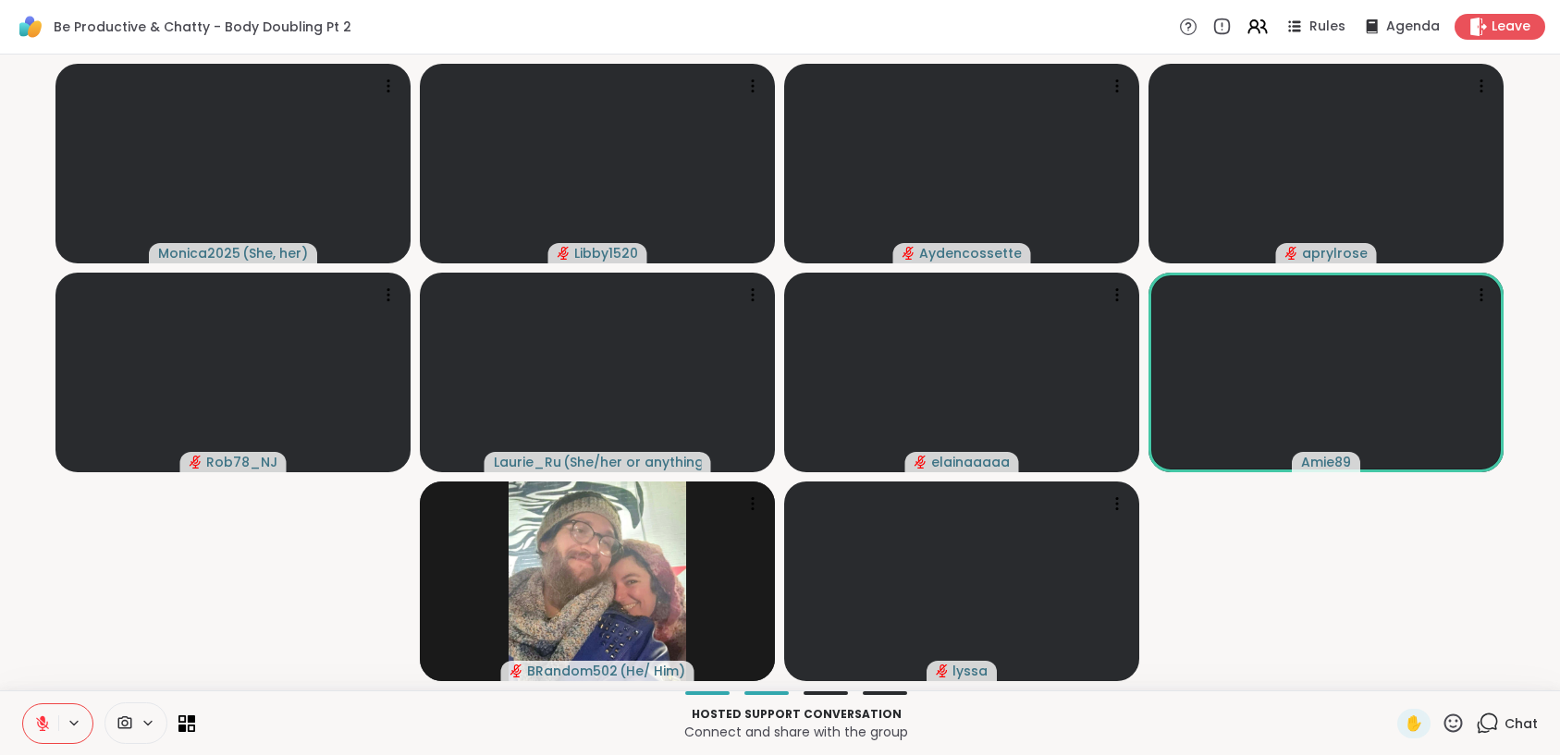
click at [48, 724] on icon at bounding box center [42, 724] width 17 height 17
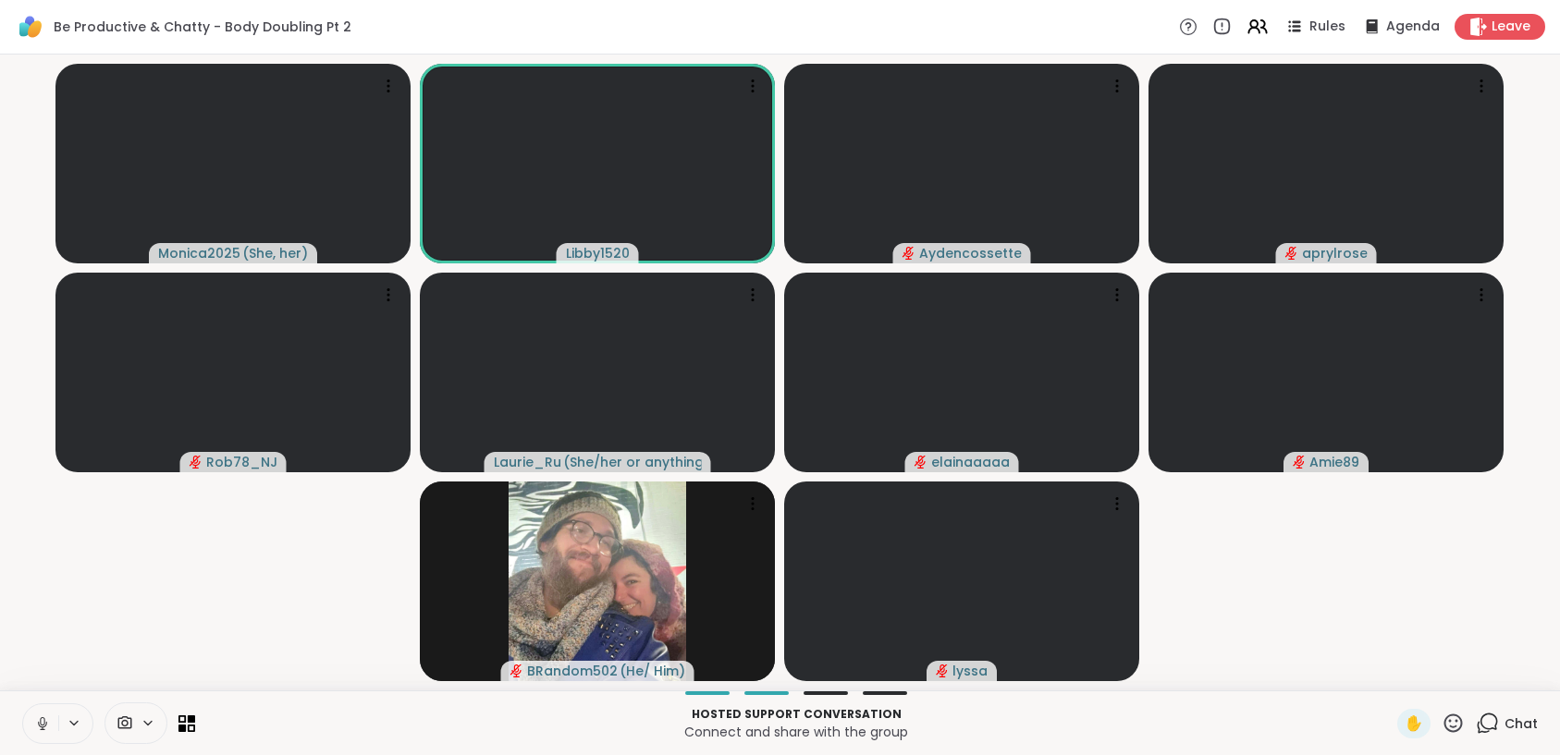
click at [48, 722] on icon at bounding box center [42, 724] width 17 height 17
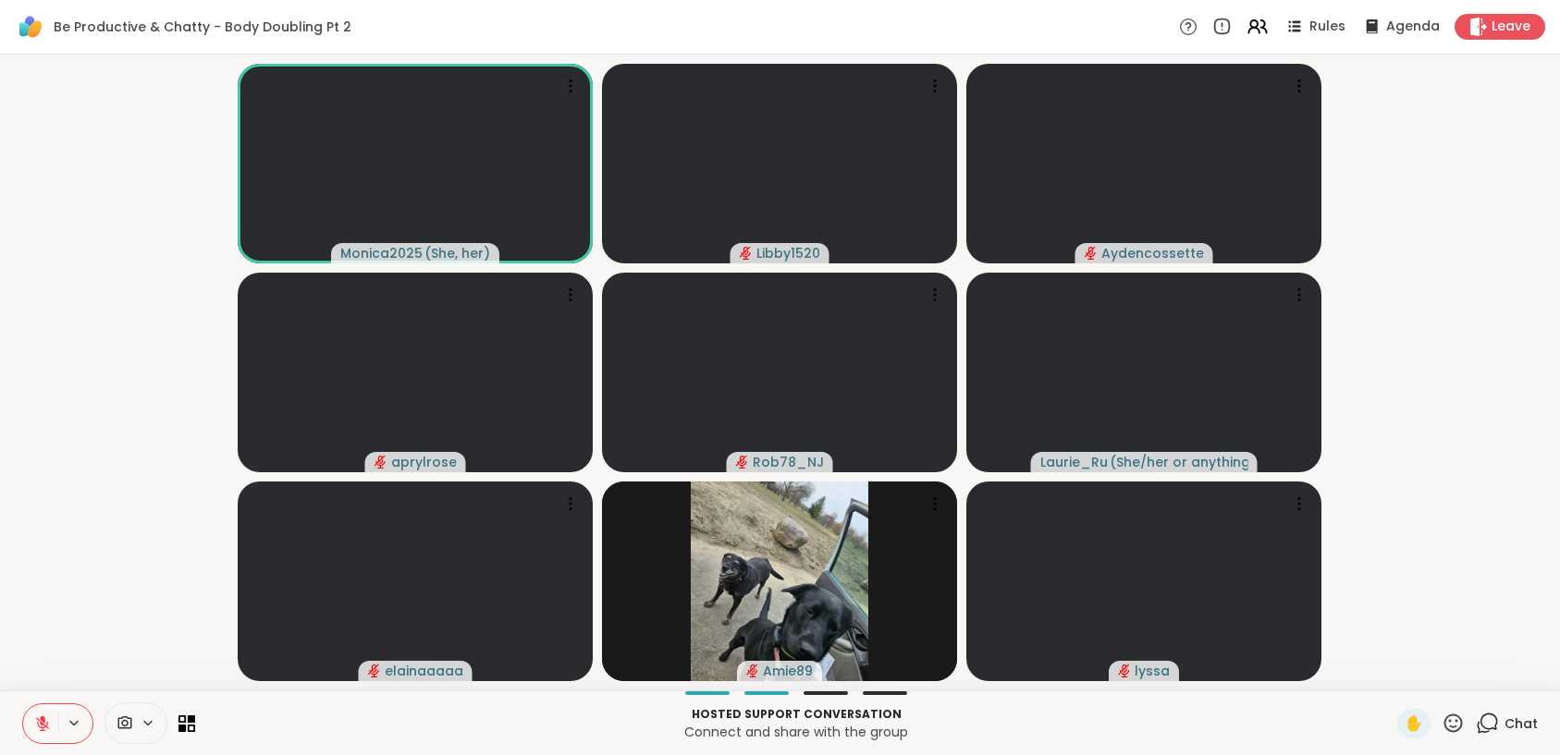
click at [46, 725] on icon at bounding box center [42, 723] width 13 height 13
click at [43, 726] on icon at bounding box center [39, 724] width 17 height 17
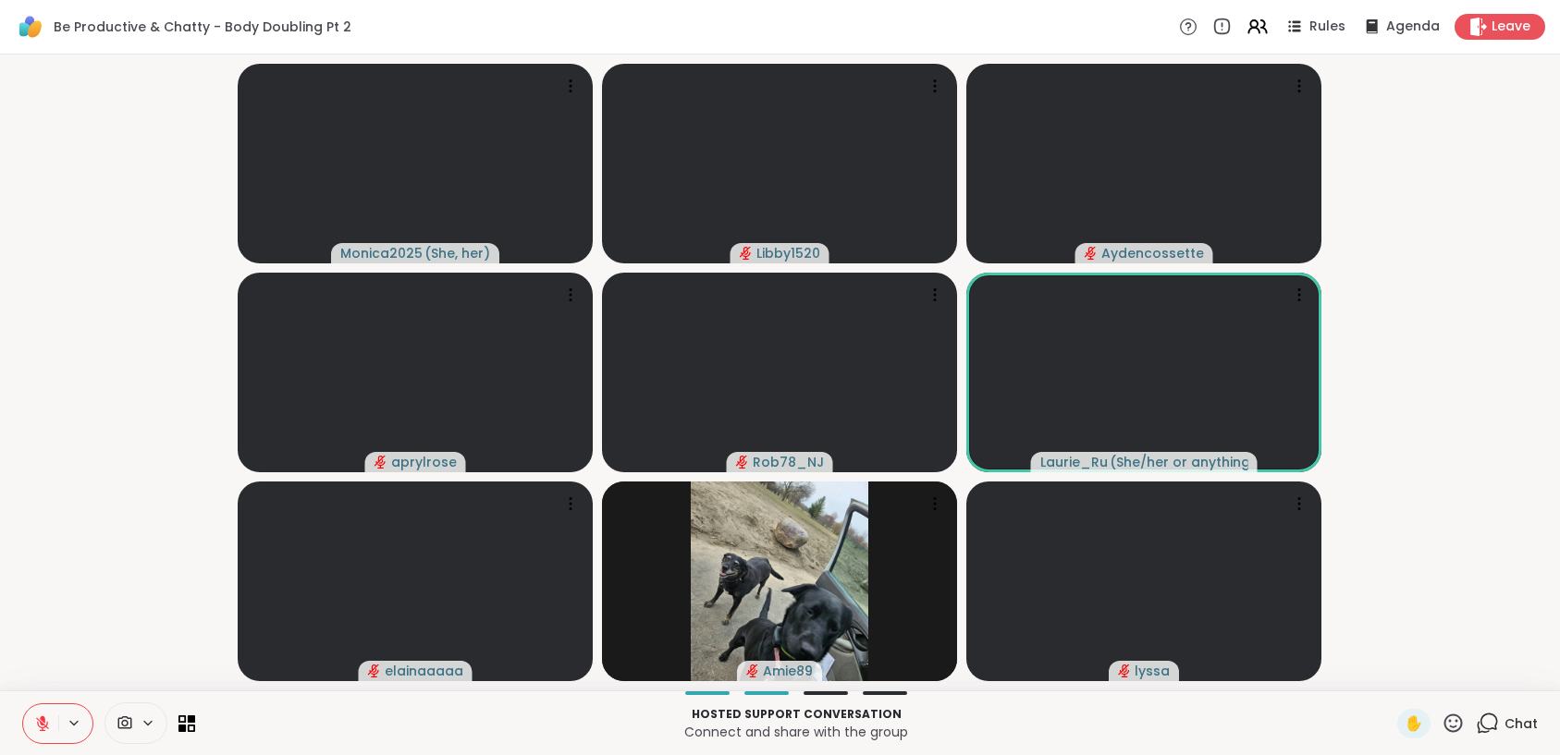
click at [40, 731] on button at bounding box center [40, 723] width 35 height 39
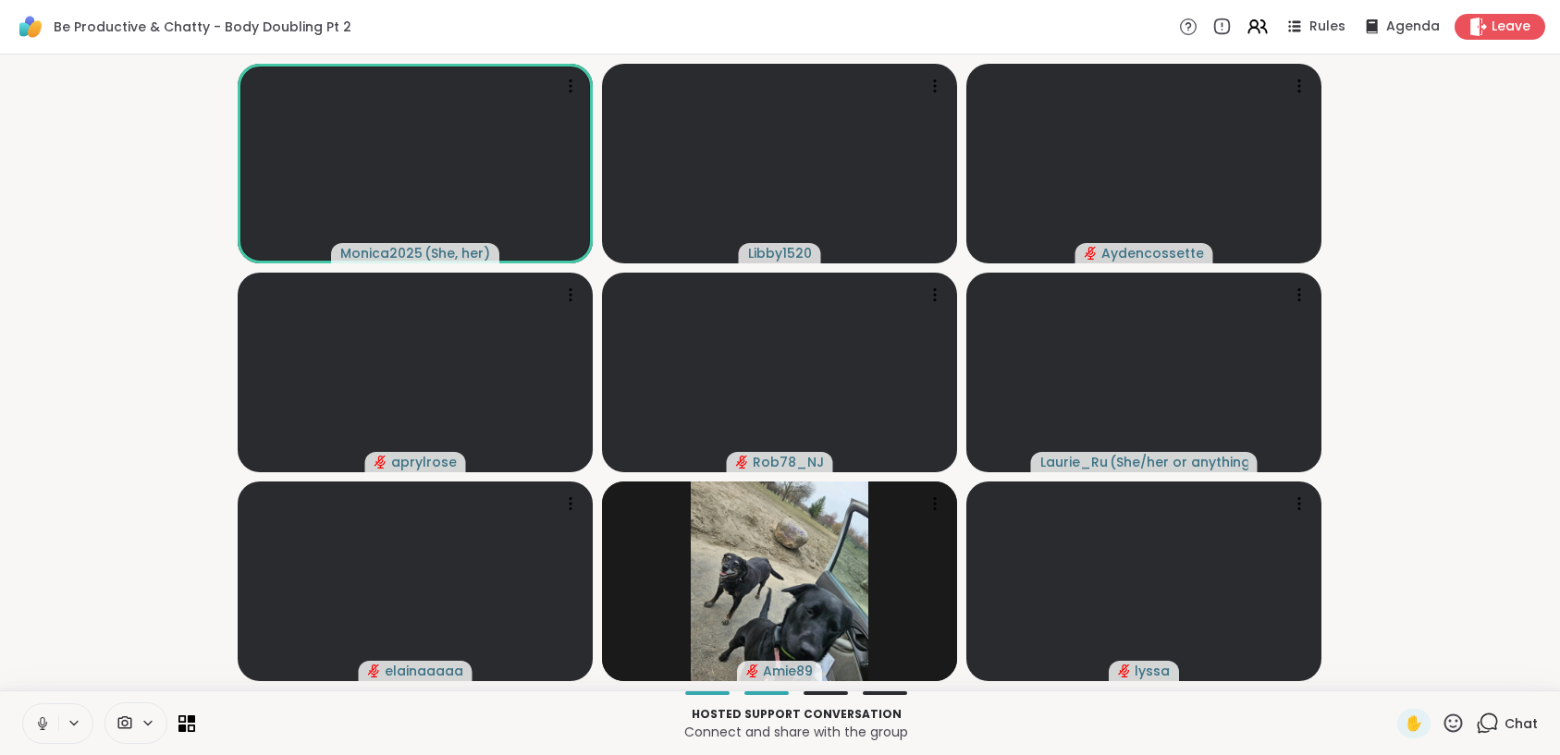
click at [44, 729] on icon at bounding box center [42, 728] width 5 height 1
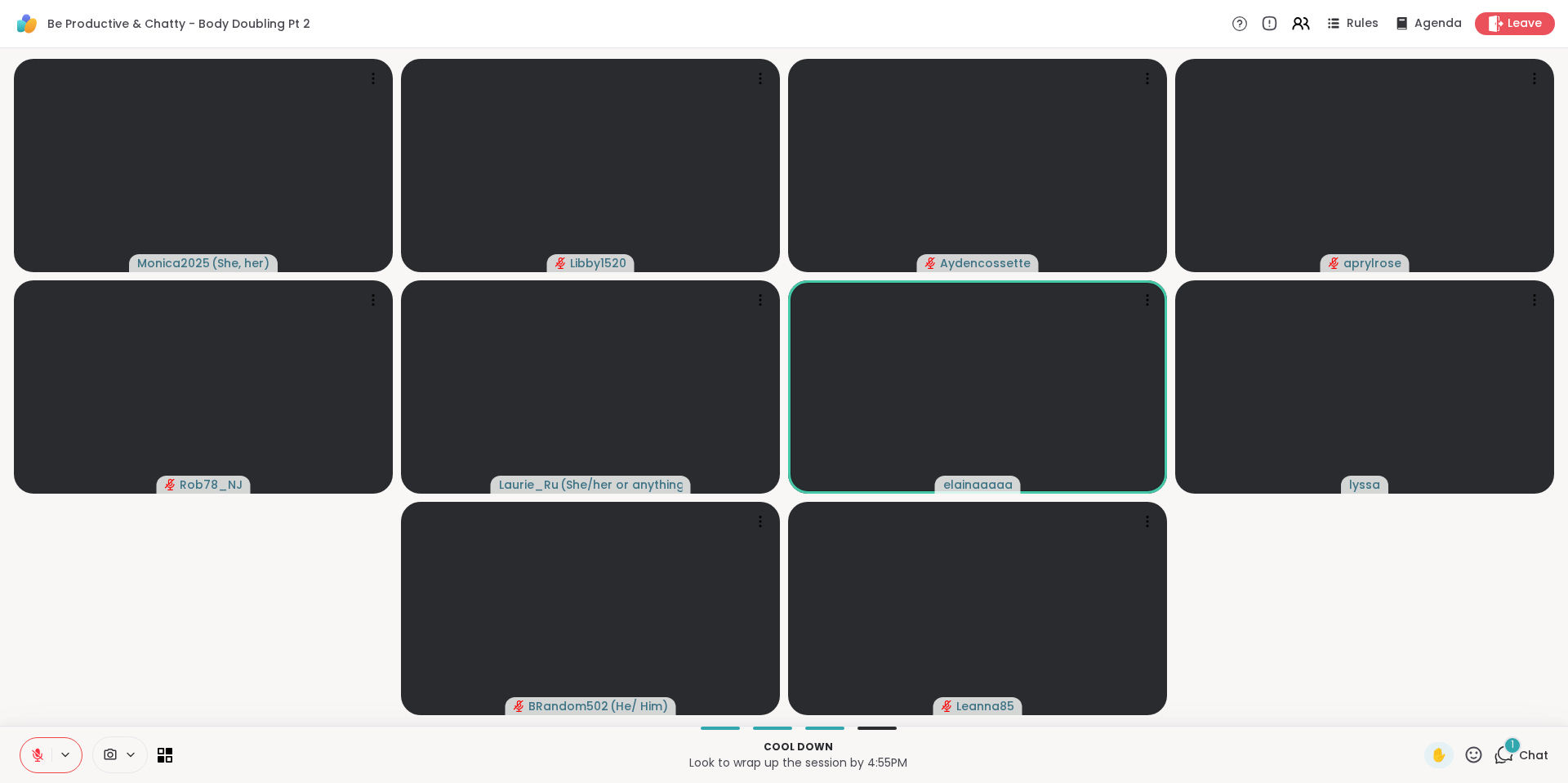
click at [32, 666] on icon at bounding box center [37, 755] width 15 height 15
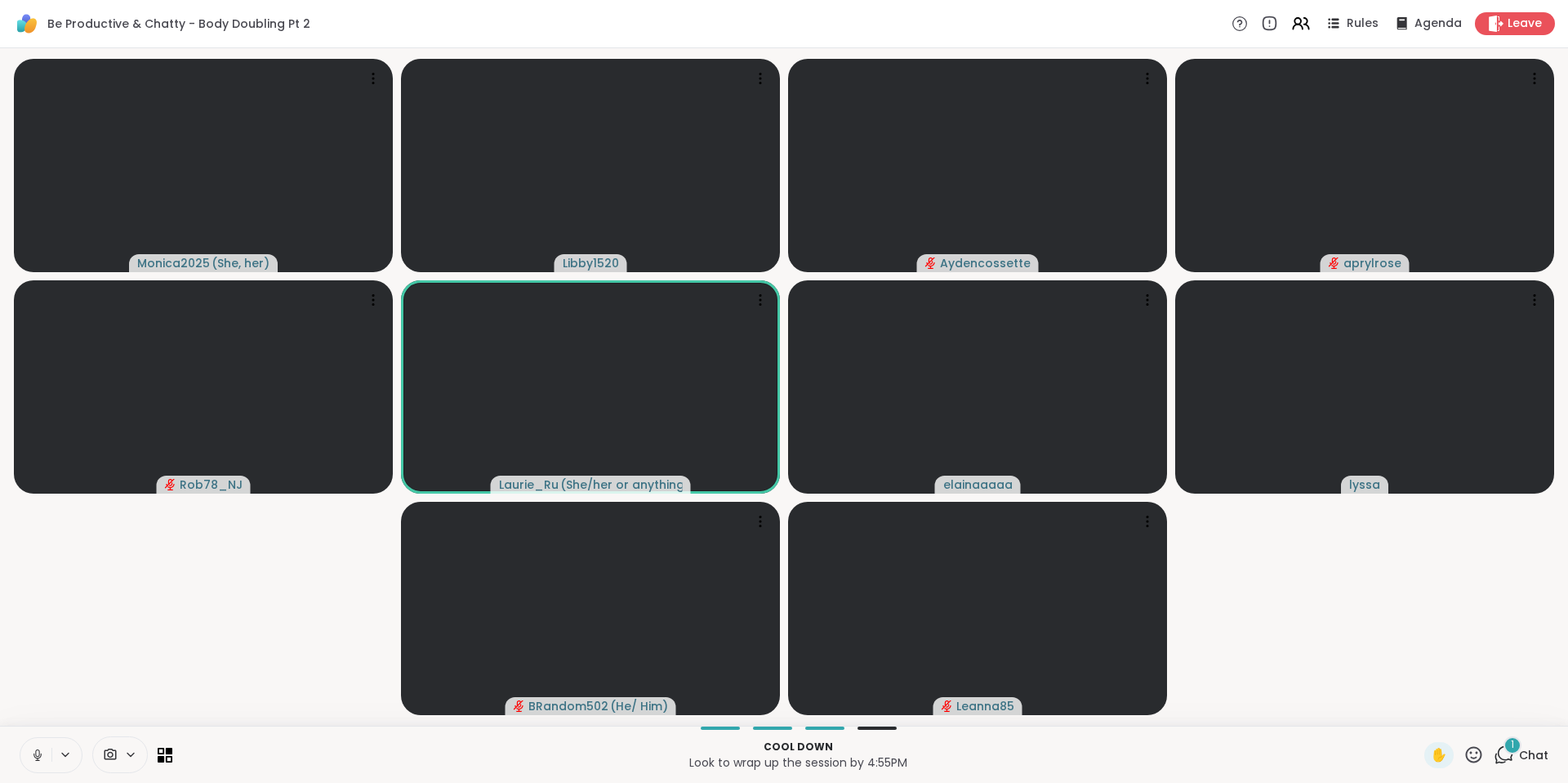
click at [32, 666] on icon at bounding box center [37, 755] width 15 height 15
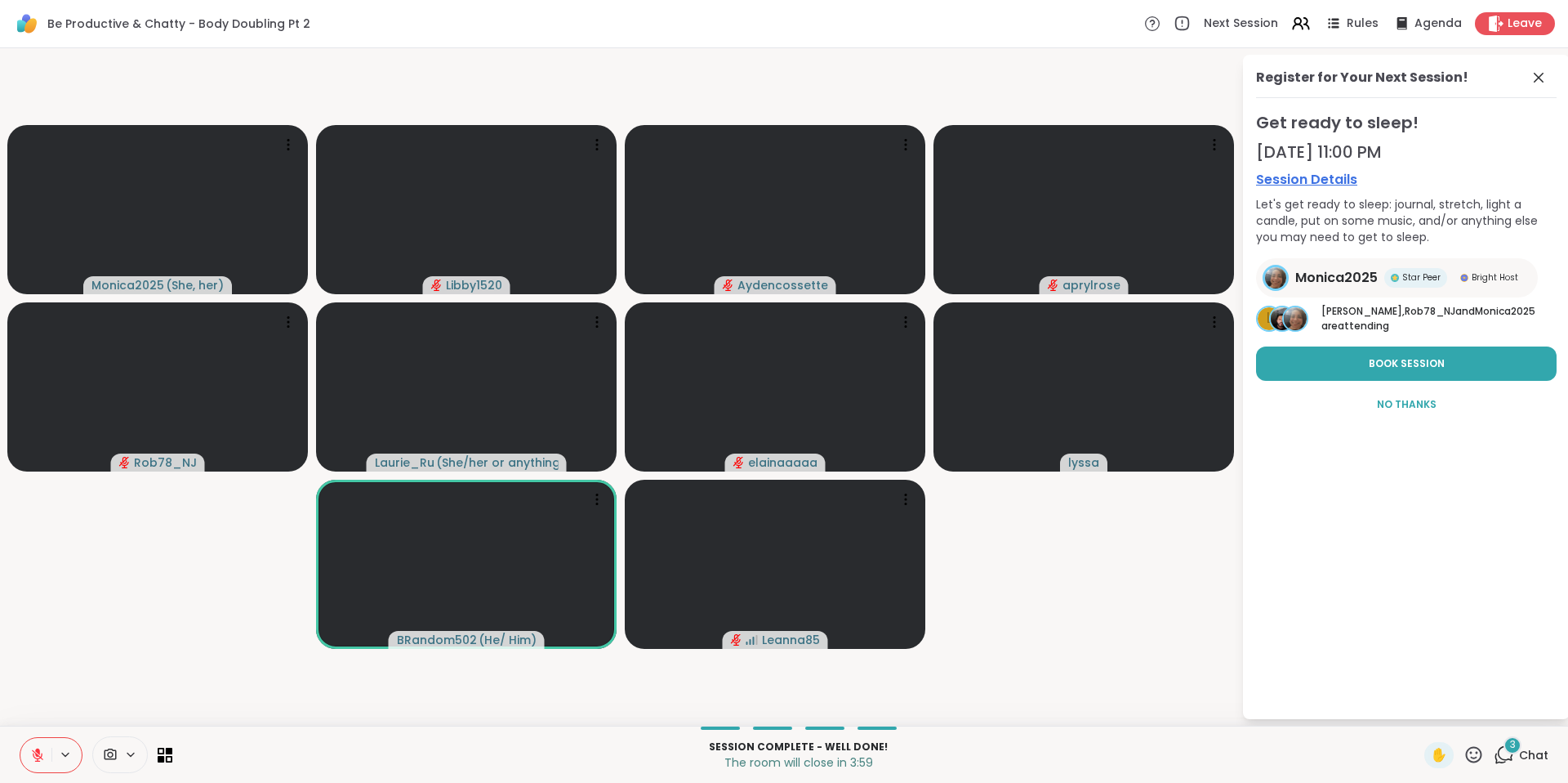
click at [31, 666] on icon at bounding box center [37, 755] width 15 height 15
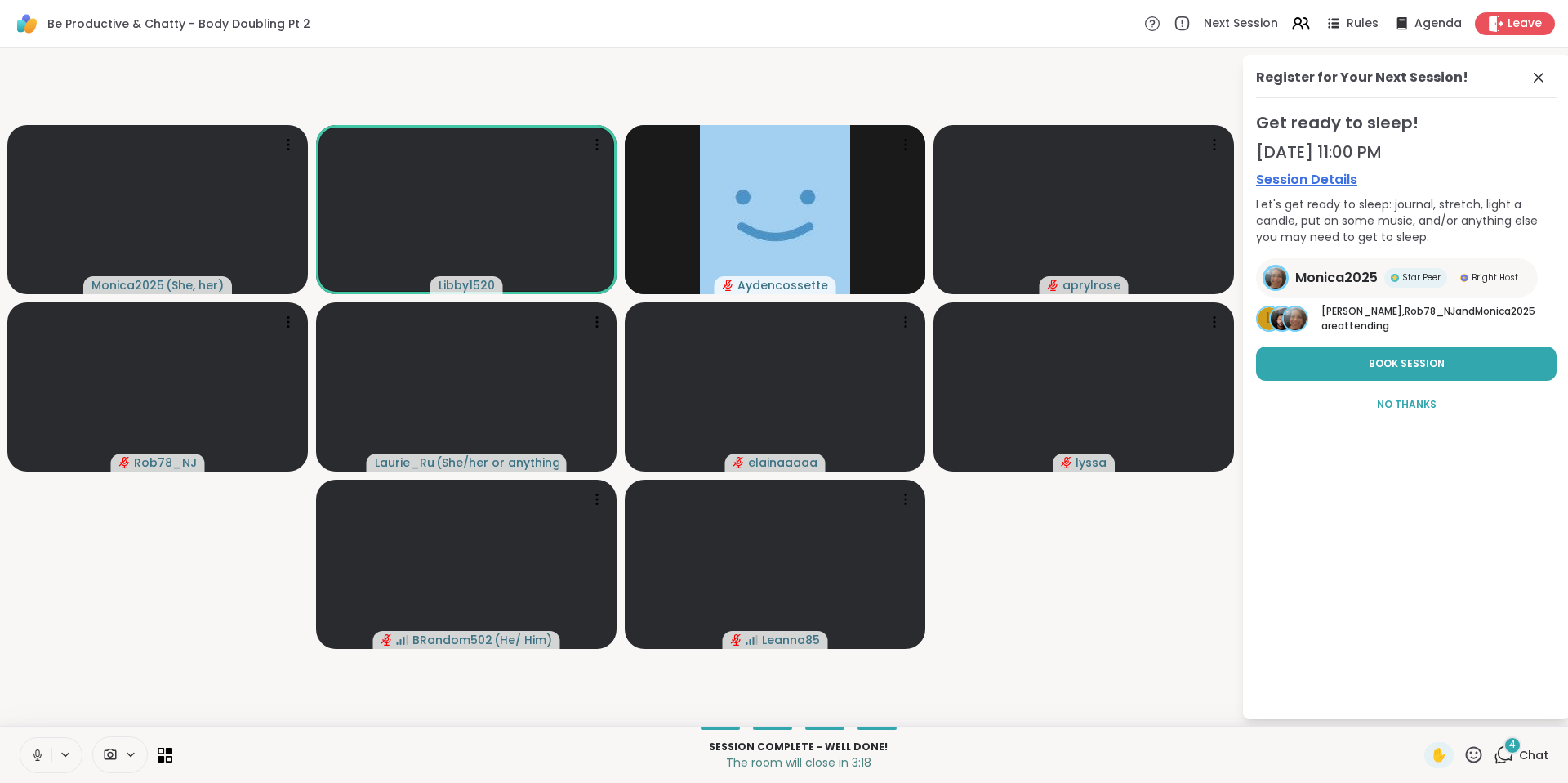
click at [20, 666] on button at bounding box center [35, 755] width 31 height 34
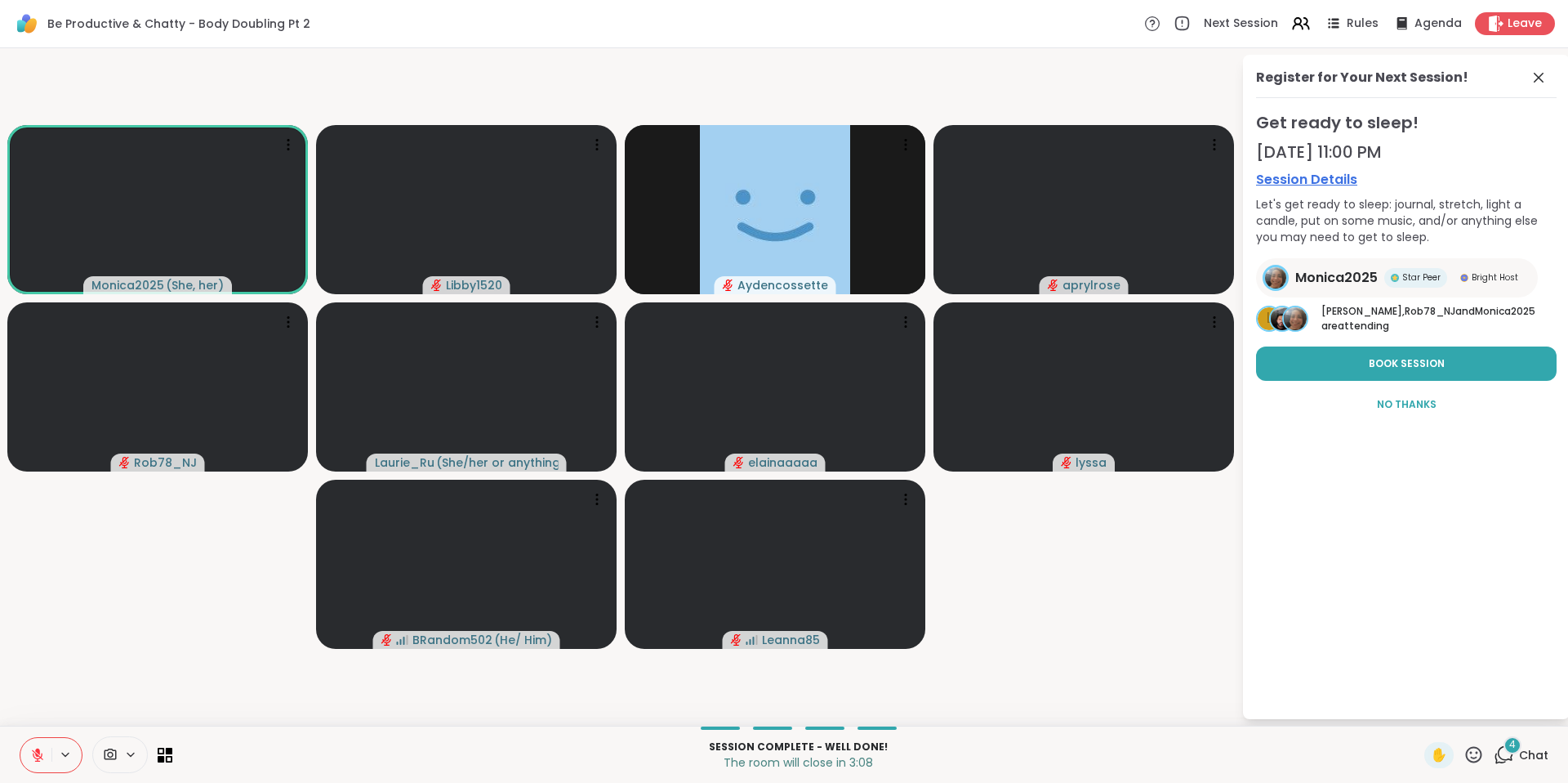
click at [19, 666] on div at bounding box center [50, 755] width 63 height 36
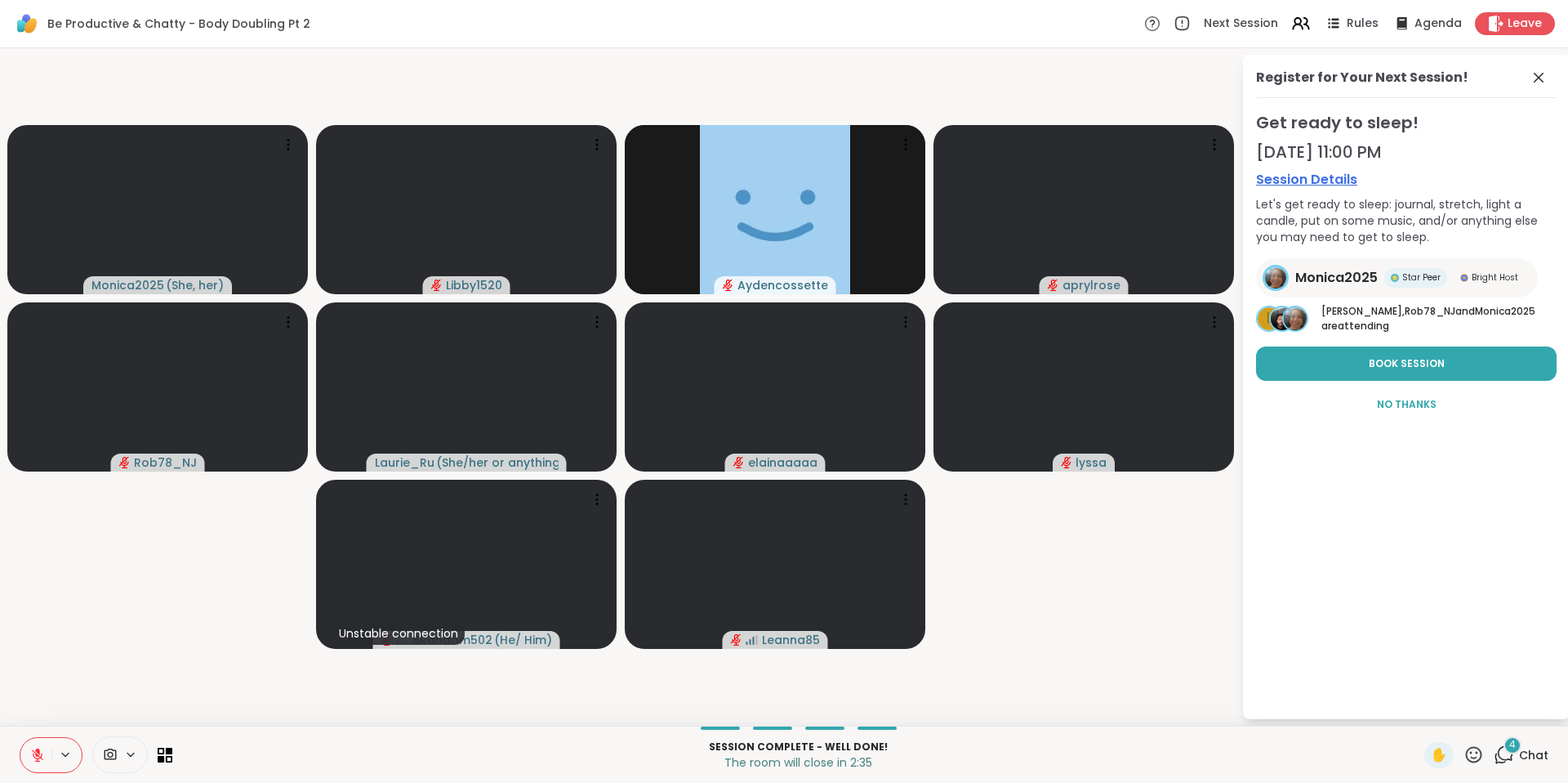
click at [37, 666] on icon at bounding box center [37, 755] width 15 height 15
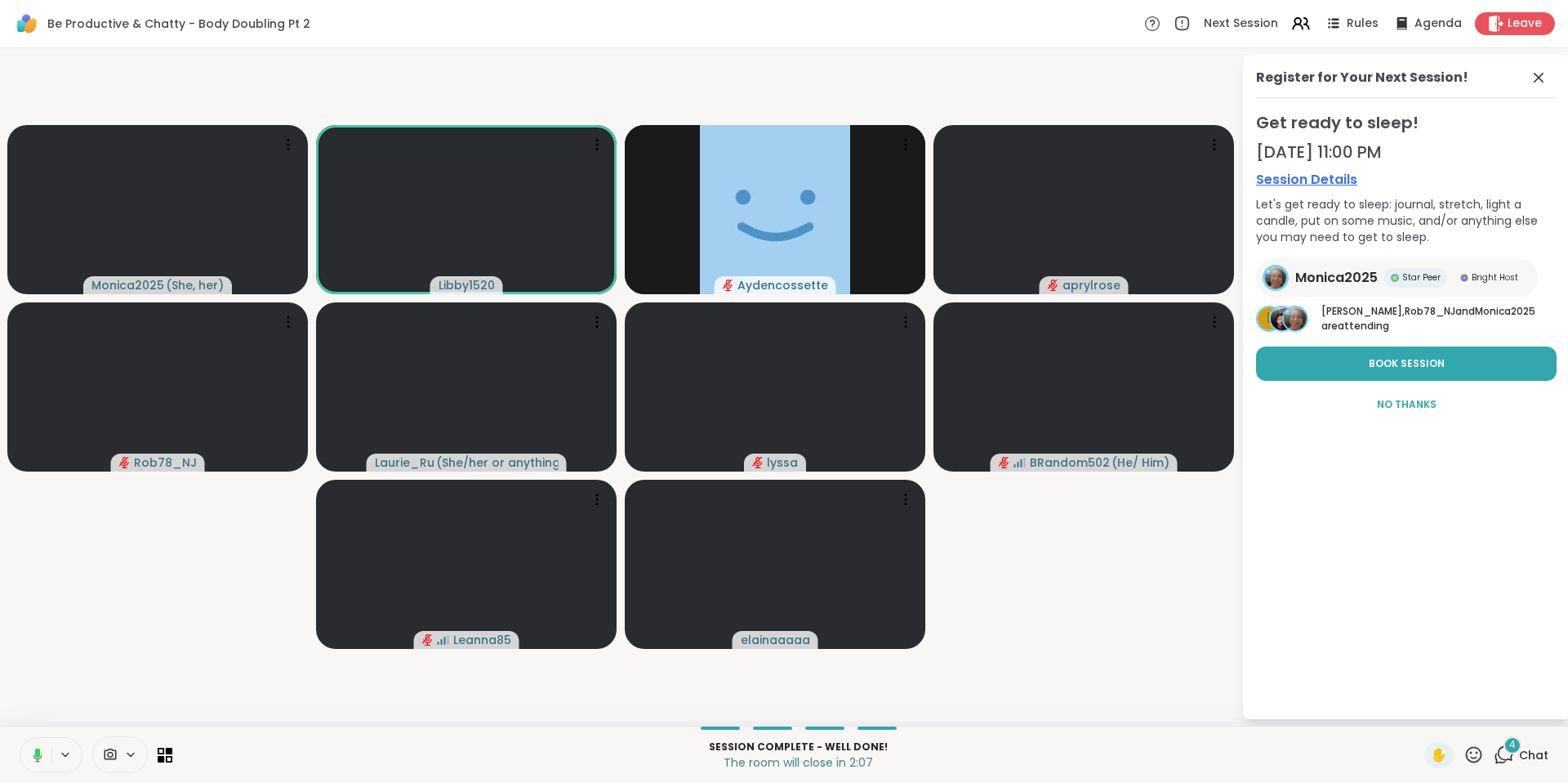
click at [48, 666] on button at bounding box center [34, 755] width 34 height 34
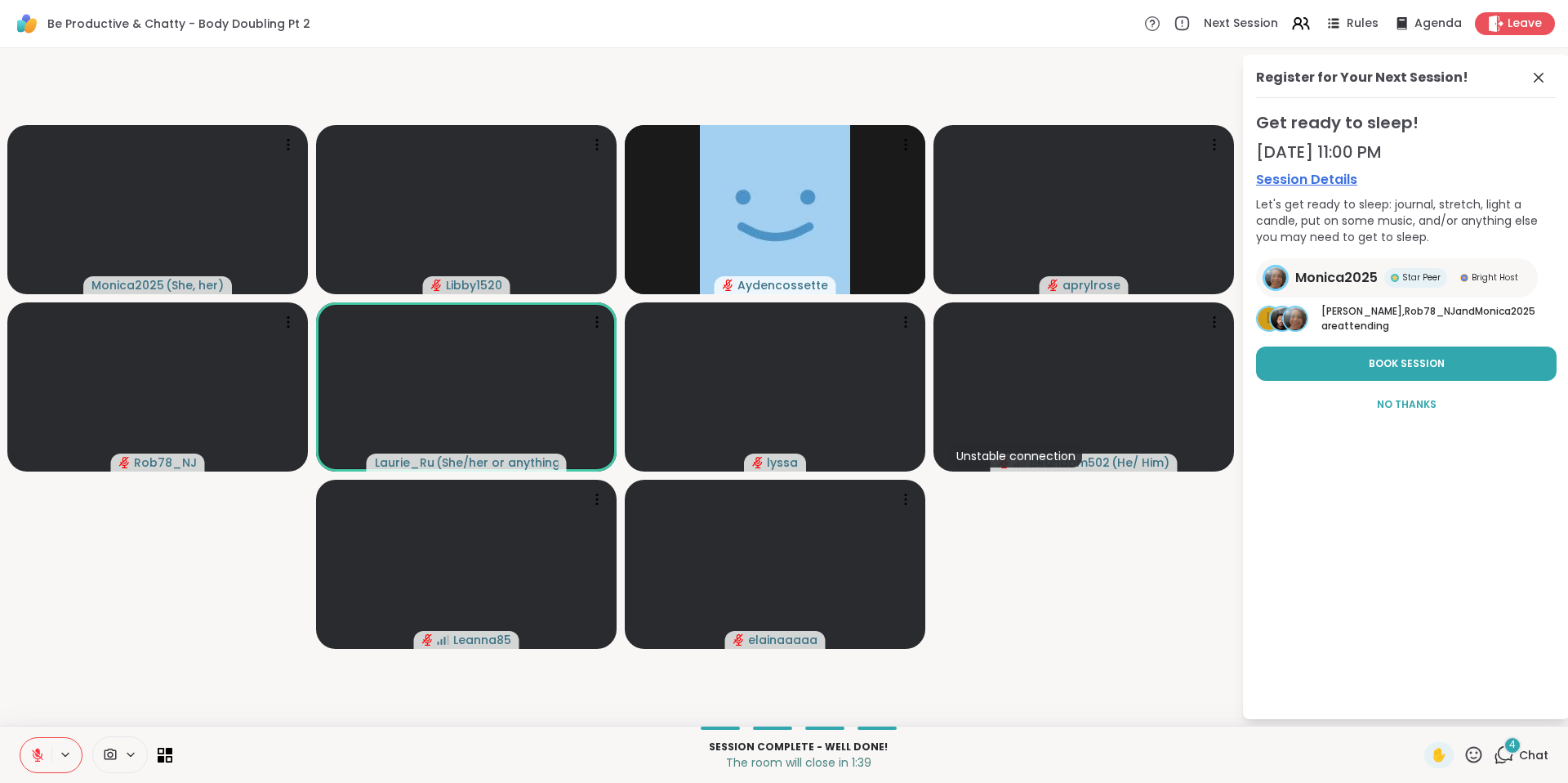
click at [30, 666] on icon at bounding box center [37, 755] width 15 height 15
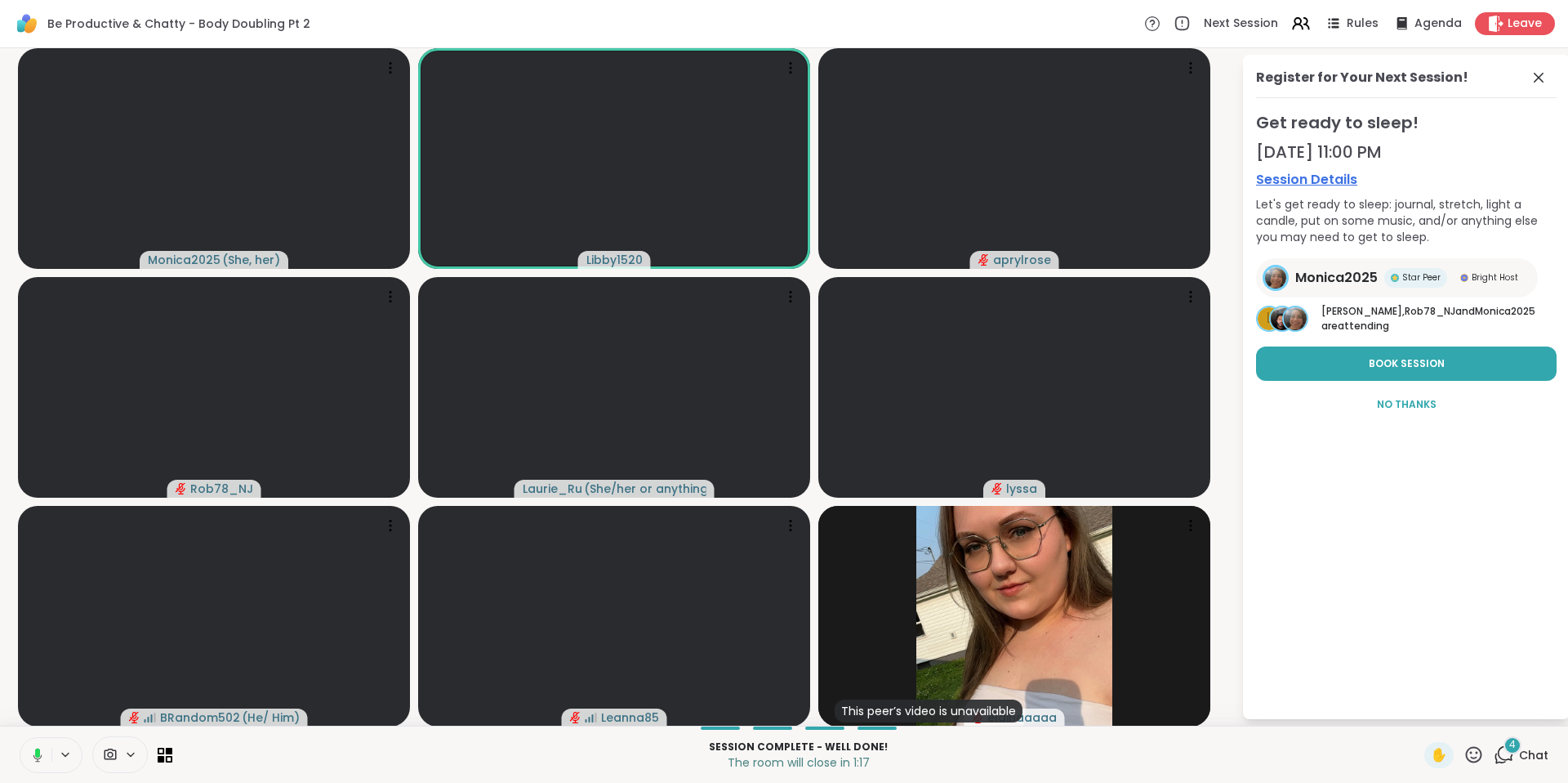
click at [38, 666] on icon at bounding box center [38, 752] width 5 height 9
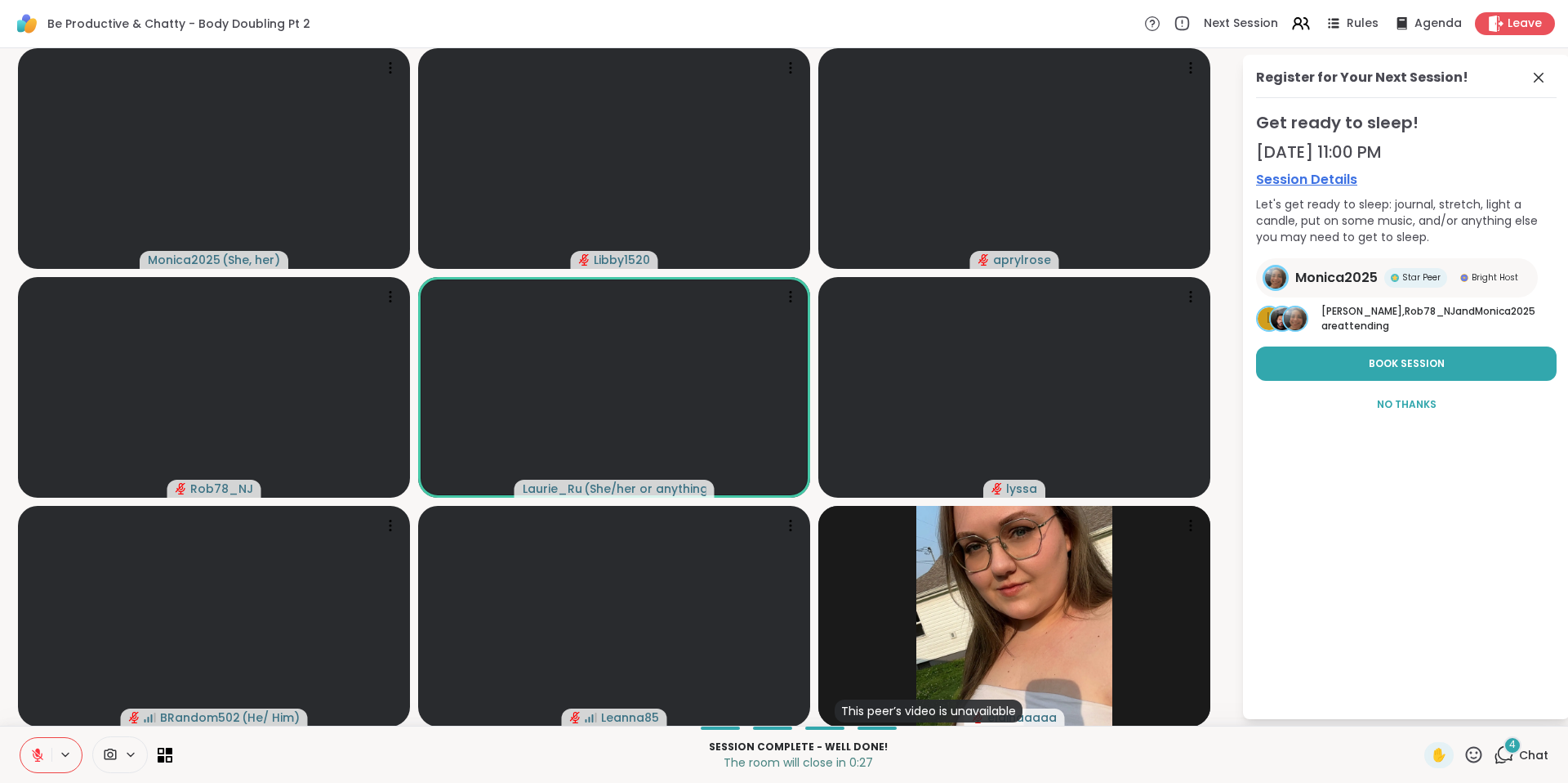
click at [46, 666] on button at bounding box center [35, 755] width 31 height 34
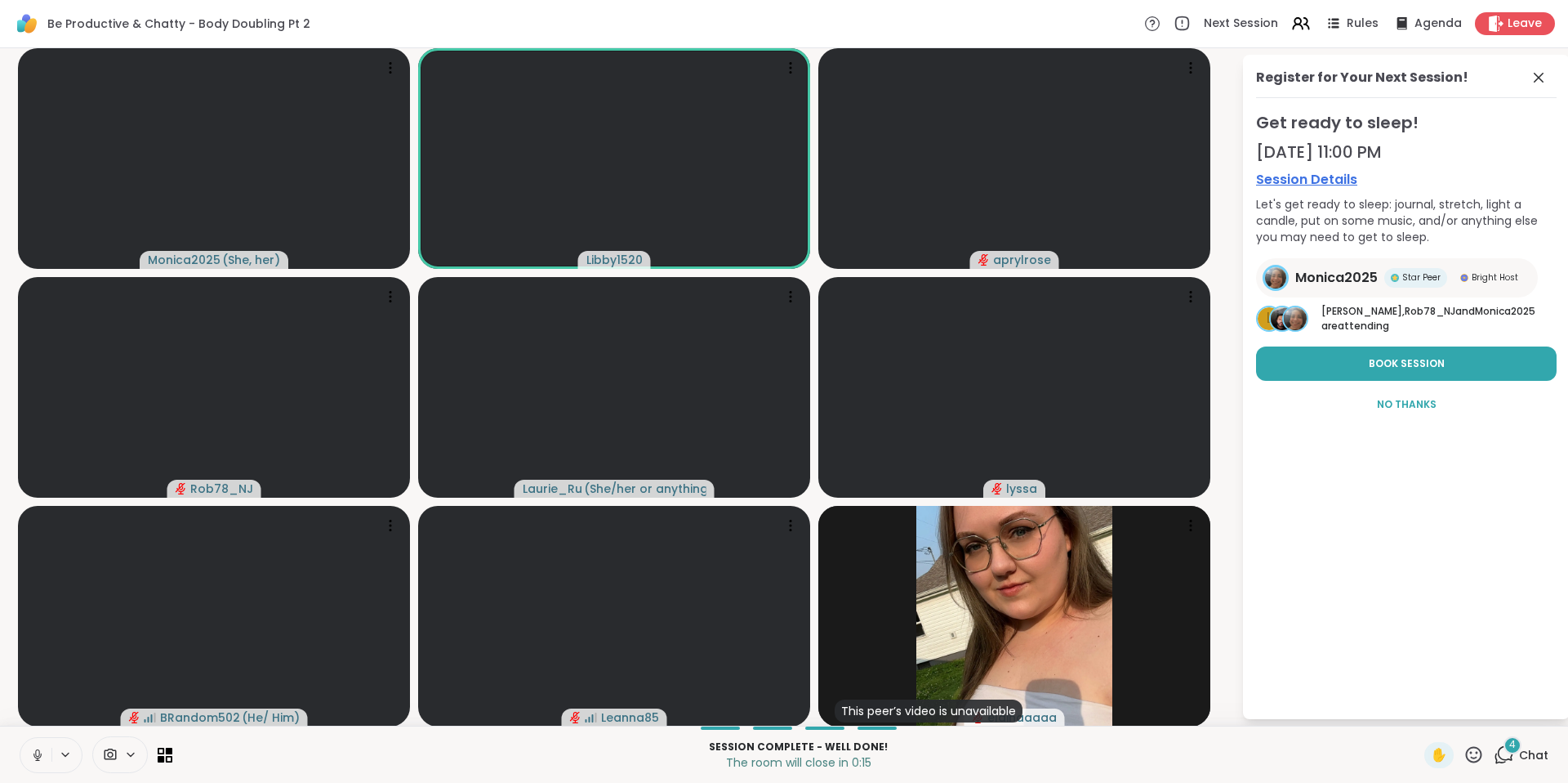
click at [44, 666] on icon at bounding box center [37, 755] width 15 height 15
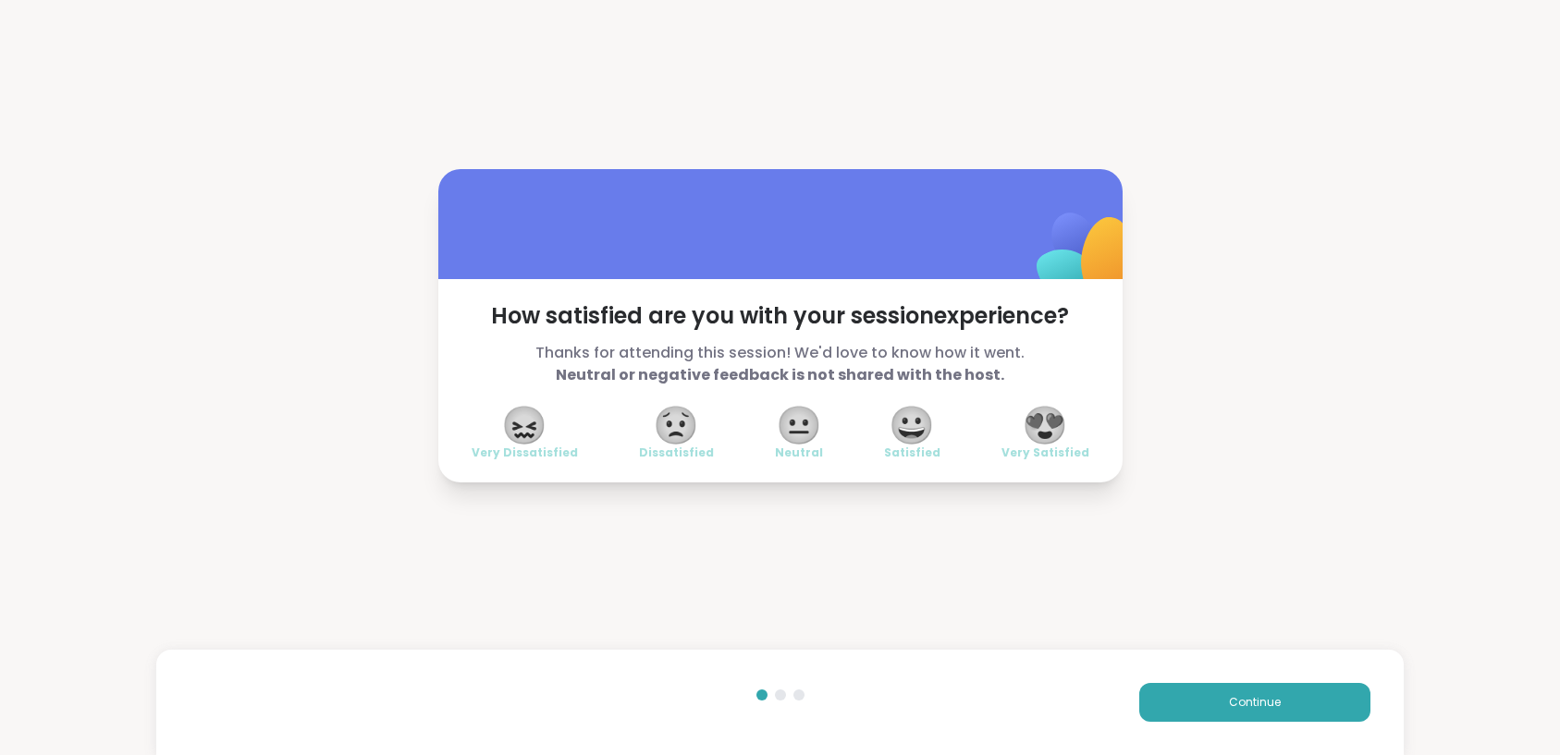
click at [1035, 419] on span "😍" at bounding box center [1045, 425] width 46 height 33
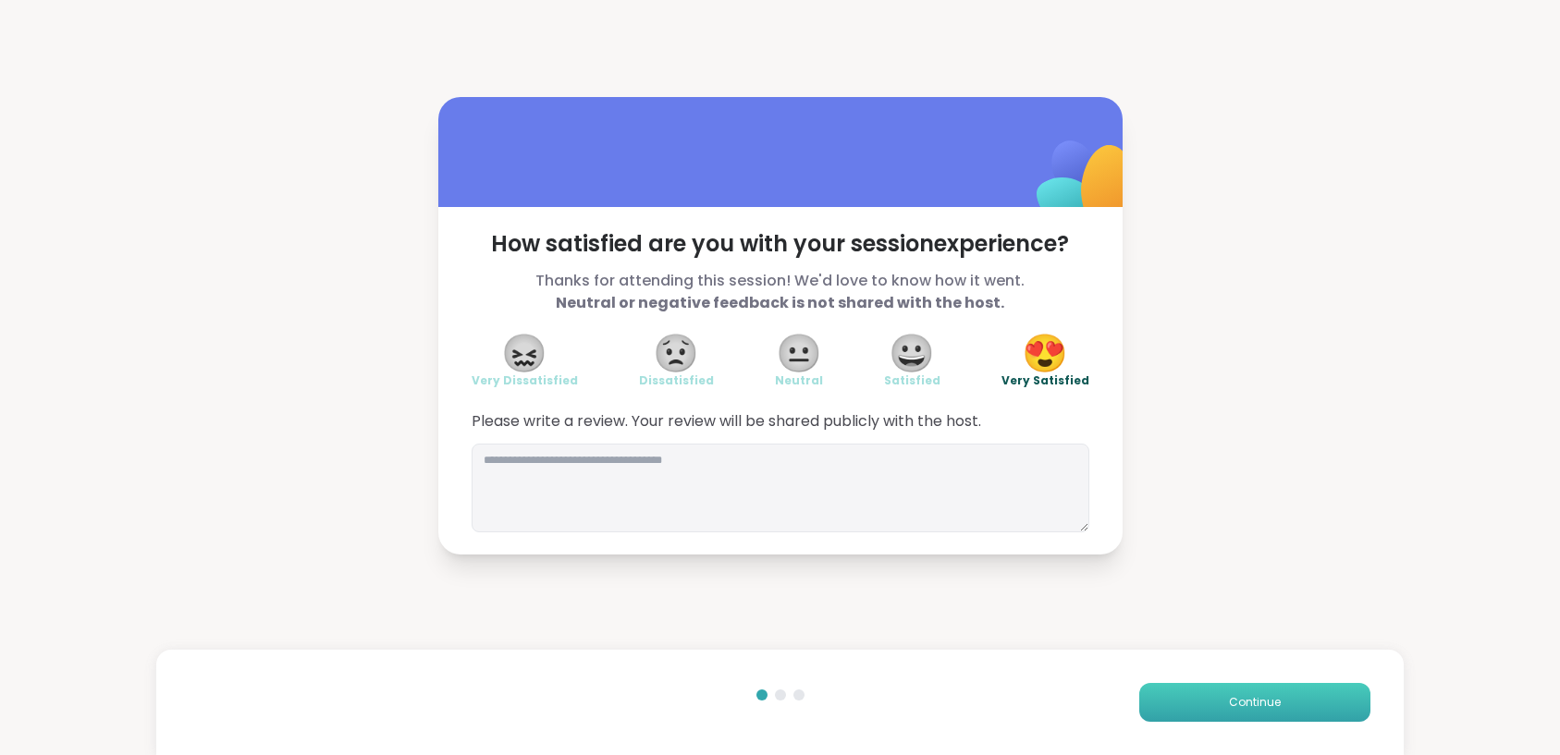
click at [1237, 709] on span "Continue" at bounding box center [1255, 702] width 52 height 17
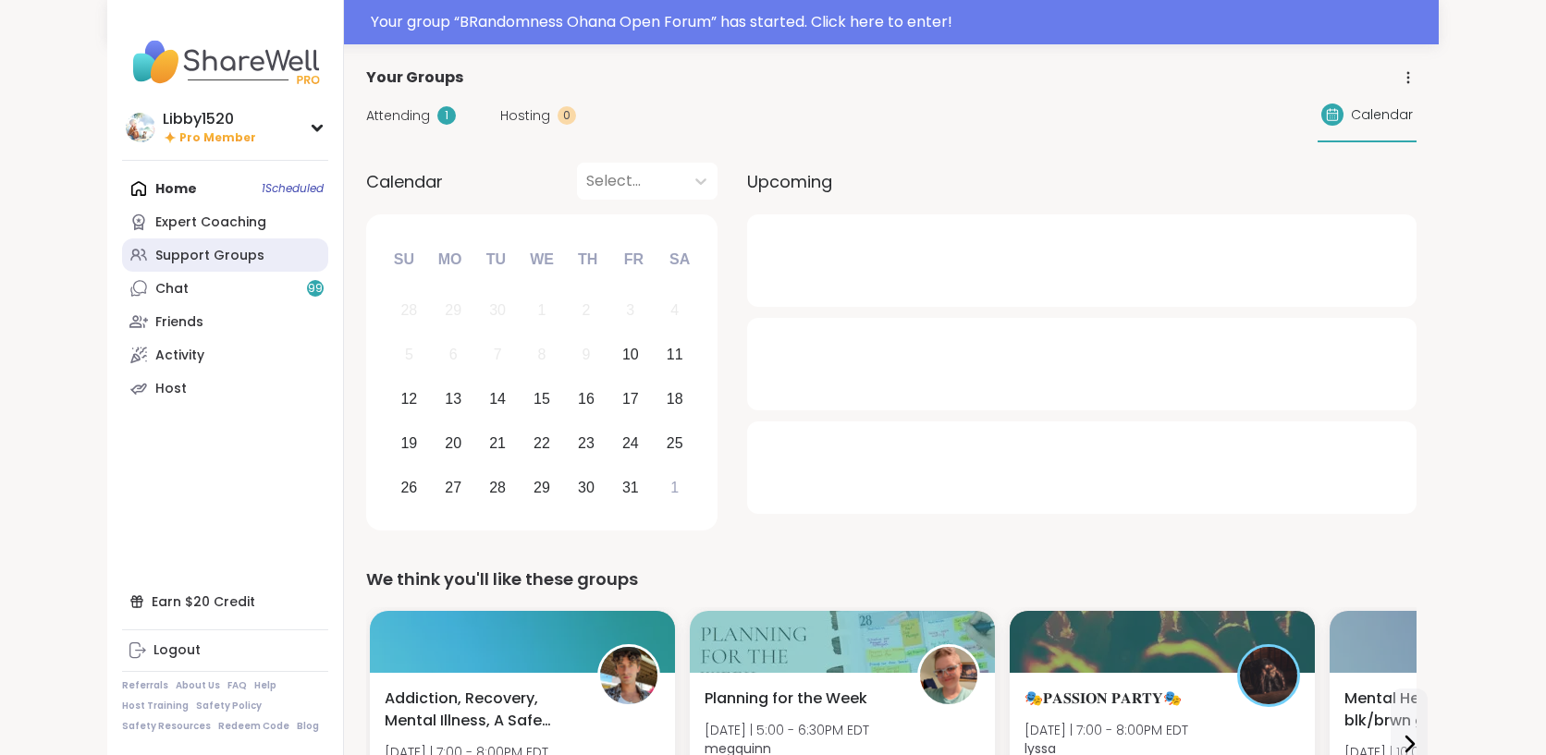
click at [155, 263] on div "Support Groups" at bounding box center [209, 256] width 109 height 18
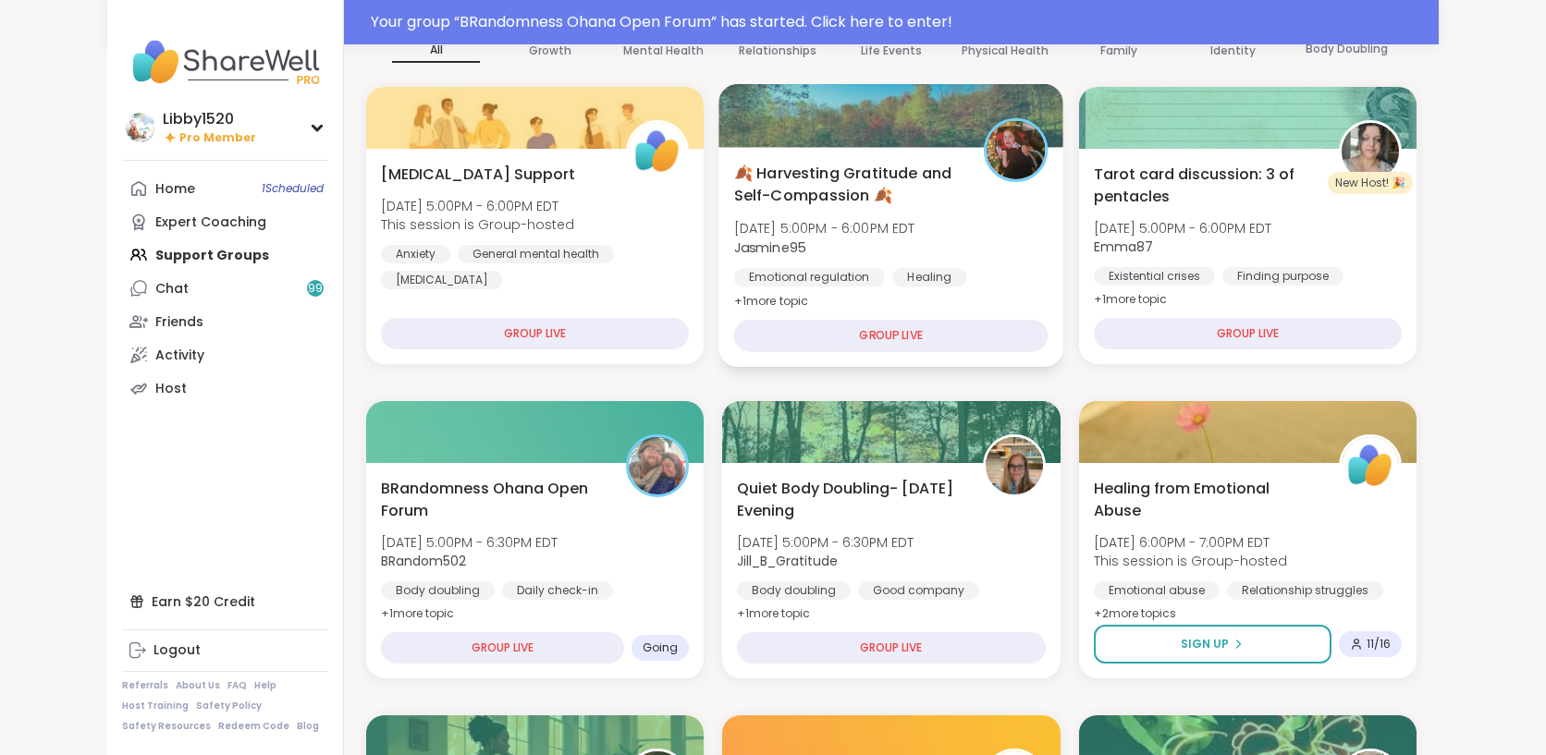
scroll to position [196, 0]
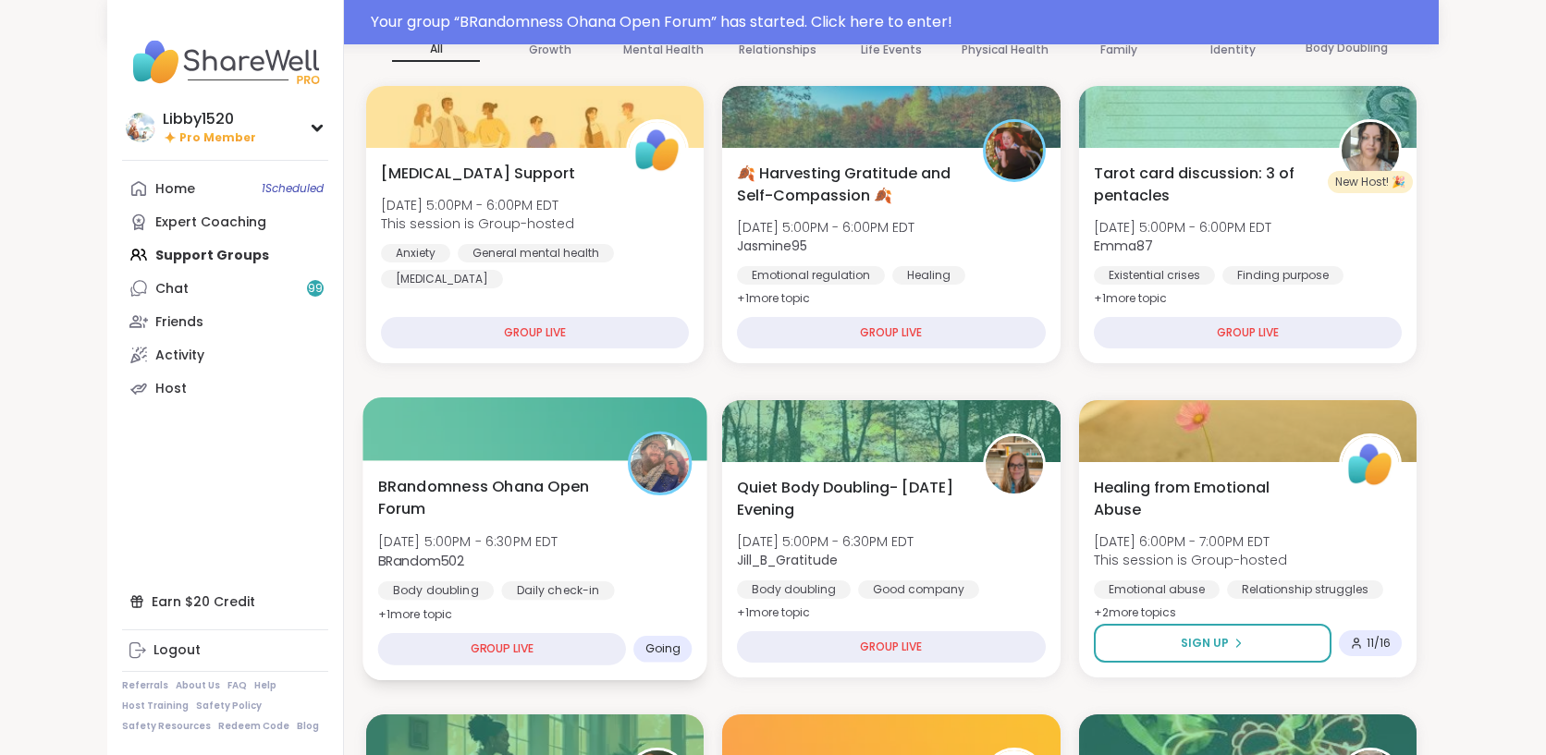
click at [707, 460] on div "BRandomness Ohana Open Forum Fri, Oct 10 | 5:00PM - 6:30PM EDT BRandom502 Body …" at bounding box center [534, 570] width 345 height 220
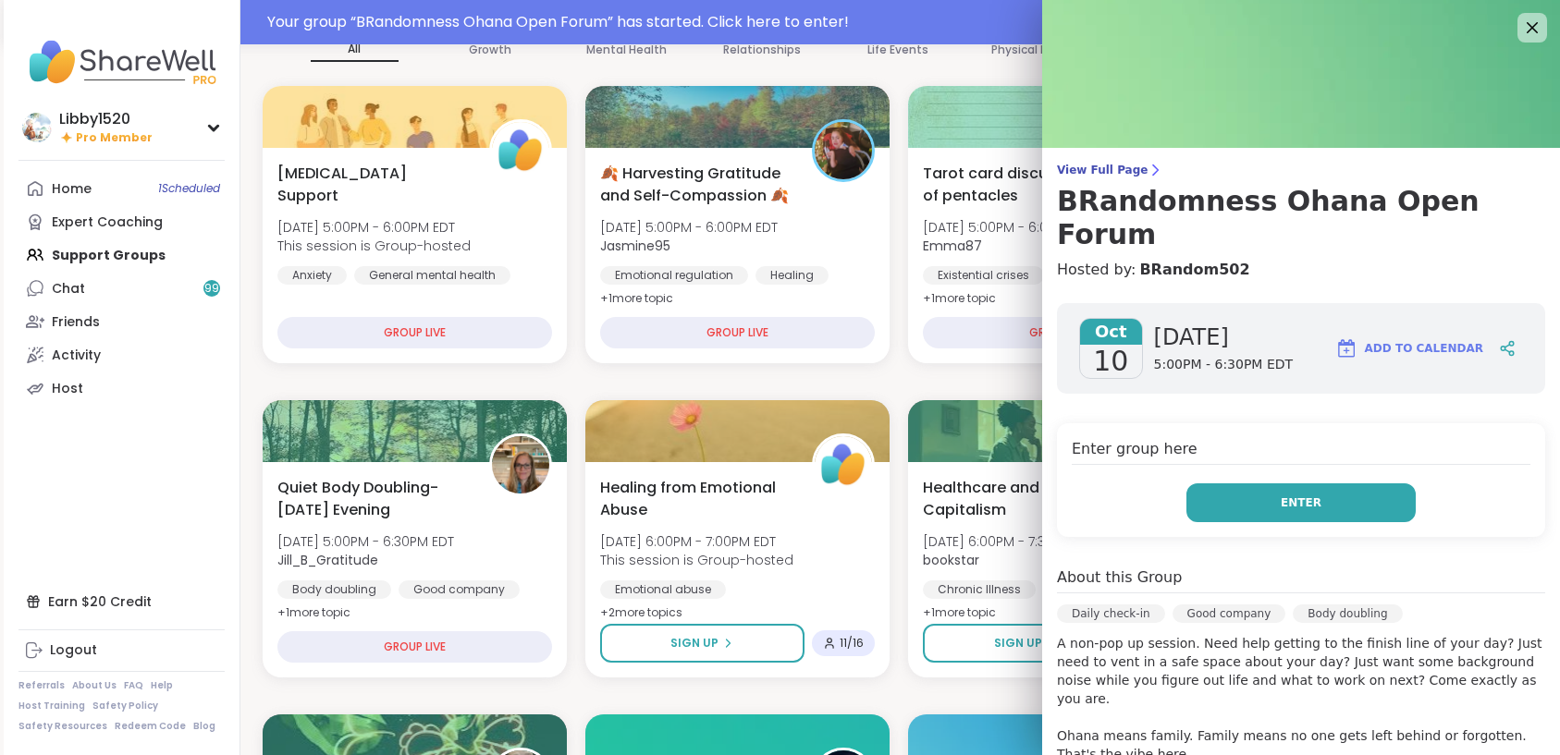
click at [1290, 495] on span "Enter" at bounding box center [1300, 503] width 41 height 17
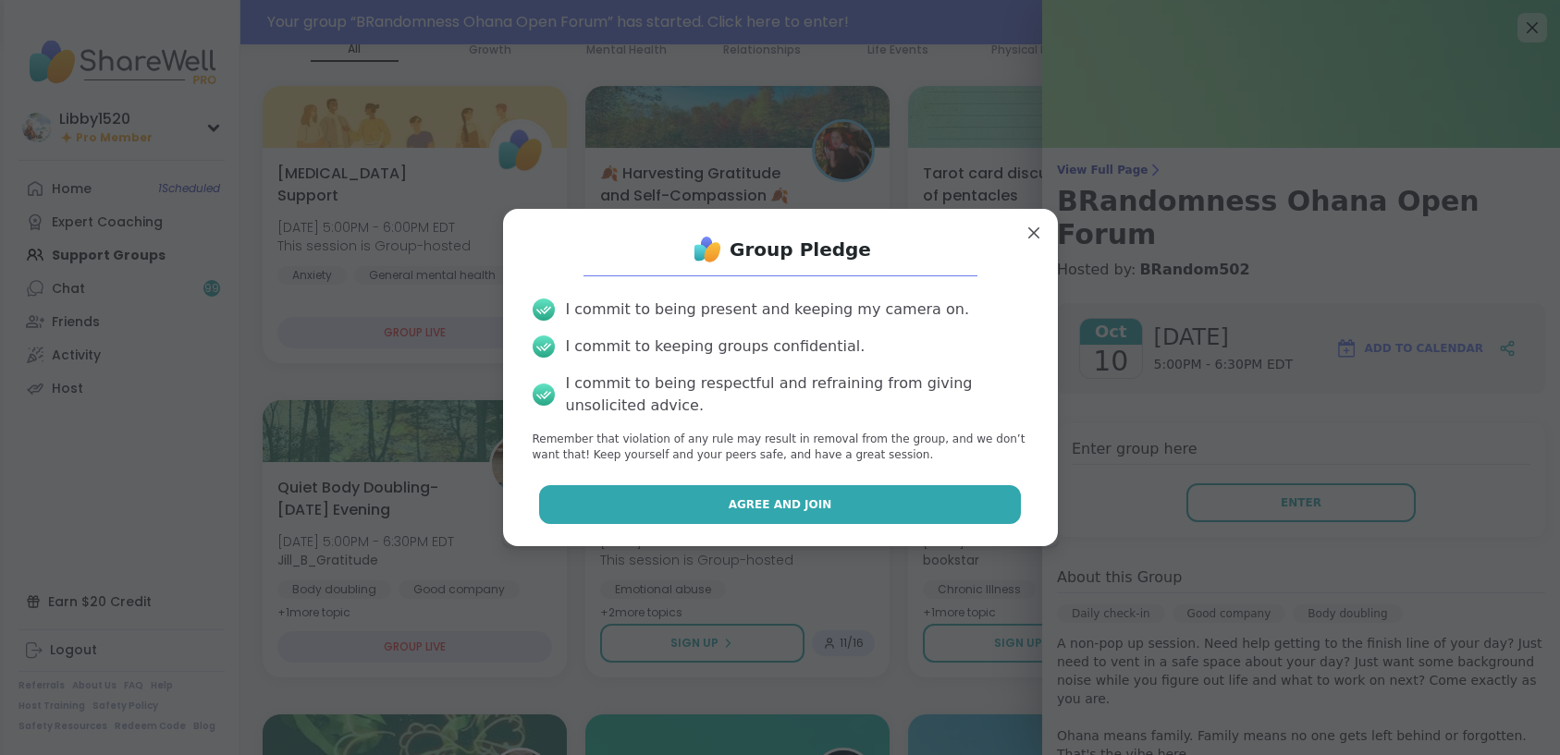
click at [740, 513] on button "Agree and Join" at bounding box center [780, 504] width 482 height 39
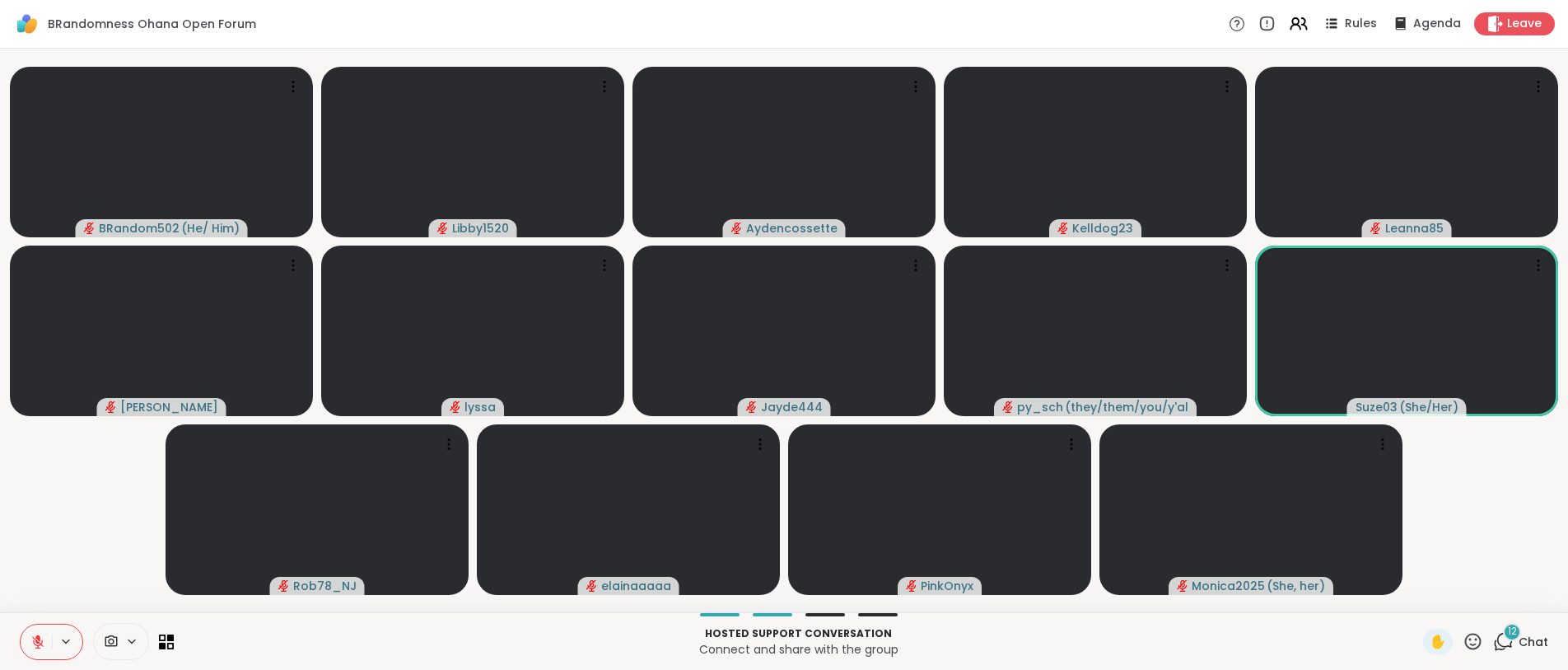
click at [177, 639] on div "Hosted support conversation Connect and share with the group ✋ 12 Chat" at bounding box center [784, 641] width 1568 height 58
click at [159, 649] on icon at bounding box center [162, 645] width 7 height 7
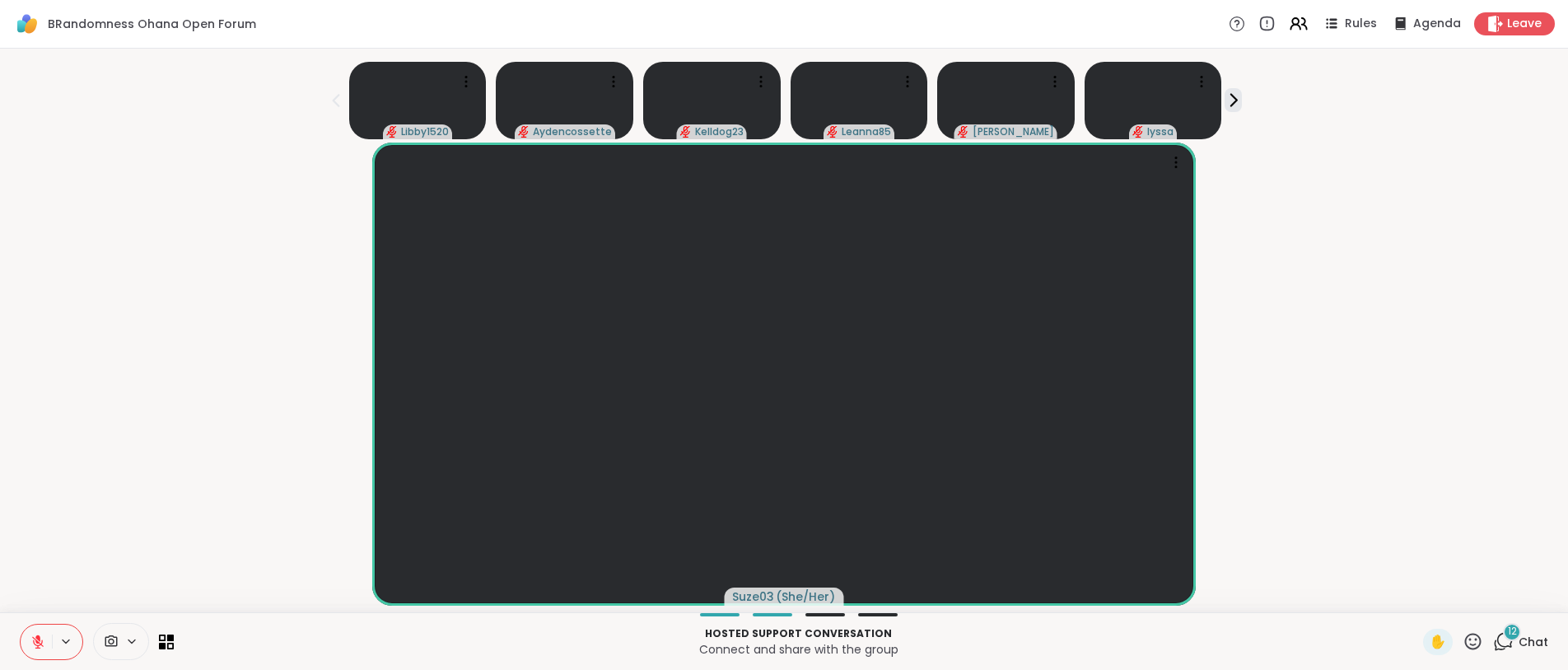
click at [126, 646] on icon at bounding box center [132, 641] width 13 height 14
click at [157, 584] on icon at bounding box center [155, 582] width 15 height 15
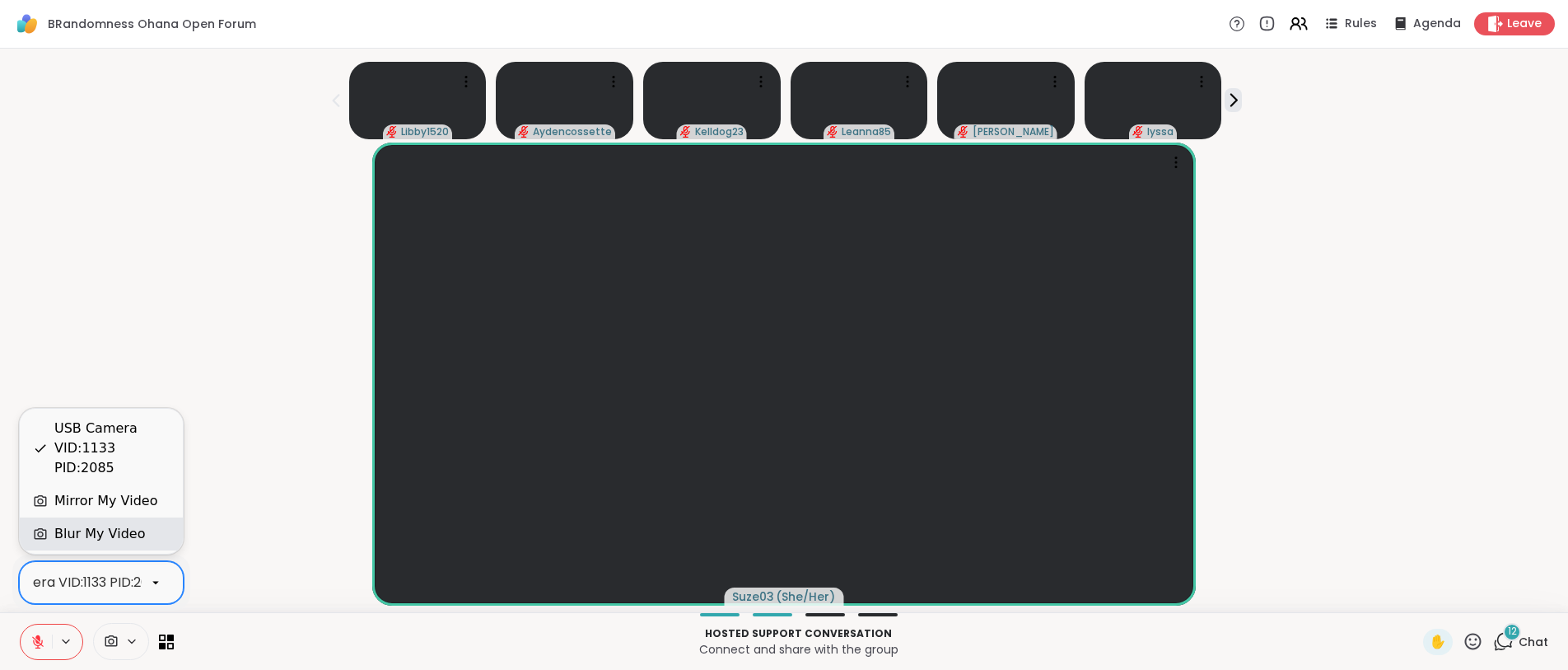
click at [120, 538] on div "Blur My Video" at bounding box center [100, 534] width 91 height 20
click at [169, 637] on icon at bounding box center [171, 637] width 7 height 7
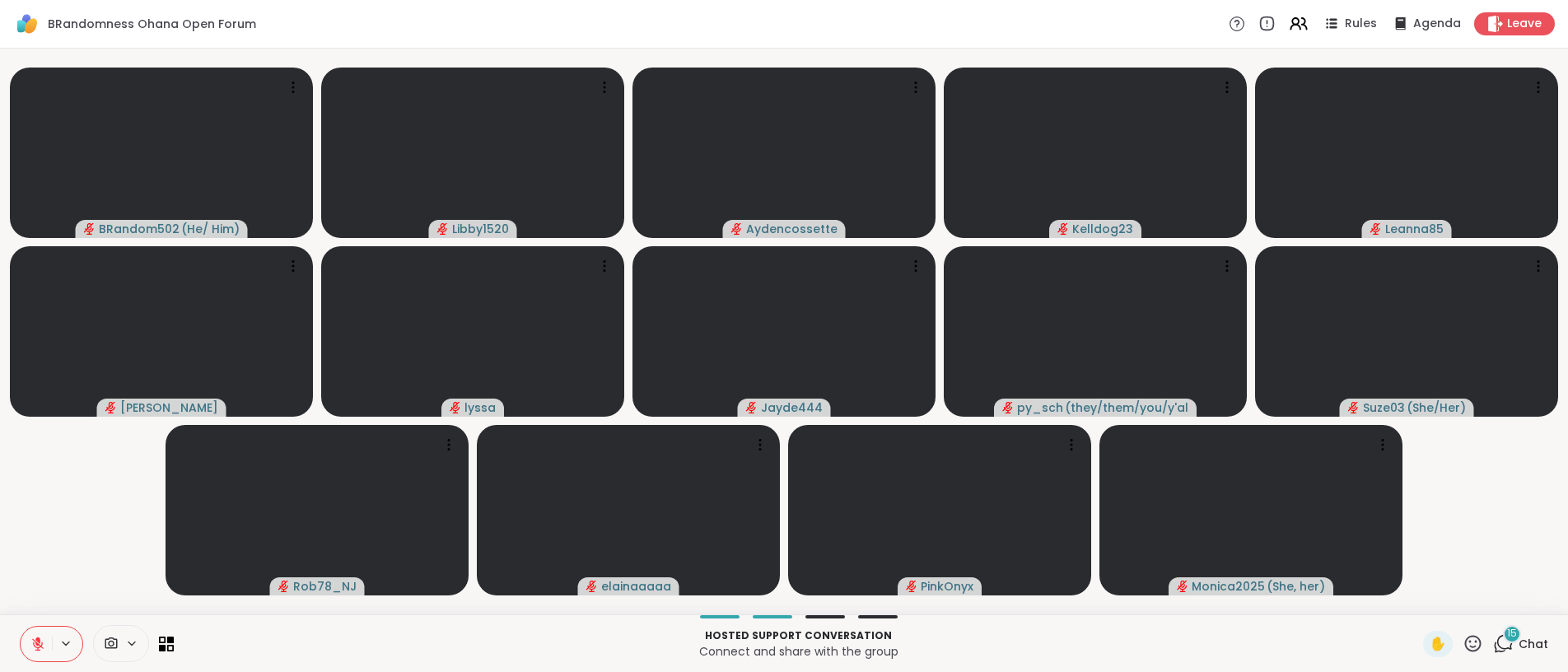
click at [52, 645] on button at bounding box center [67, 644] width 30 height 14
click at [41, 649] on icon at bounding box center [37, 644] width 15 height 15
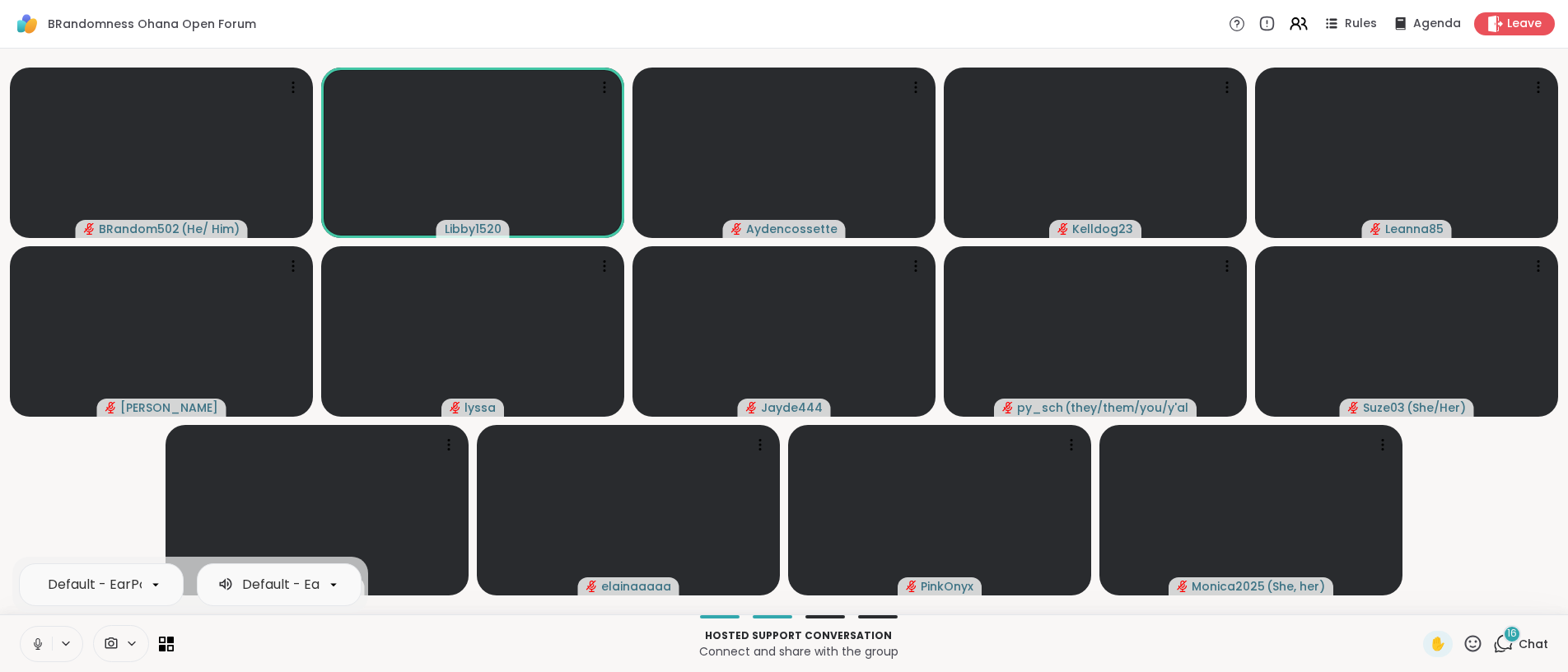
click at [30, 649] on icon at bounding box center [37, 644] width 15 height 15
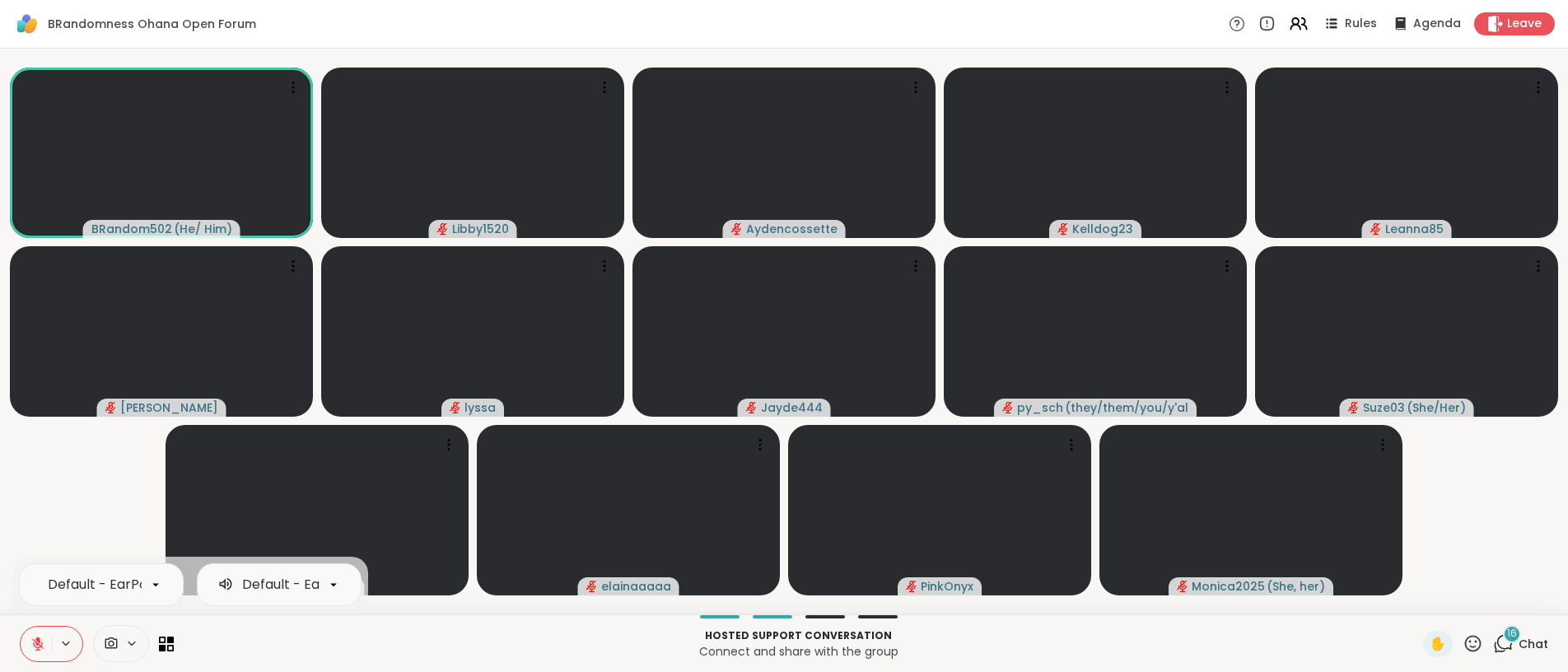
click at [42, 649] on icon at bounding box center [37, 644] width 15 height 15
click at [40, 648] on icon at bounding box center [37, 644] width 15 height 15
click at [39, 647] on icon at bounding box center [37, 643] width 12 height 12
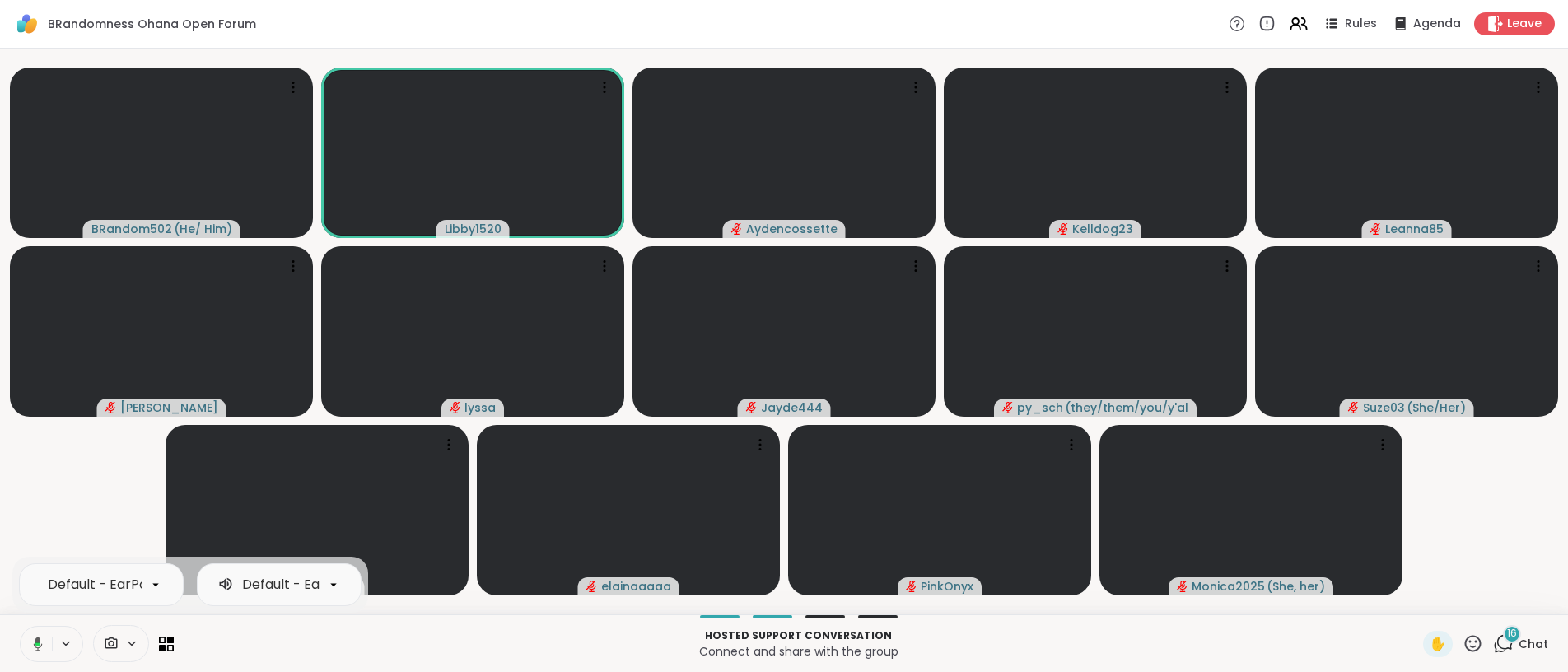
click at [41, 649] on icon at bounding box center [35, 644] width 15 height 15
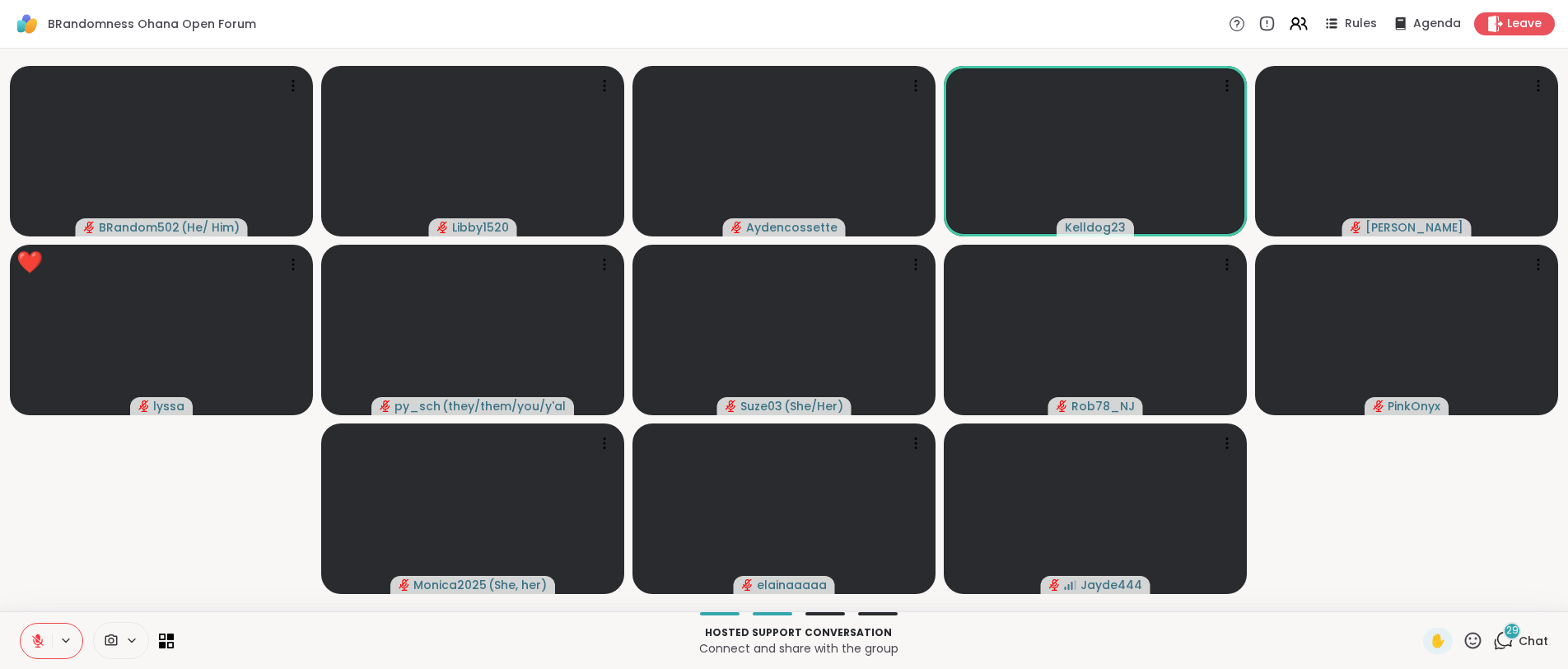
click at [1376, 634] on icon at bounding box center [1473, 640] width 20 height 20
click at [1376, 602] on div "❤️" at bounding box center [1425, 597] width 29 height 27
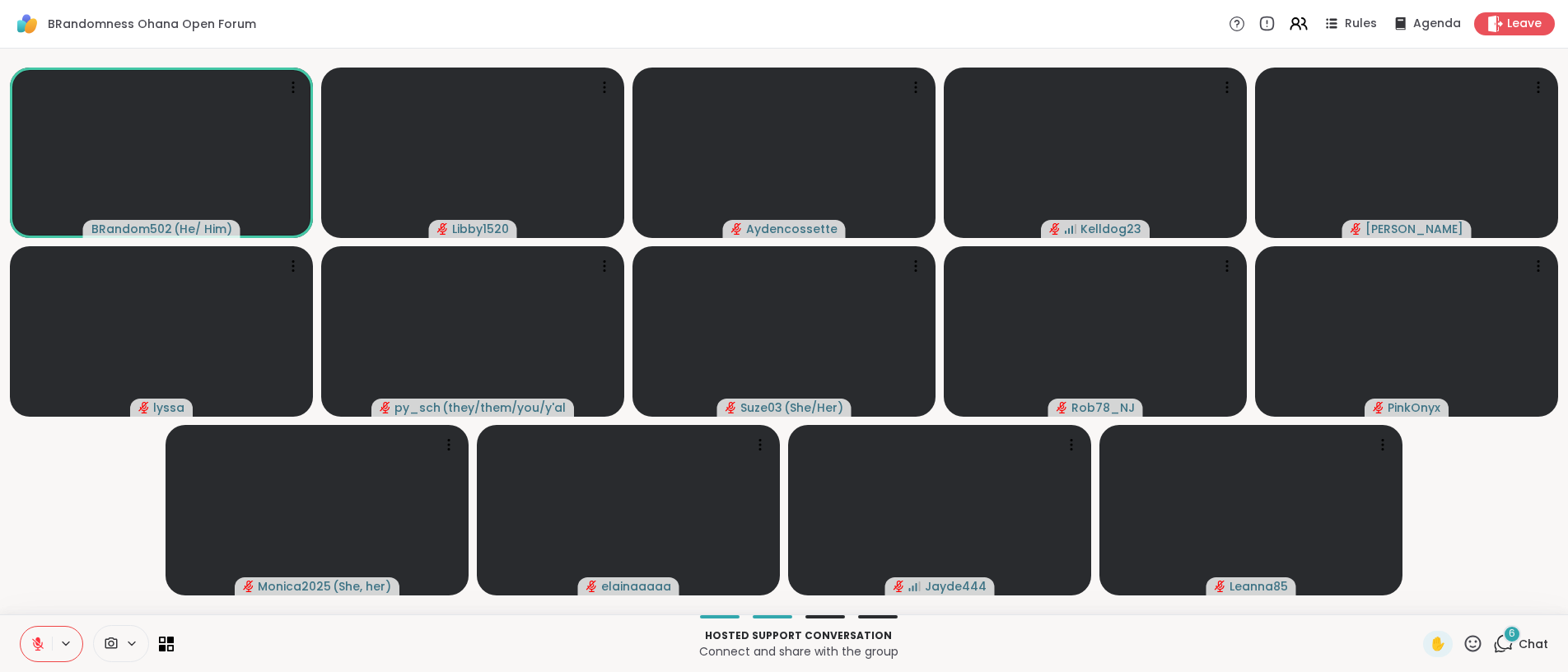
click at [1376, 642] on icon at bounding box center [1473, 643] width 20 height 20
click at [1376, 592] on span "❤️" at bounding box center [1425, 601] width 16 height 20
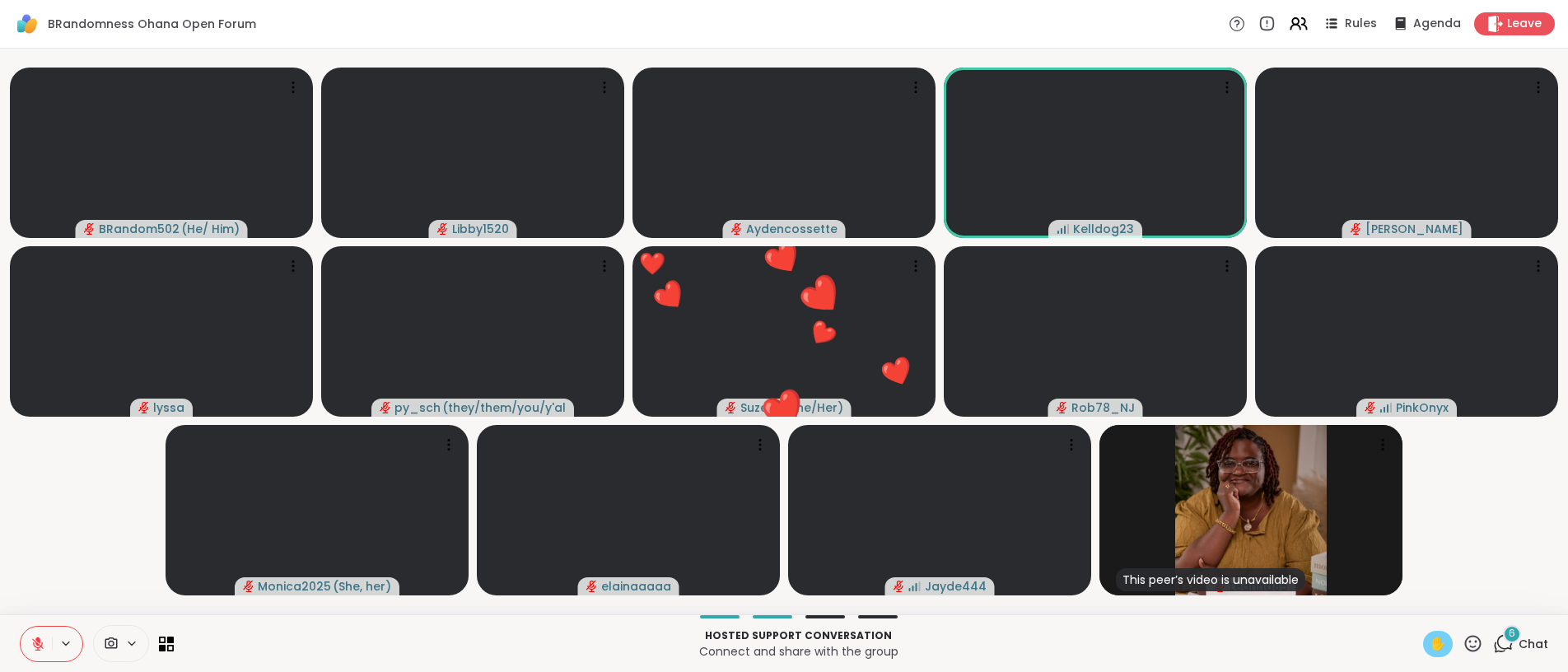
click at [1376, 641] on span "✋" at bounding box center [1438, 644] width 16 height 20
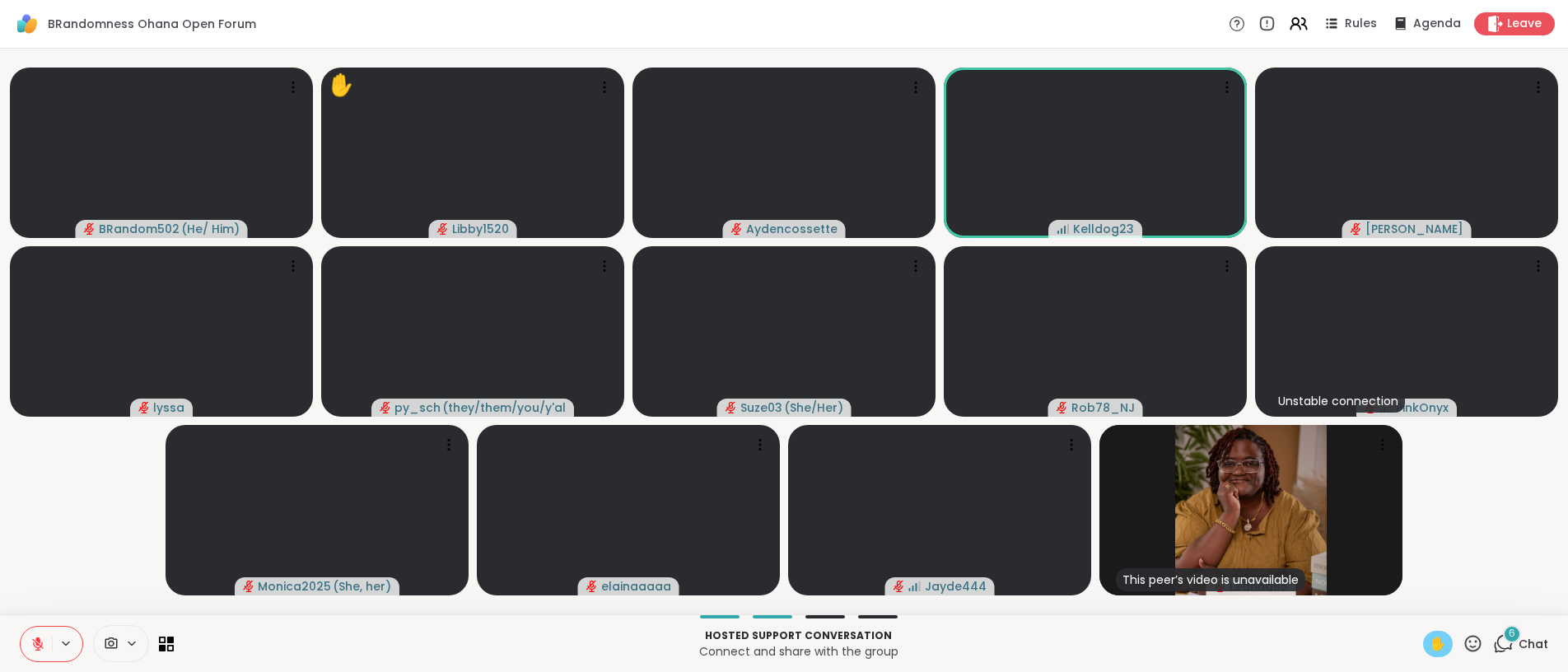
click at [1376, 643] on span "✋" at bounding box center [1438, 644] width 16 height 20
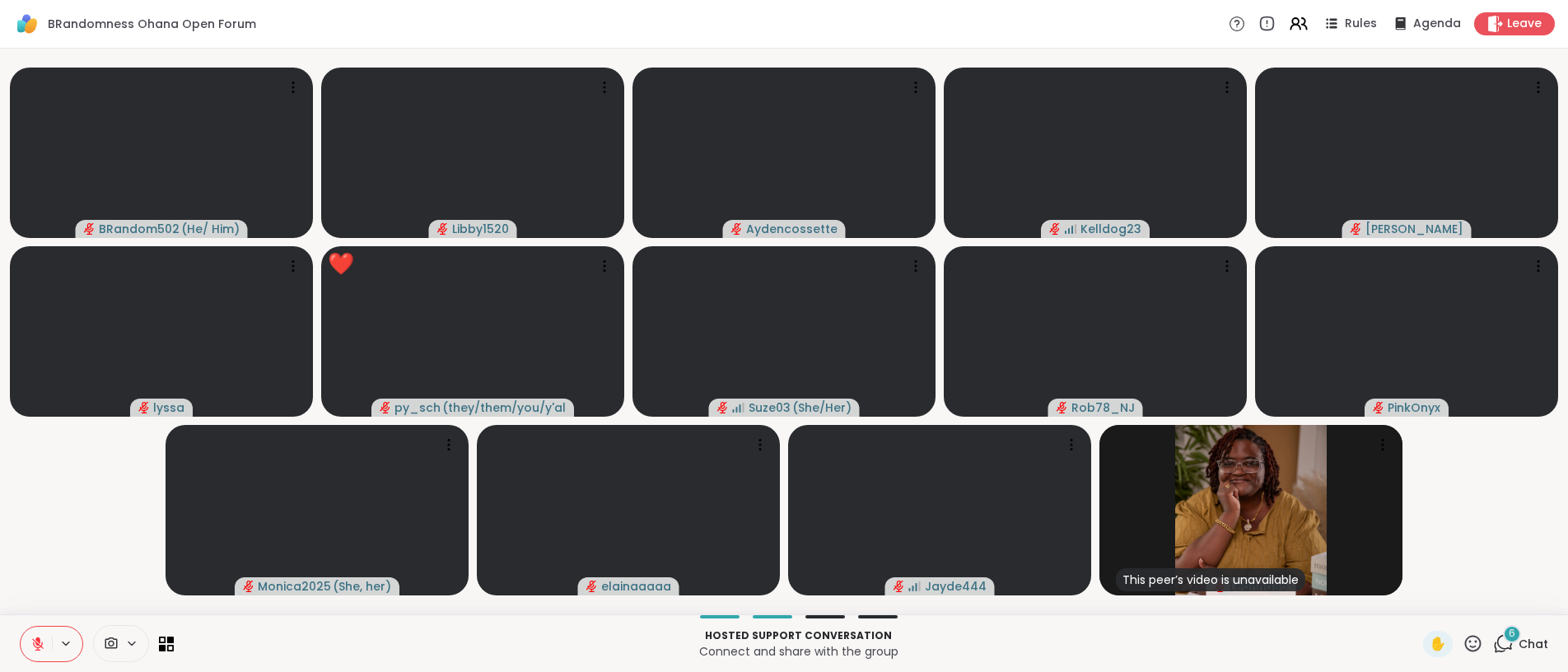
click at [32, 644] on icon at bounding box center [37, 644] width 15 height 15
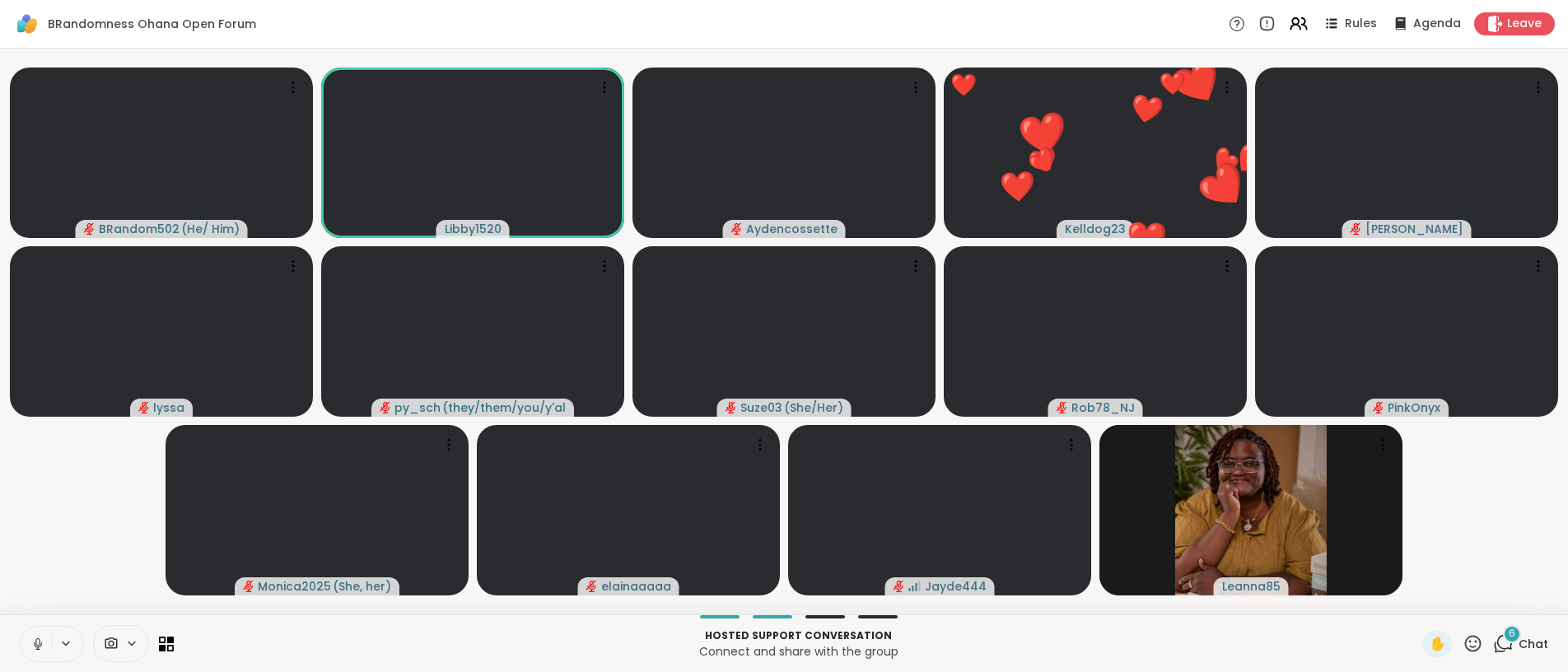
click at [32, 649] on icon at bounding box center [37, 644] width 15 height 15
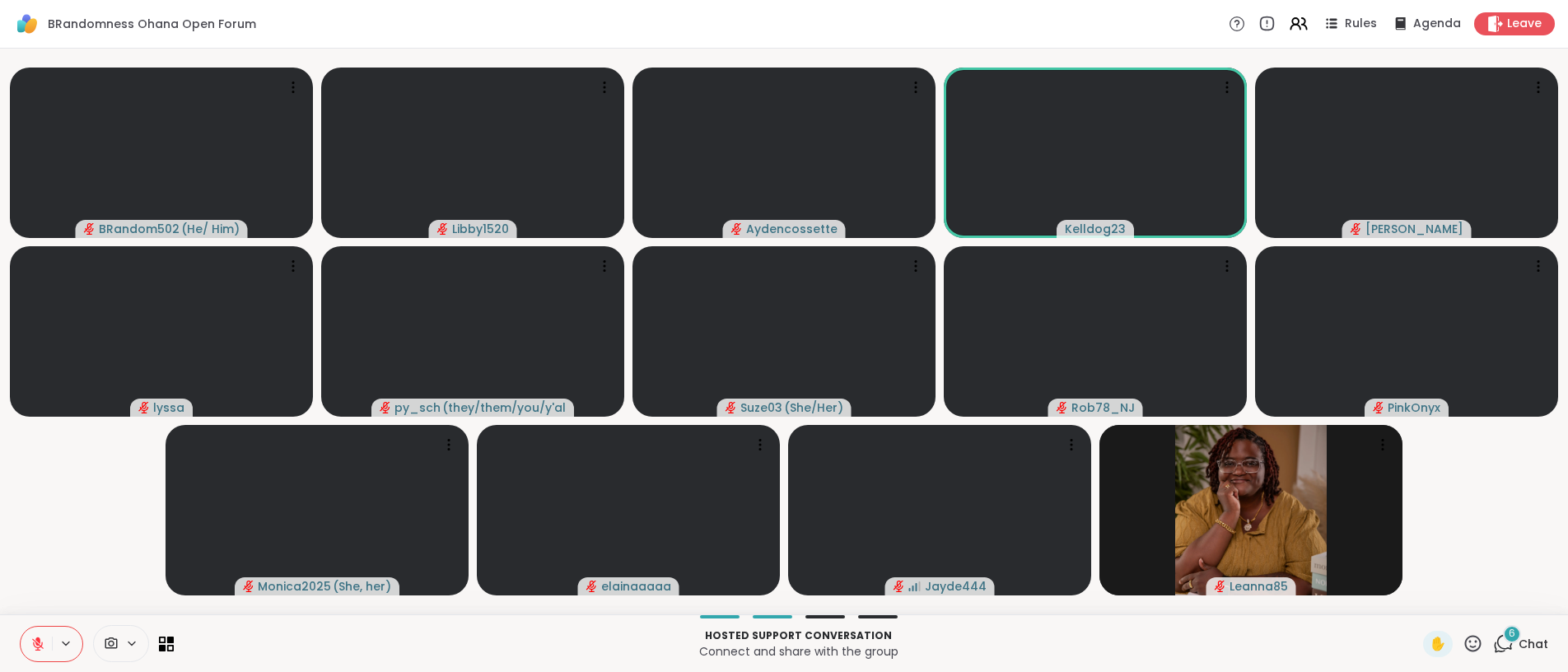
click at [43, 644] on icon at bounding box center [37, 644] width 15 height 15
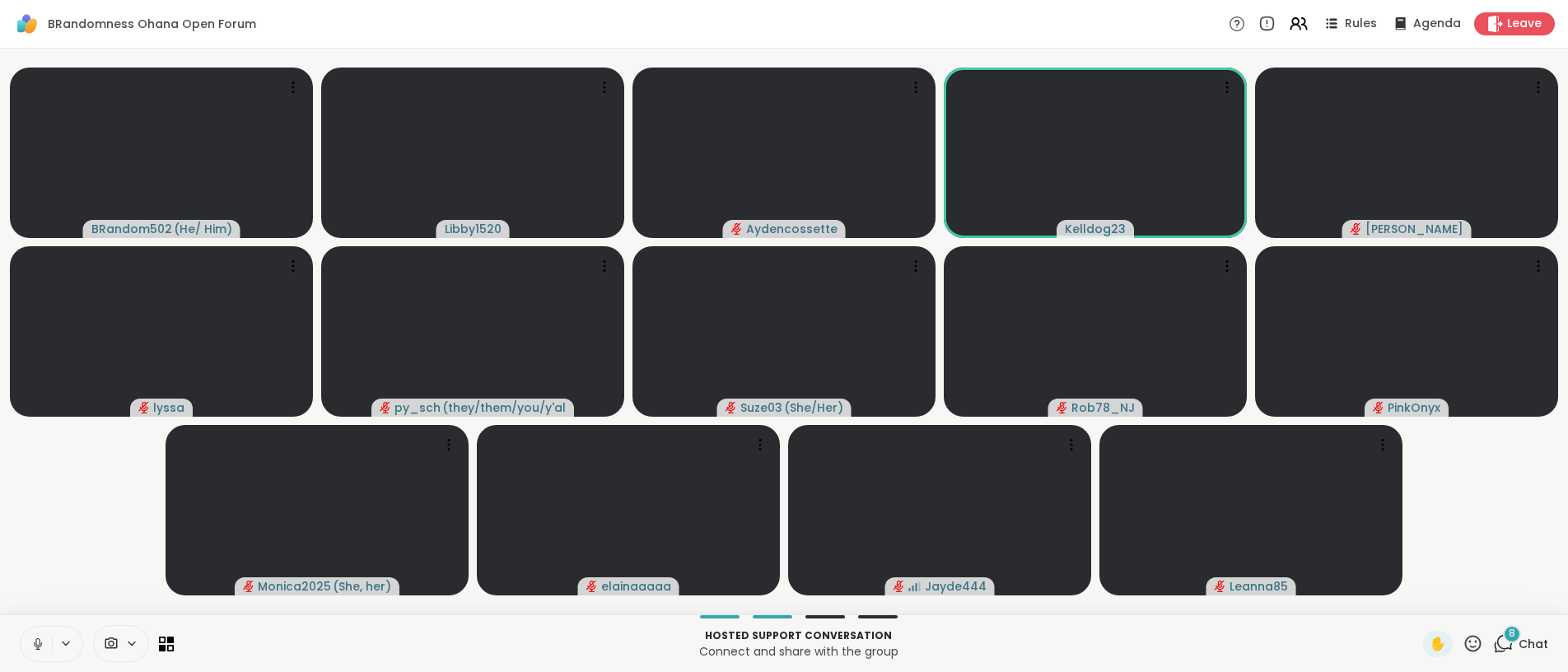
click at [33, 642] on icon at bounding box center [37, 644] width 15 height 15
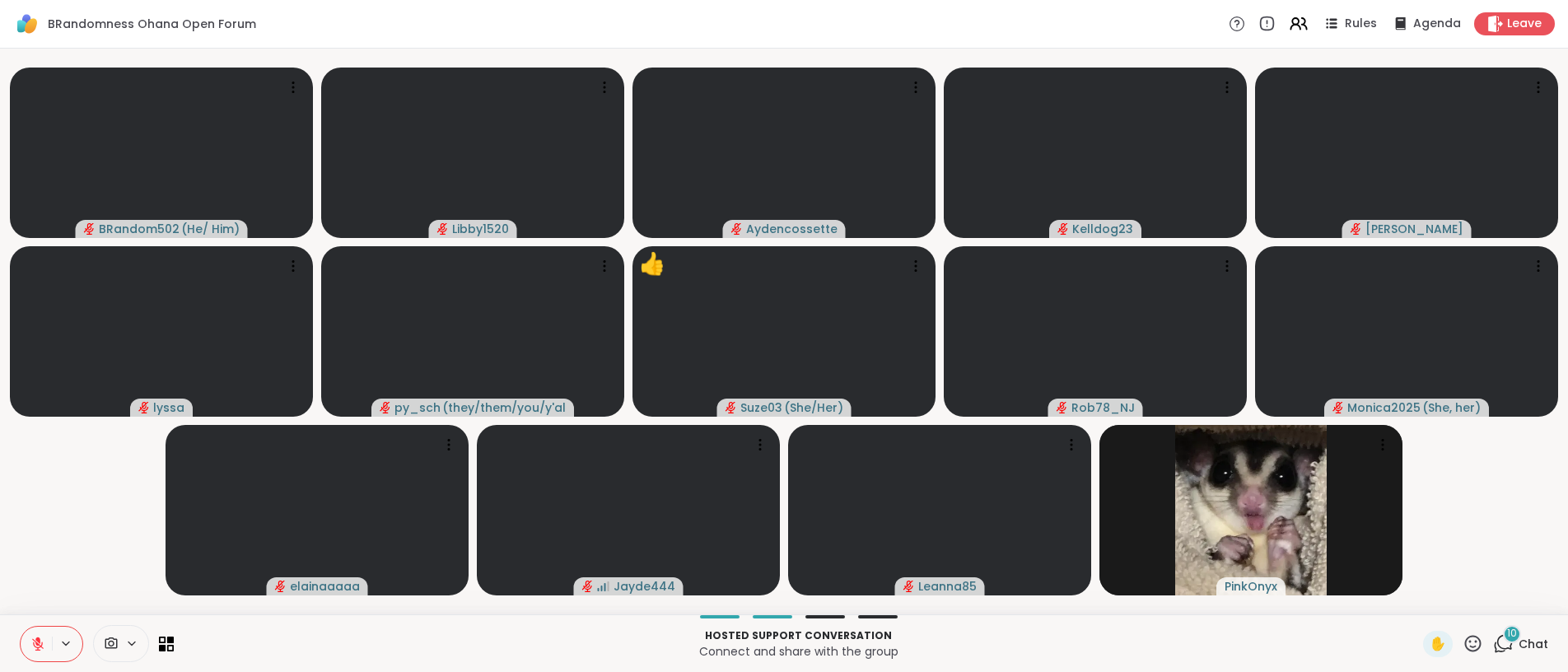
click at [1376, 639] on icon at bounding box center [1473, 643] width 20 height 20
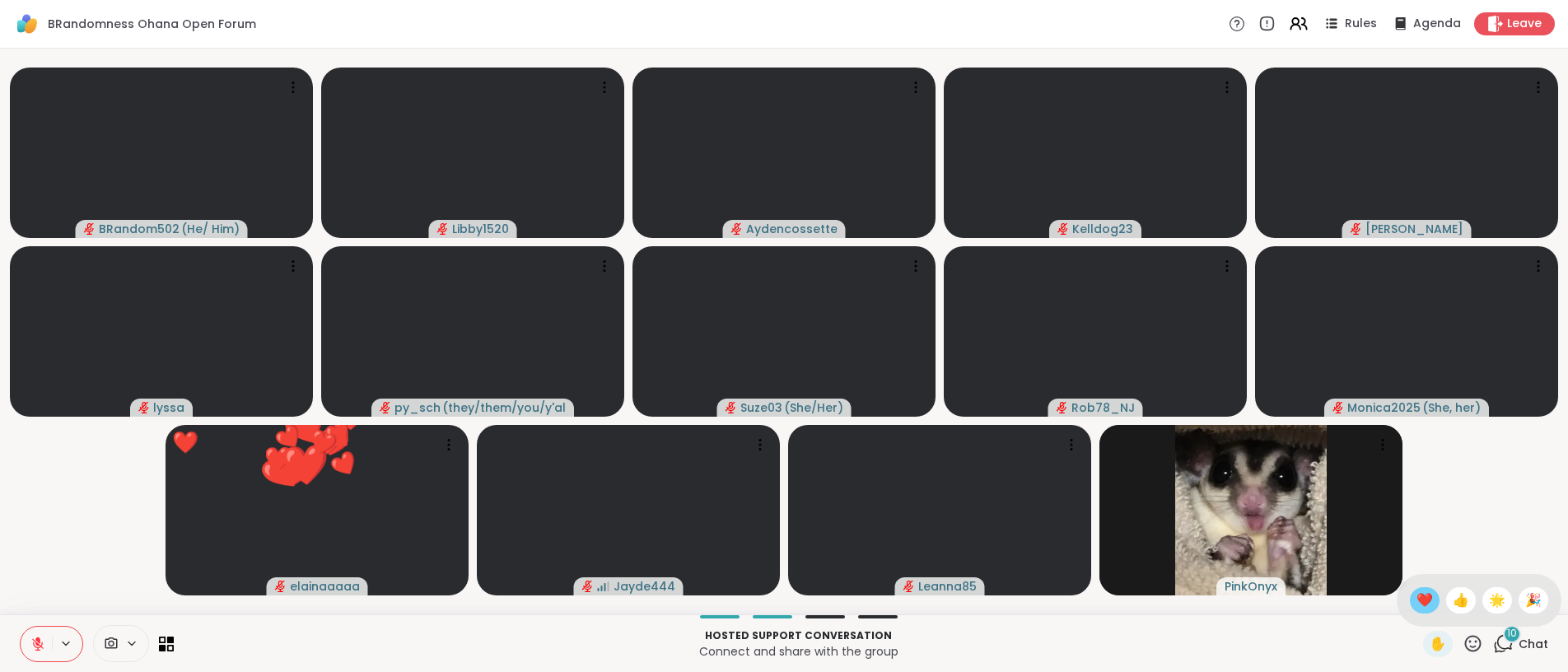
click at [1376, 595] on span "❤️" at bounding box center [1425, 601] width 16 height 20
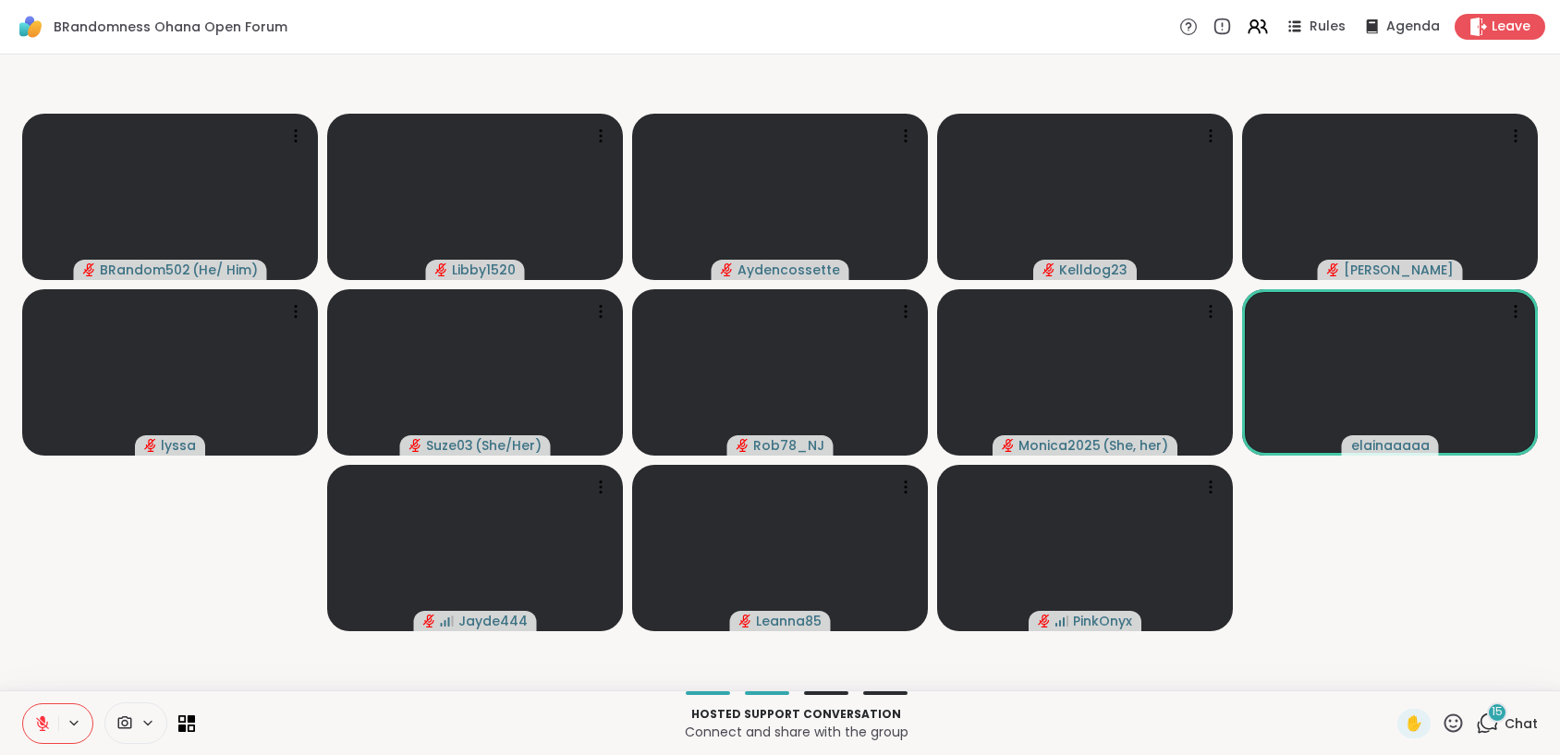
click at [1445, 731] on icon at bounding box center [1453, 723] width 23 height 23
click at [1390, 679] on span "❤️" at bounding box center [1399, 675] width 18 height 22
click at [1492, 714] on span "15" at bounding box center [1497, 712] width 11 height 16
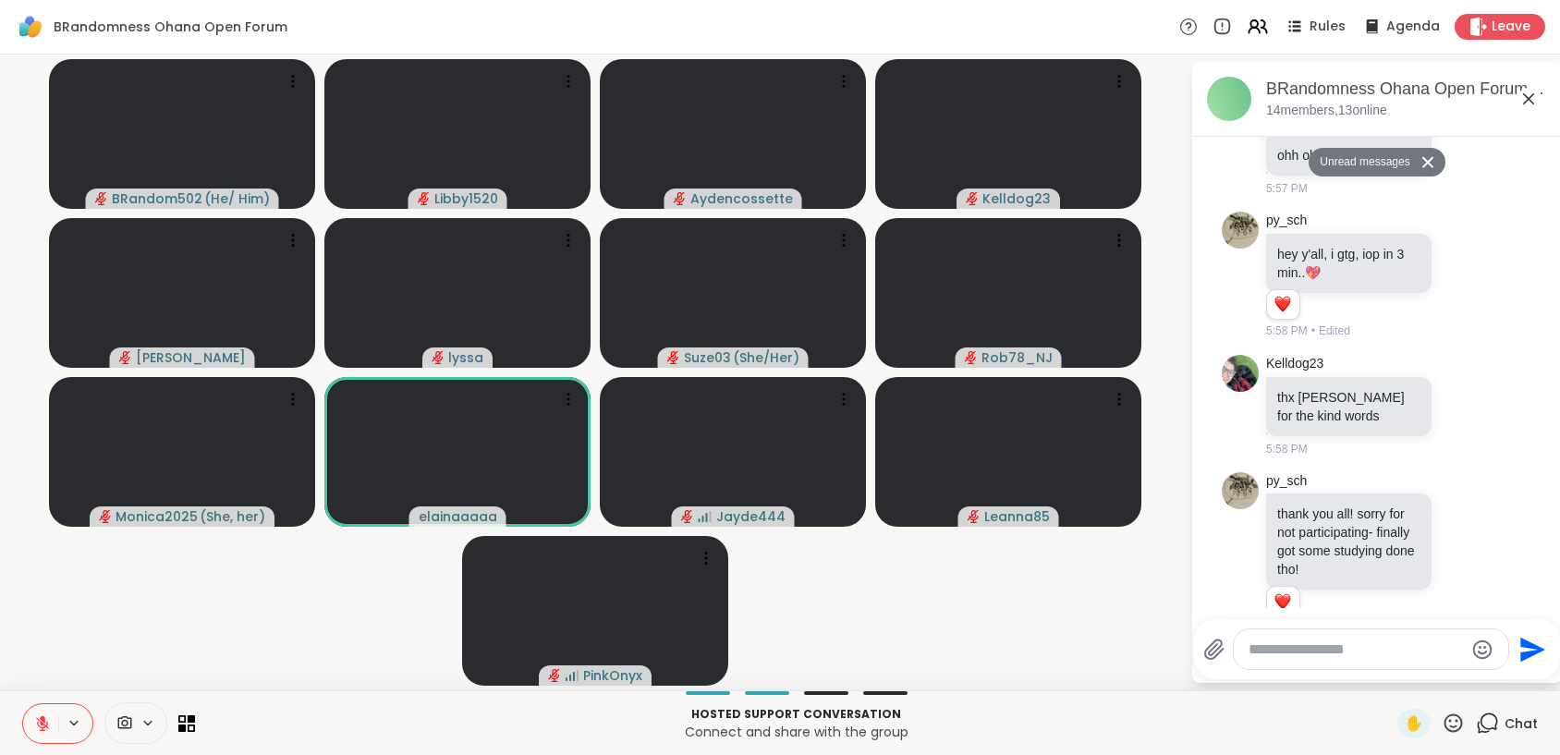
scroll to position [9289, 0]
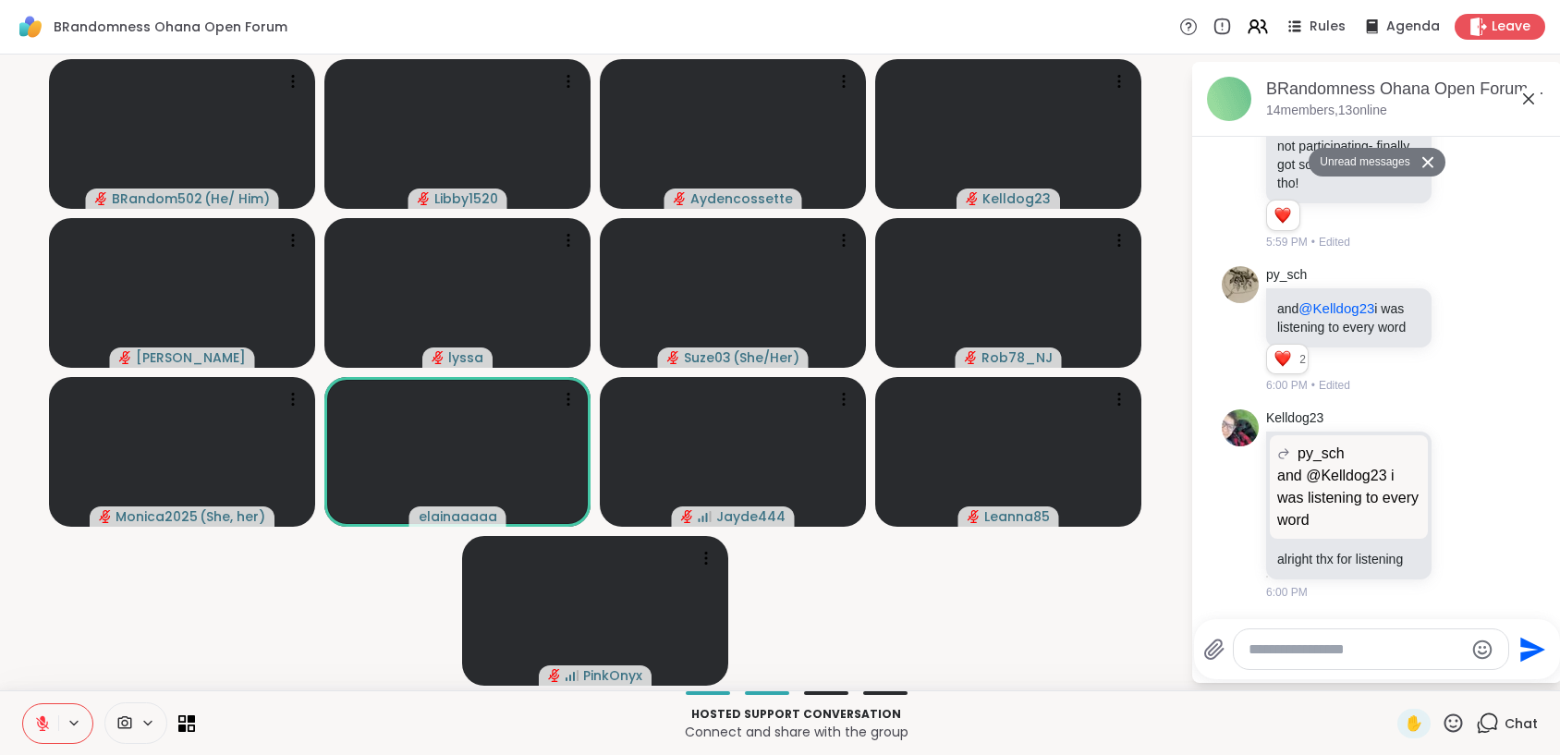
click at [1323, 652] on textarea "Type your message" at bounding box center [1356, 650] width 215 height 18
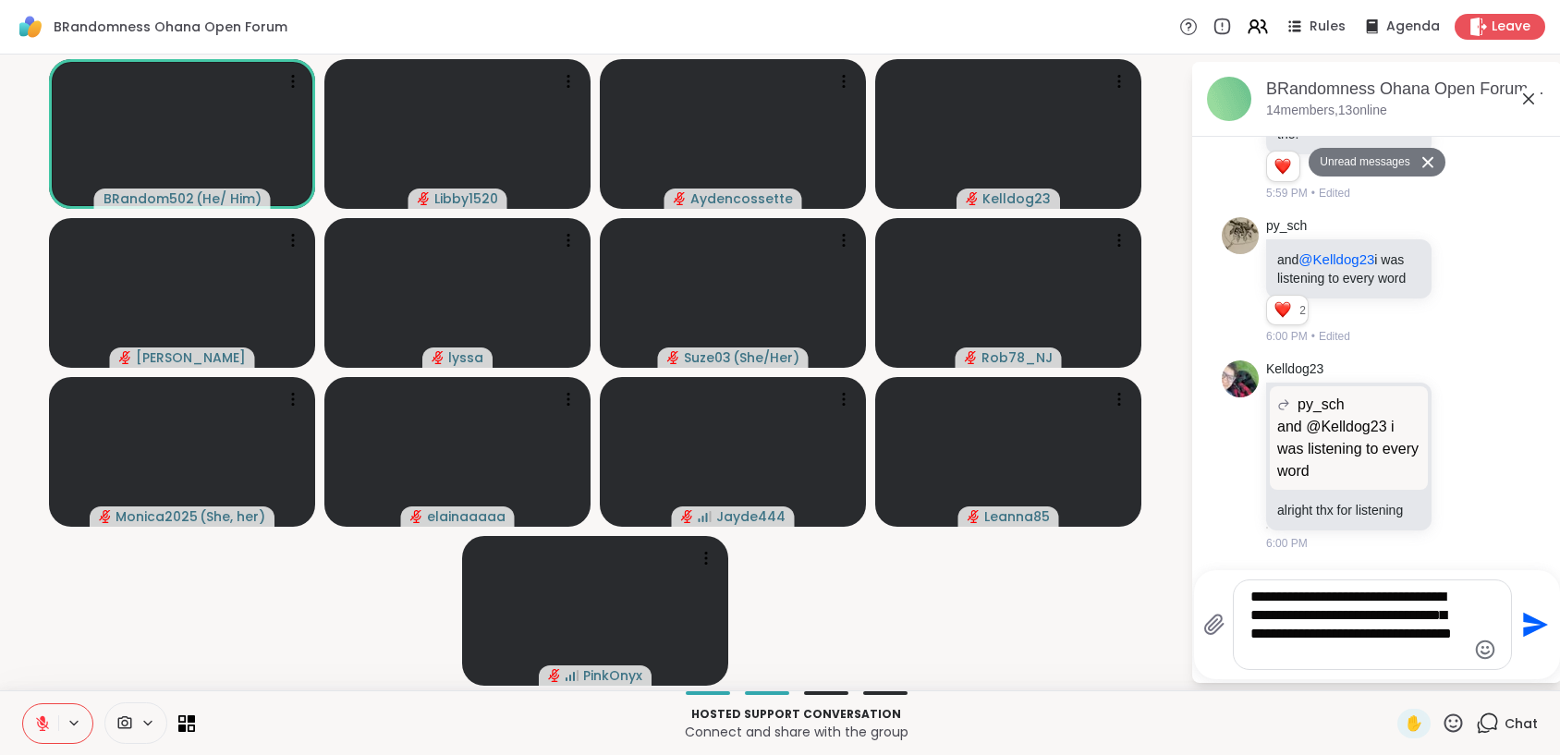
type textarea "**********"
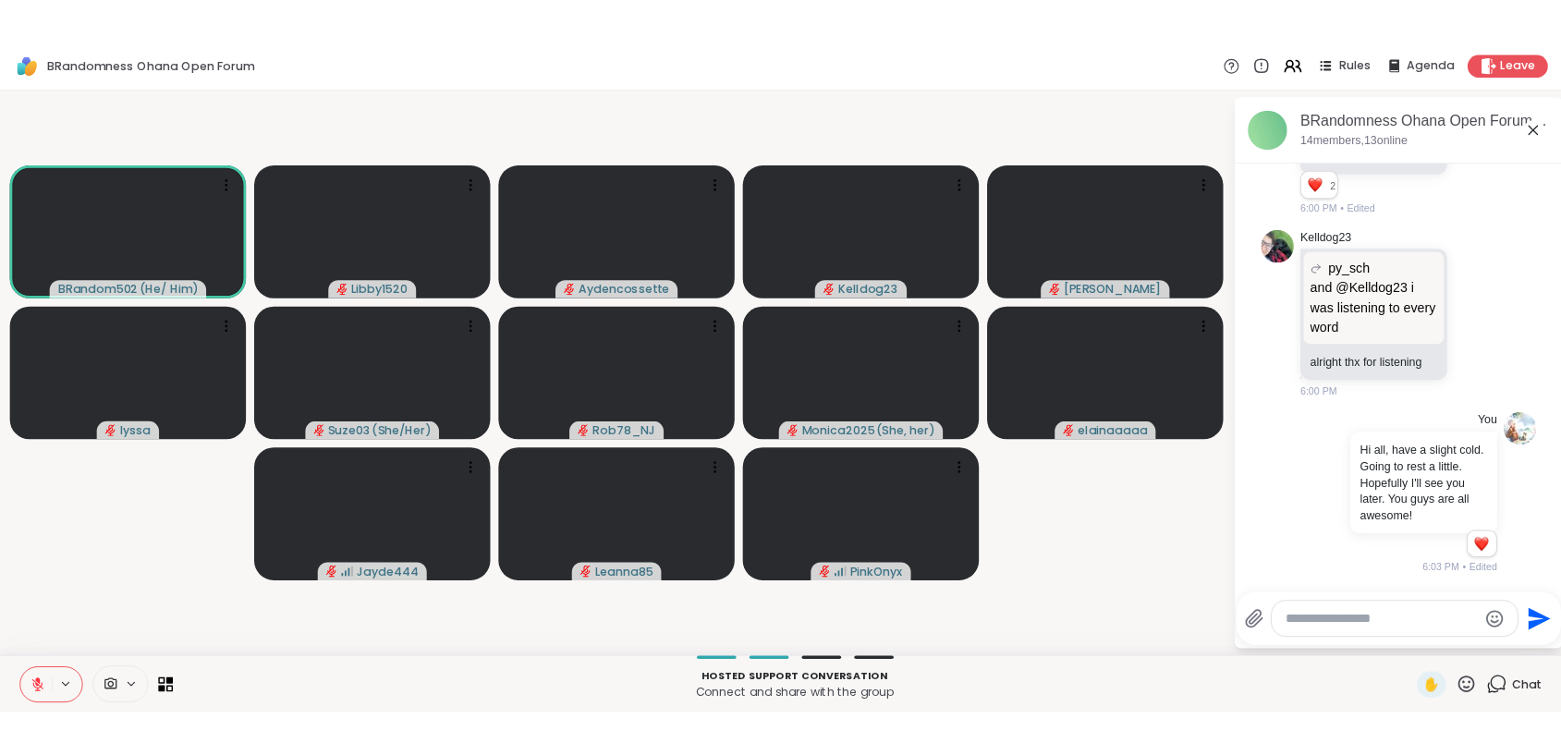
scroll to position [9462, 0]
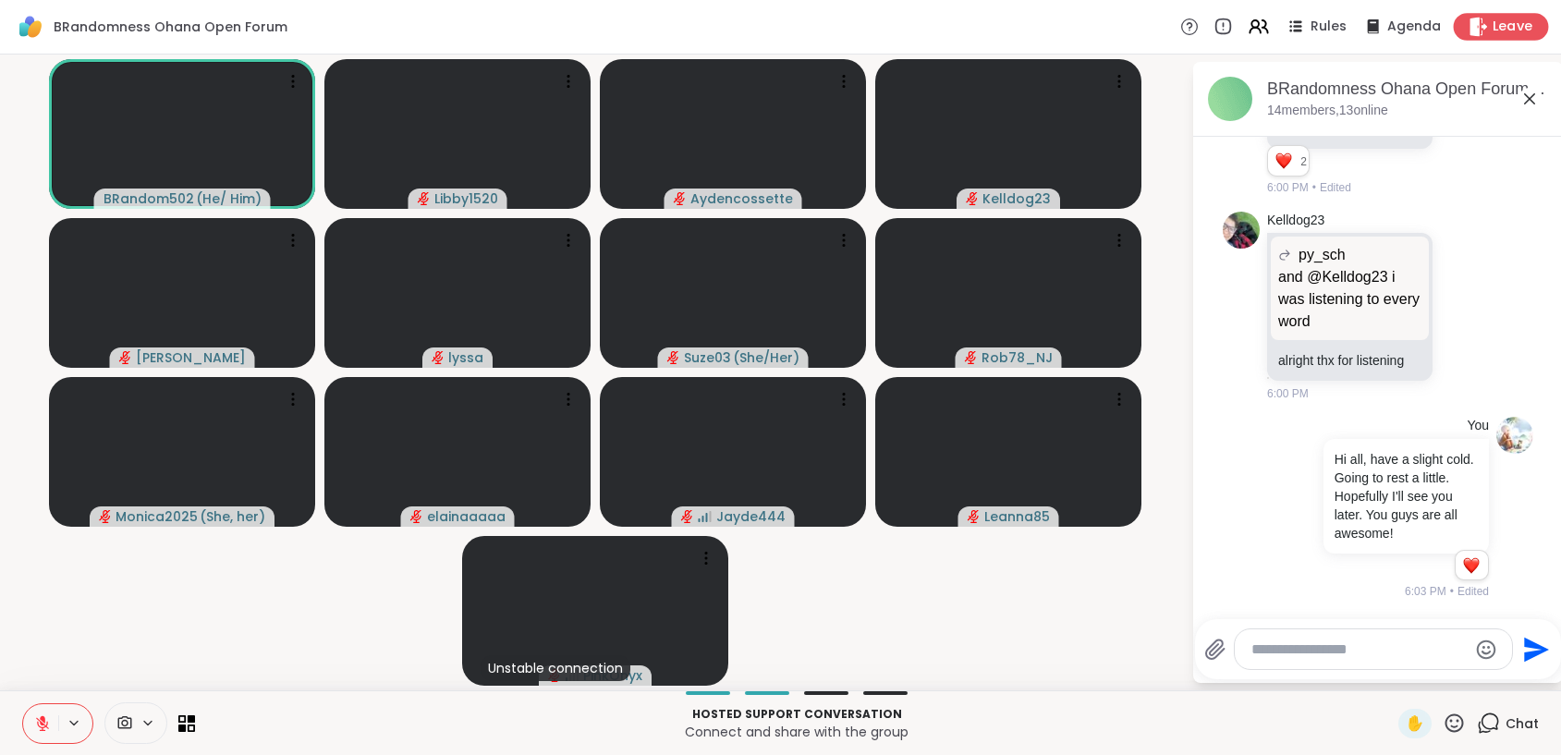
click at [1503, 22] on span "Leave" at bounding box center [1513, 27] width 41 height 19
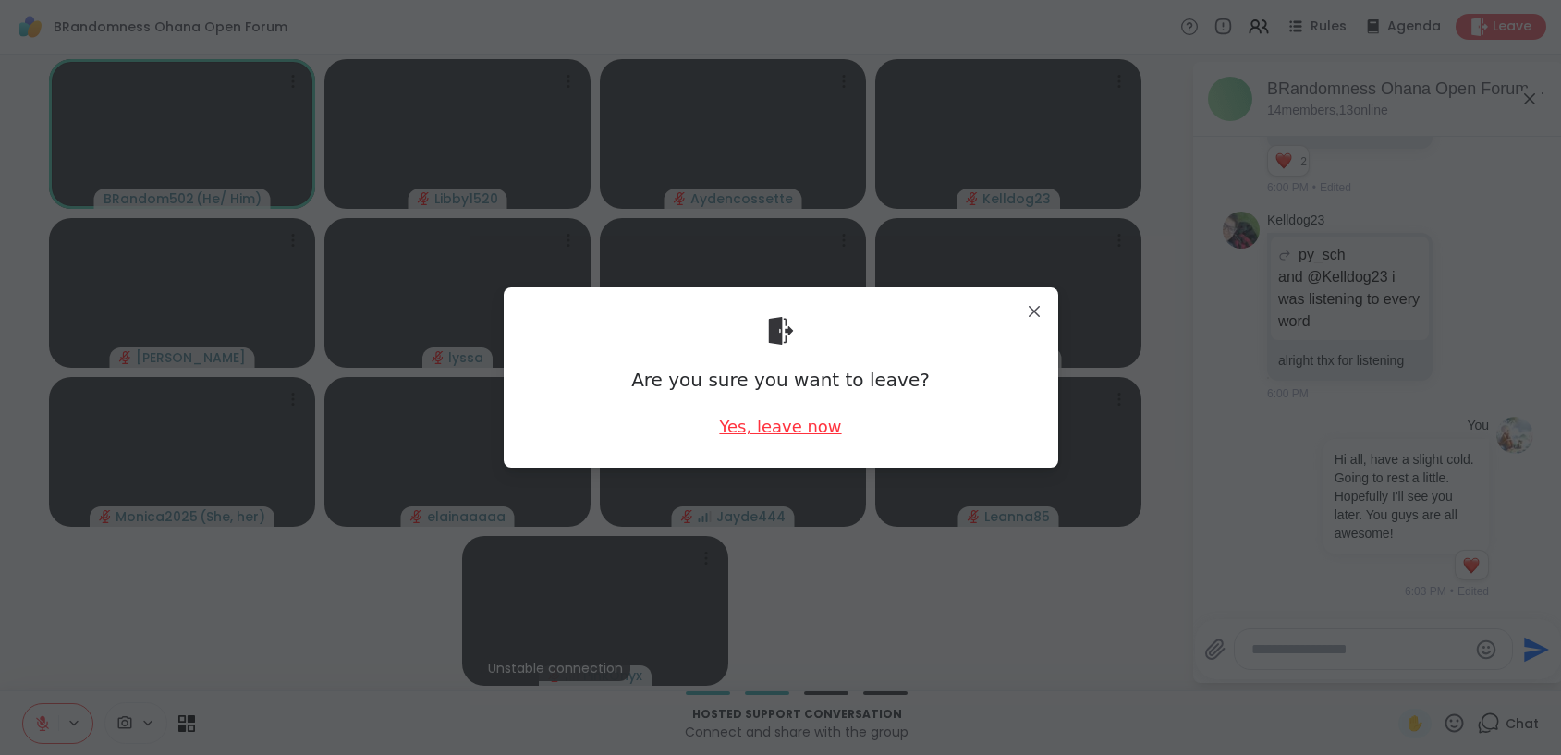
click at [802, 430] on div "Yes, leave now" at bounding box center [780, 426] width 122 height 23
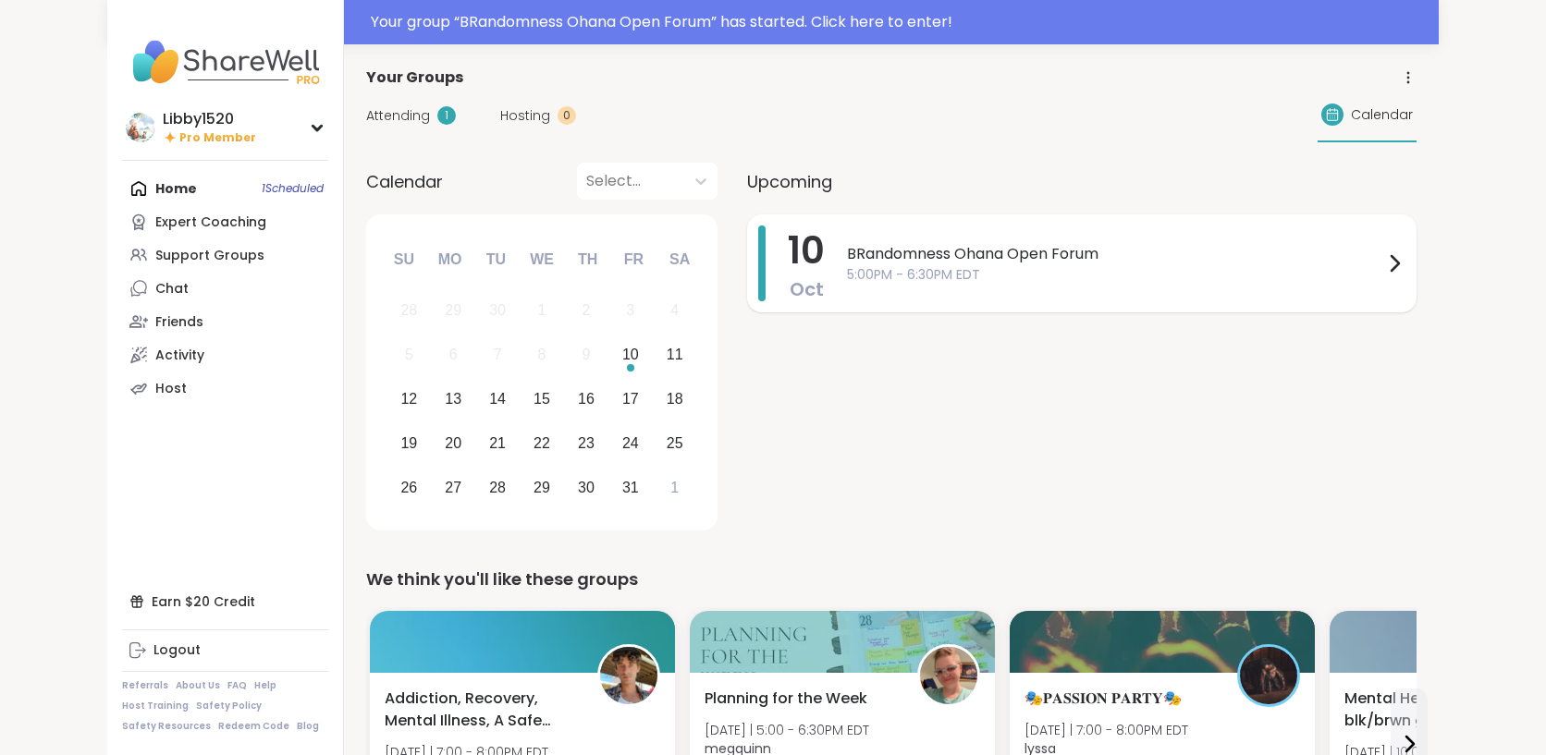
click at [969, 254] on span "BRandomness Ohana Open Forum" at bounding box center [1115, 254] width 536 height 22
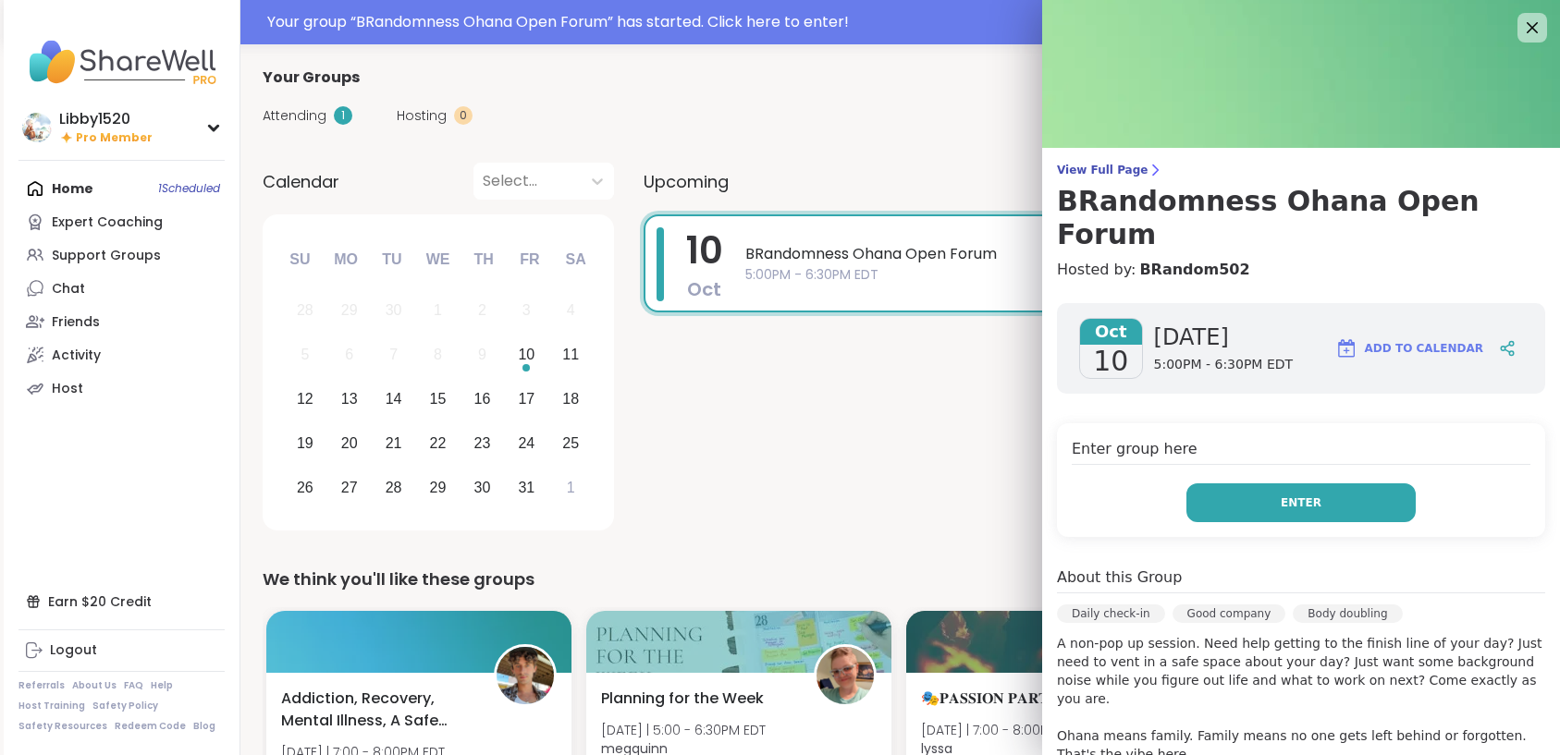
click at [1280, 495] on span "Enter" at bounding box center [1300, 503] width 41 height 17
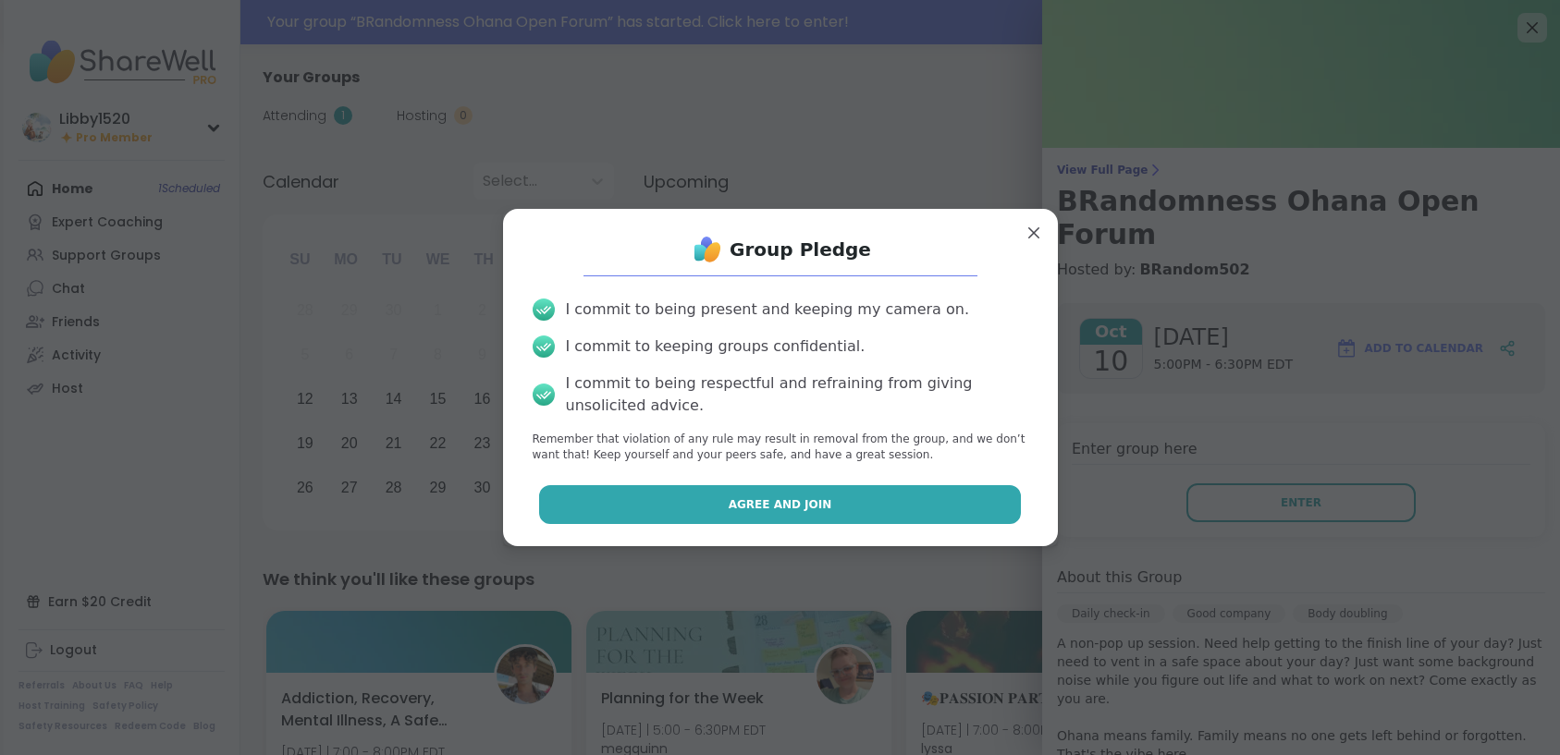
click at [870, 497] on button "Agree and Join" at bounding box center [780, 504] width 482 height 39
